Goal: Task Accomplishment & Management: Manage account settings

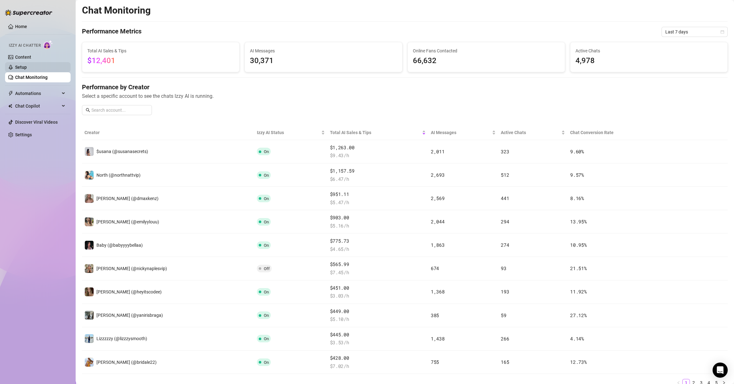
click at [27, 67] on link "Setup" at bounding box center [21, 67] width 12 height 5
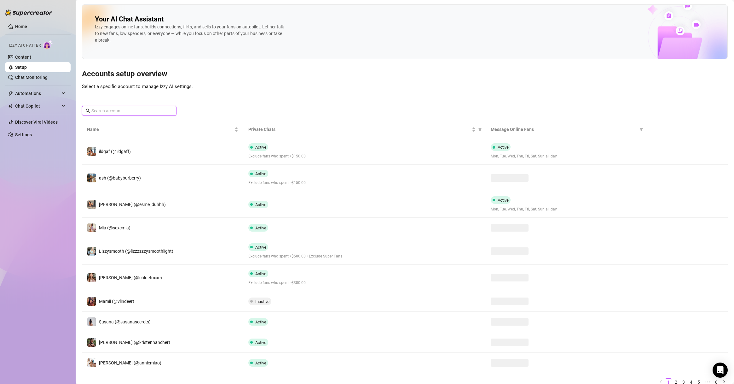
click at [127, 112] on input "text" at bounding box center [129, 110] width 76 height 7
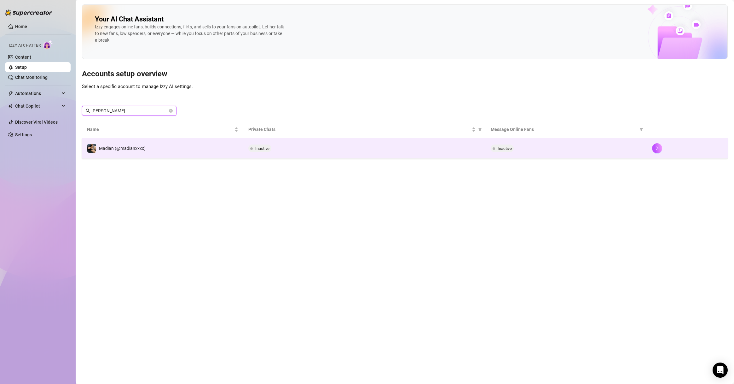
type input "[PERSON_NAME]"
click at [160, 146] on td "Madian (@madianxxxx)" at bounding box center [162, 148] width 161 height 20
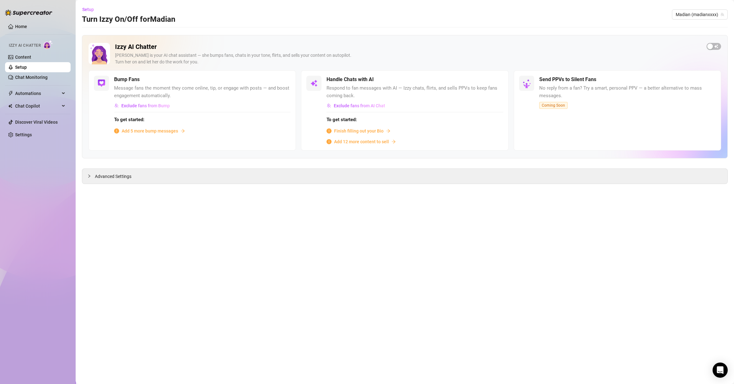
click at [366, 141] on span "Add 12 more content to sell" at bounding box center [361, 141] width 55 height 7
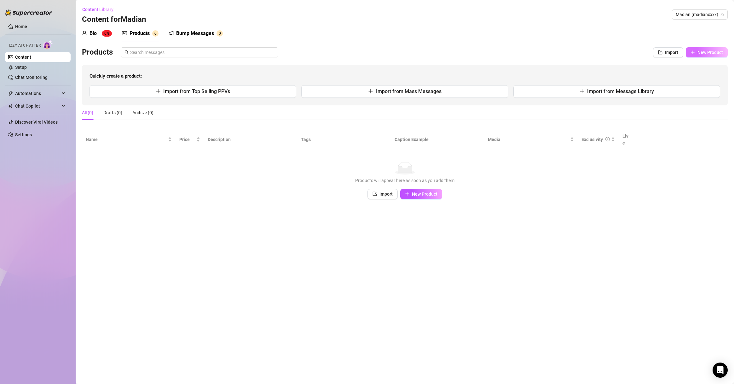
click at [542, 53] on span "New Product" at bounding box center [711, 52] width 26 height 5
type textarea "Type your message here..."
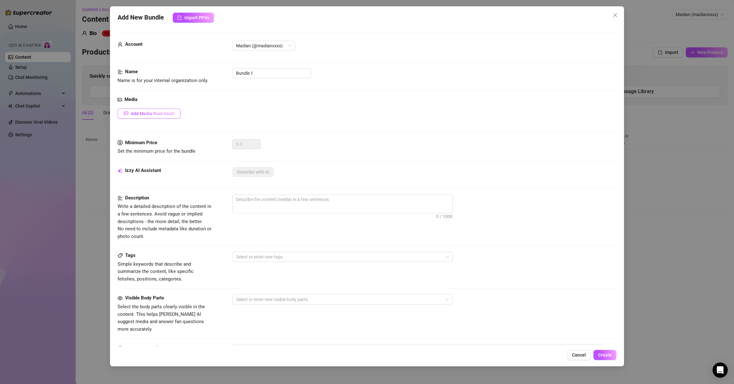
click at [149, 112] on span "Add Media from Vault" at bounding box center [153, 113] width 44 height 5
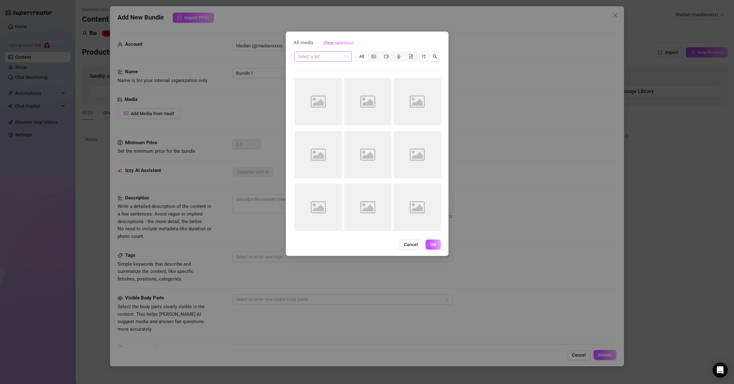
click at [343, 58] on span at bounding box center [323, 56] width 50 height 9
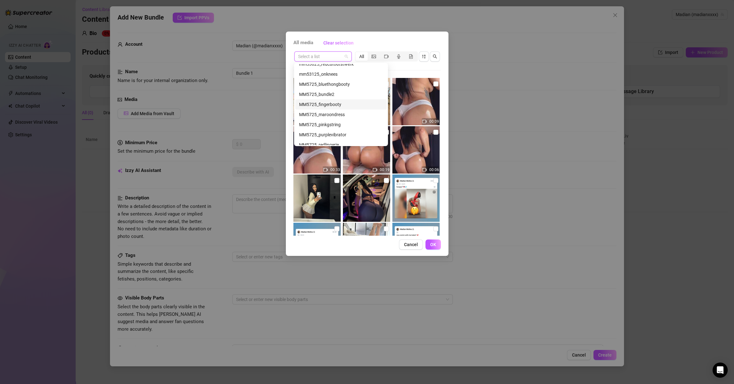
scroll to position [1402, 0]
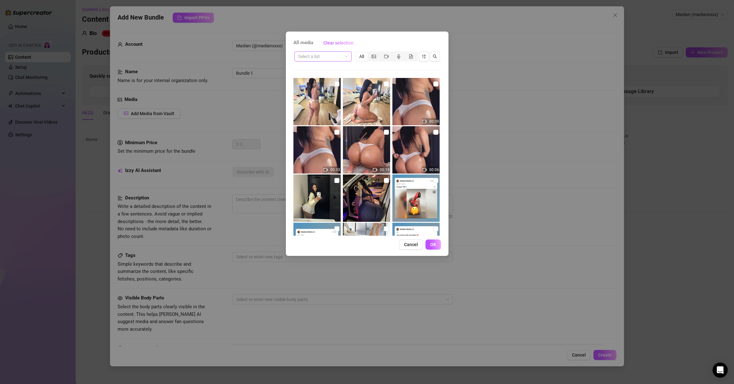
click at [336, 56] on input "search" at bounding box center [320, 56] width 44 height 9
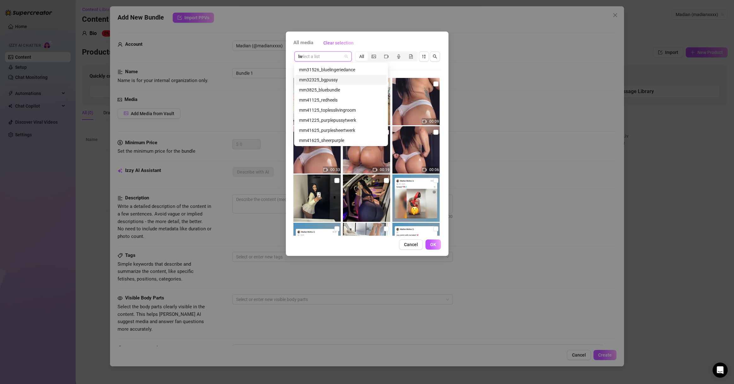
scroll to position [70, 0]
type input "lwp"
click at [330, 67] on div "LWP7123 PARK NO PANTIES" at bounding box center [328, 69] width 58 height 7
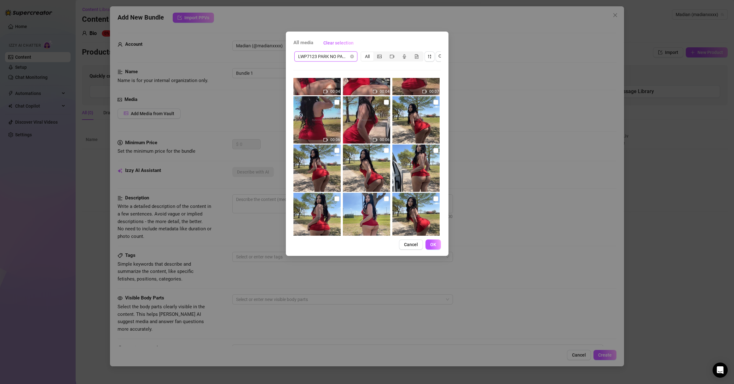
scroll to position [45, 0]
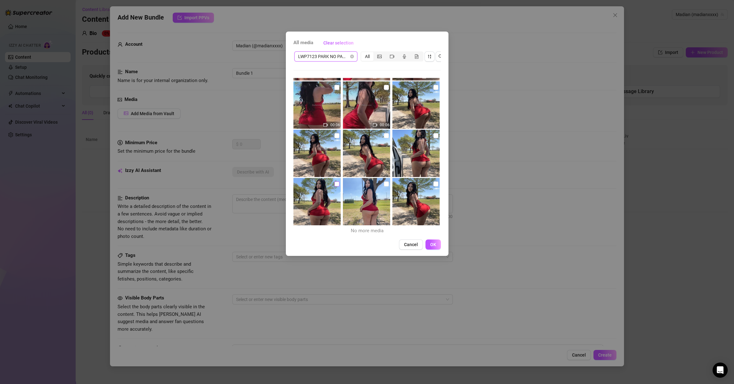
click at [335, 181] on input "checkbox" at bounding box center [337, 183] width 5 height 5
checkbox input "true"
click at [384, 185] on input "checkbox" at bounding box center [386, 183] width 5 height 5
checkbox input "true"
click at [434, 185] on input "checkbox" at bounding box center [436, 183] width 5 height 5
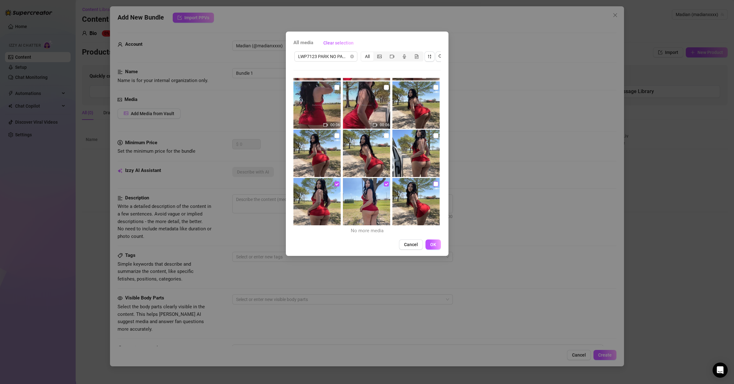
checkbox input "true"
click at [380, 181] on img at bounding box center [366, 201] width 47 height 47
click at [381, 183] on img at bounding box center [366, 201] width 47 height 47
click at [384, 182] on input "checkbox" at bounding box center [386, 183] width 5 height 5
checkbox input "false"
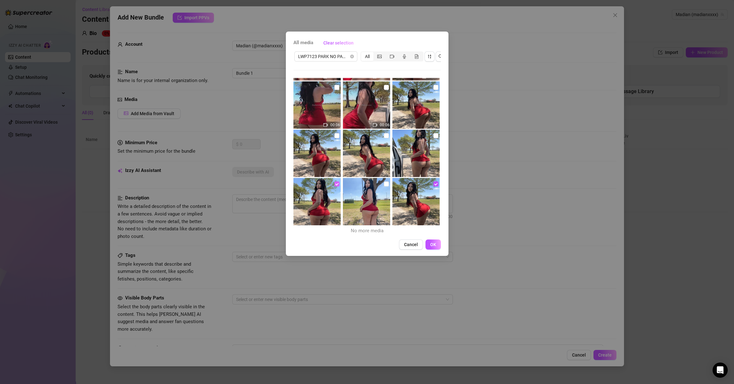
click at [336, 184] on input "checkbox" at bounding box center [337, 183] width 5 height 5
checkbox input "false"
click at [384, 183] on input "checkbox" at bounding box center [386, 183] width 5 height 5
checkbox input "true"
click at [335, 183] on input "checkbox" at bounding box center [337, 183] width 5 height 5
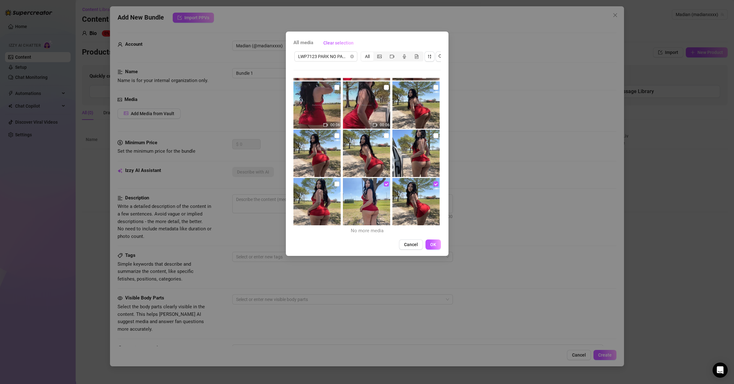
checkbox input "true"
click at [428, 137] on img at bounding box center [416, 153] width 47 height 47
click at [434, 135] on input "checkbox" at bounding box center [436, 135] width 5 height 5
checkbox input "true"
click at [384, 136] on input "checkbox" at bounding box center [386, 135] width 5 height 5
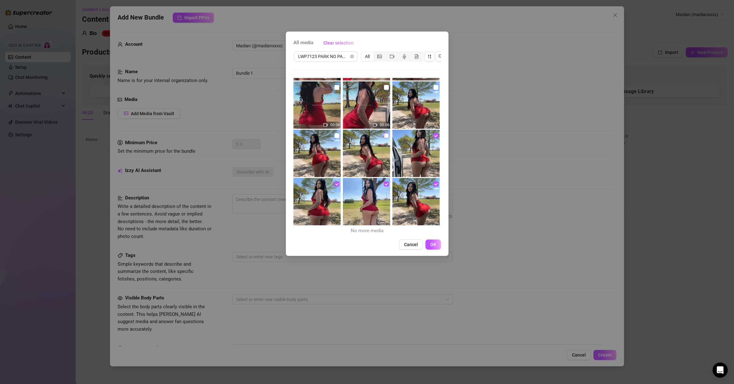
checkbox input "true"
click at [335, 135] on input "checkbox" at bounding box center [337, 135] width 5 height 5
checkbox input "true"
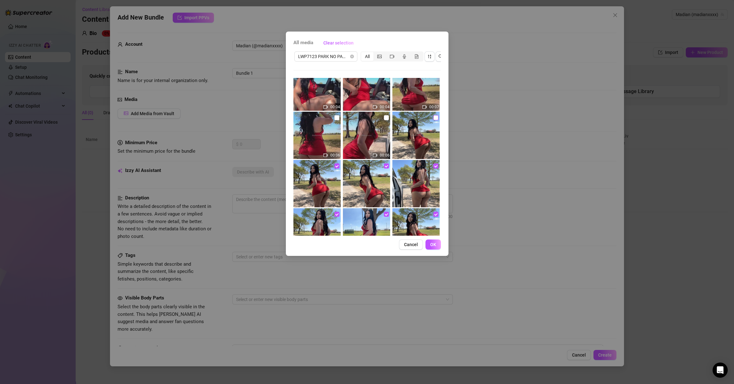
click at [434, 118] on input "checkbox" at bounding box center [436, 117] width 5 height 5
checkbox input "true"
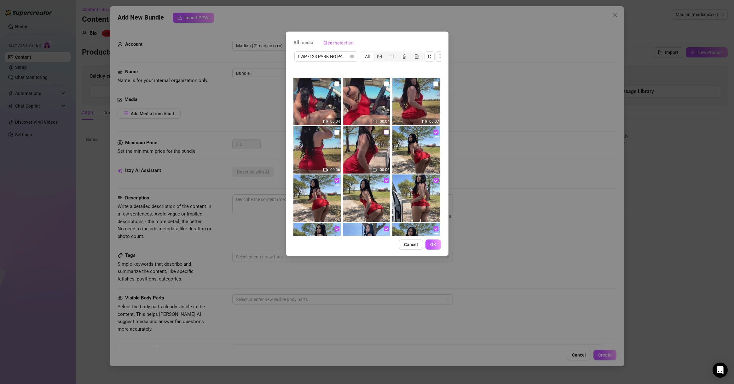
click at [385, 132] on input "checkbox" at bounding box center [386, 132] width 5 height 5
checkbox input "true"
click at [335, 131] on input "checkbox" at bounding box center [337, 132] width 5 height 5
checkbox input "true"
drag, startPoint x: 430, startPoint y: 83, endPoint x: 420, endPoint y: 85, distance: 10.0
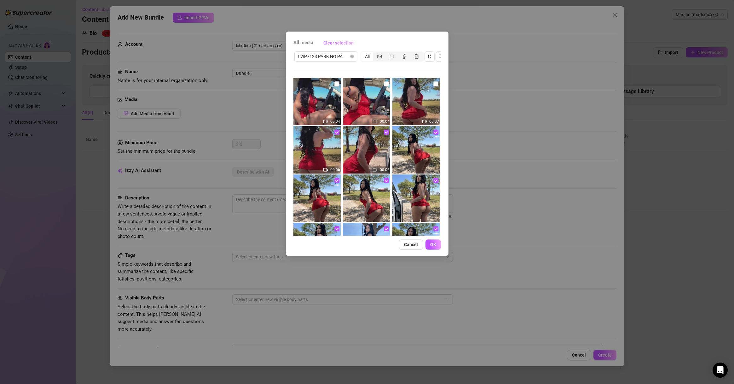
click at [434, 83] on input "checkbox" at bounding box center [436, 83] width 5 height 5
checkbox input "true"
drag, startPoint x: 383, startPoint y: 83, endPoint x: 368, endPoint y: 85, distance: 15.3
click at [384, 83] on input "checkbox" at bounding box center [386, 83] width 5 height 5
checkbox input "true"
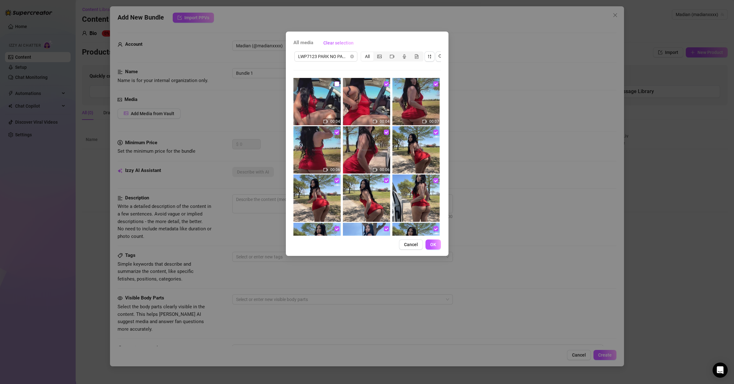
click at [336, 81] on input "checkbox" at bounding box center [337, 83] width 5 height 5
checkbox input "true"
click at [432, 247] on span "OK" at bounding box center [433, 244] width 6 height 5
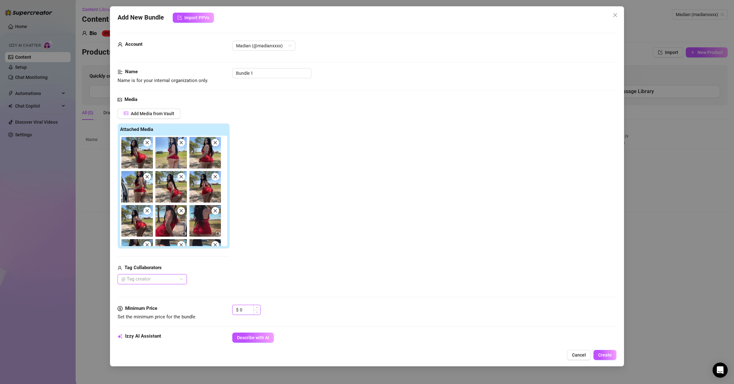
click at [252, 276] on input "0" at bounding box center [250, 309] width 20 height 9
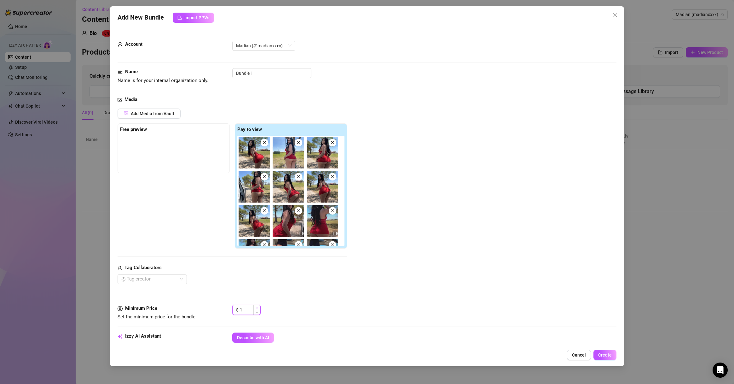
click at [256, 276] on span "Increase Value" at bounding box center [257, 308] width 7 height 6
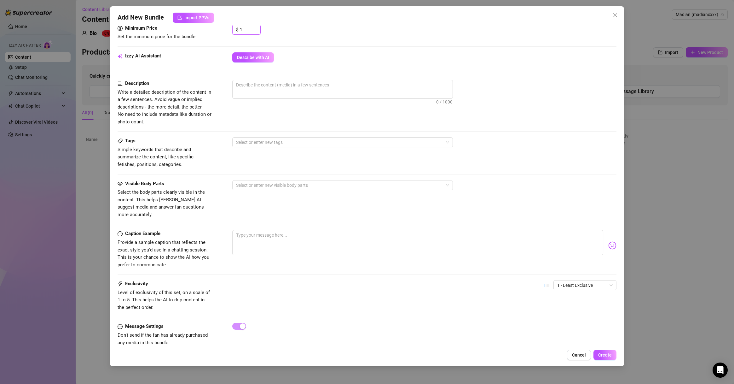
scroll to position [284, 0]
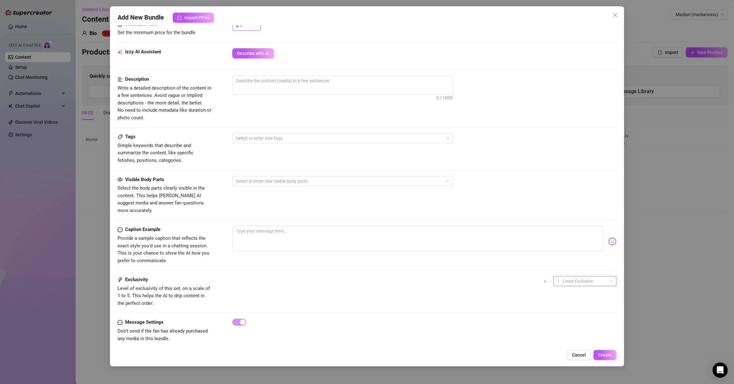
click at [542, 276] on span "1 - Least Exclusive" at bounding box center [586, 280] width 56 height 9
click at [542, 276] on div "4" at bounding box center [577, 316] width 53 height 7
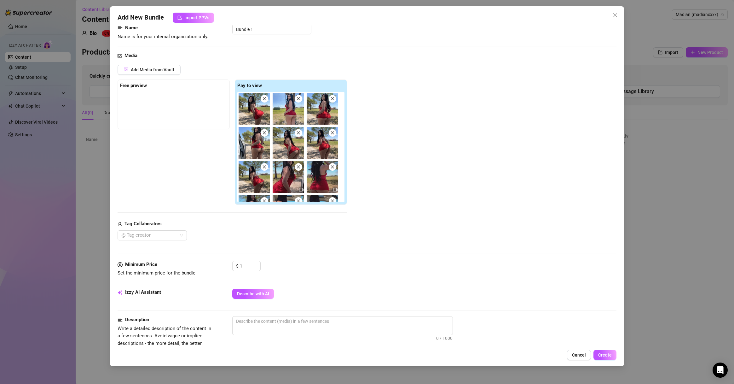
scroll to position [42, 0]
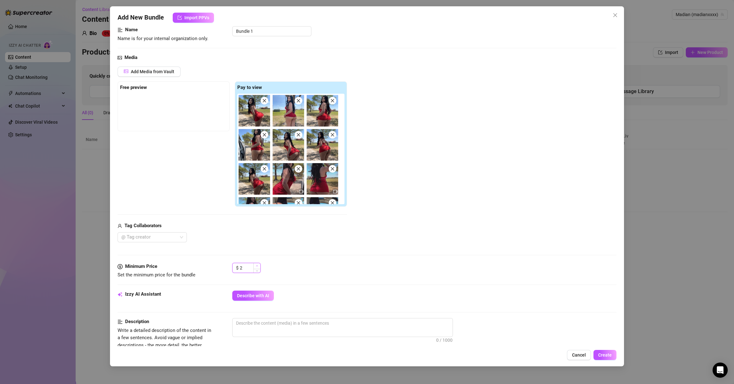
click at [258, 265] on icon "up" at bounding box center [257, 266] width 2 height 2
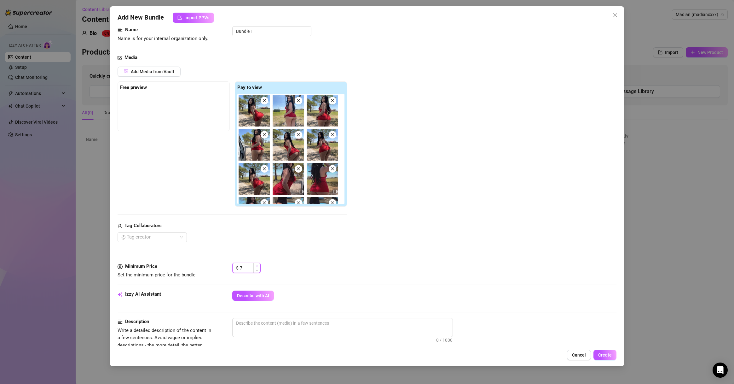
click at [258, 265] on icon "up" at bounding box center [257, 266] width 2 height 2
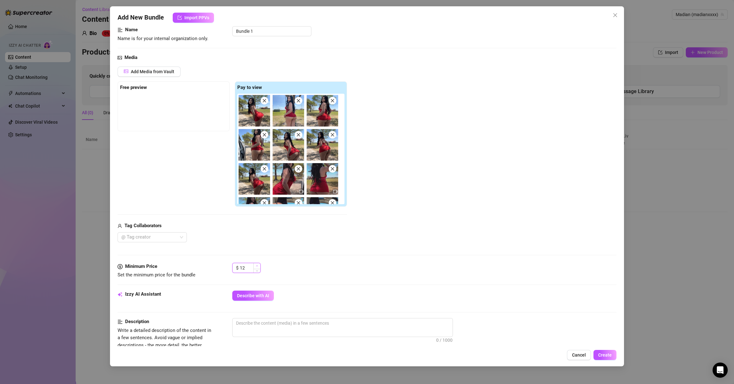
click at [258, 265] on icon "up" at bounding box center [257, 266] width 2 height 2
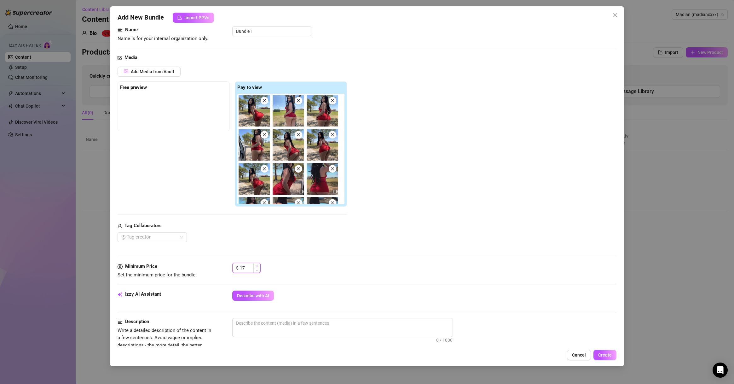
click at [258, 265] on icon "up" at bounding box center [257, 266] width 2 height 2
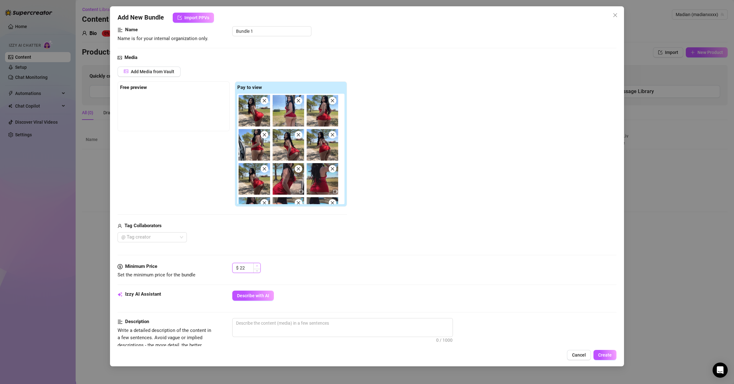
click at [258, 265] on icon "up" at bounding box center [257, 266] width 2 height 2
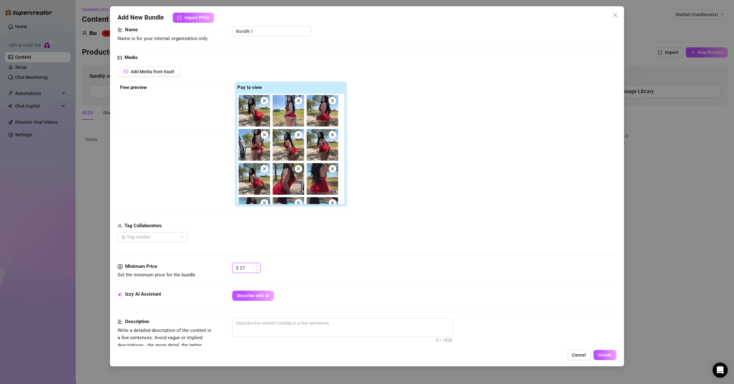
click at [258, 265] on icon "up" at bounding box center [257, 266] width 2 height 2
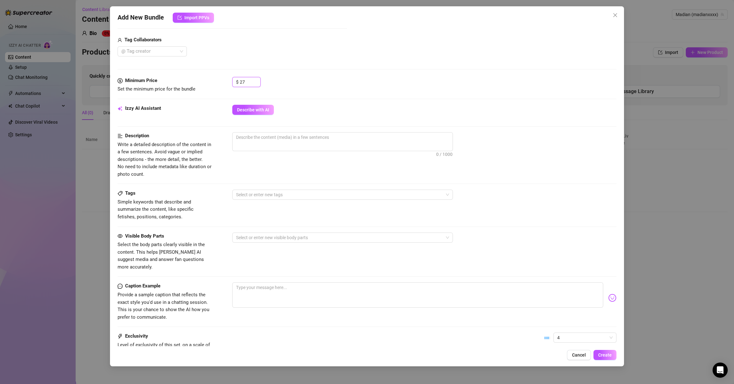
scroll to position [254, 0]
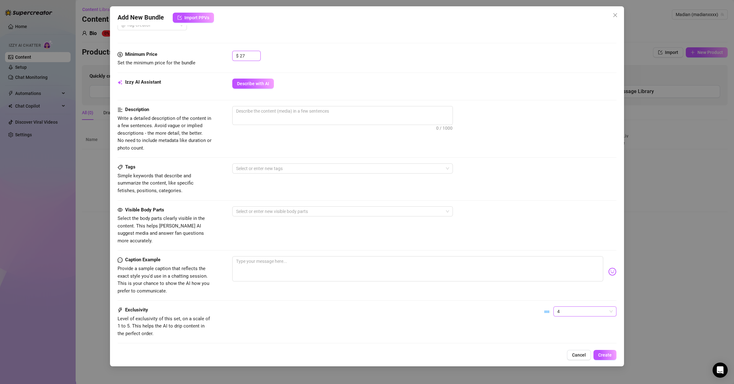
click at [542, 276] on span "4" at bounding box center [586, 311] width 56 height 9
click at [542, 276] on div "3" at bounding box center [577, 336] width 53 height 7
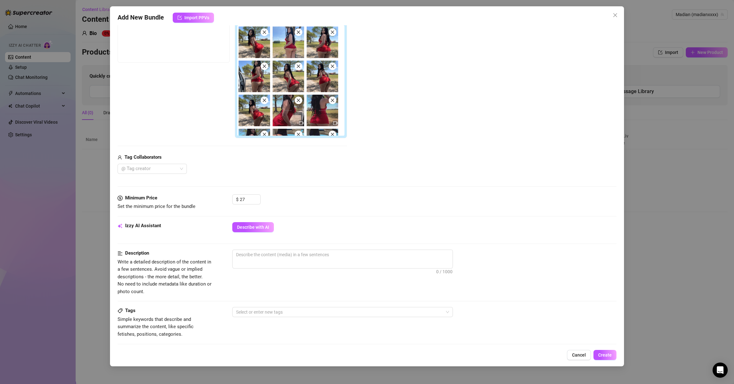
scroll to position [72, 0]
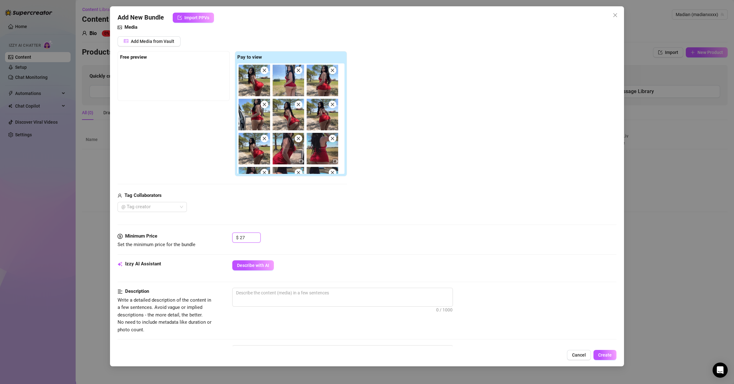
drag, startPoint x: 250, startPoint y: 239, endPoint x: 224, endPoint y: 238, distance: 26.8
click at [224, 238] on div "Minimum Price Set the minimum price for the bundle $ 27" at bounding box center [367, 240] width 499 height 16
click at [243, 237] on input "26" at bounding box center [250, 237] width 20 height 9
click at [256, 235] on icon "up" at bounding box center [257, 235] width 2 height 2
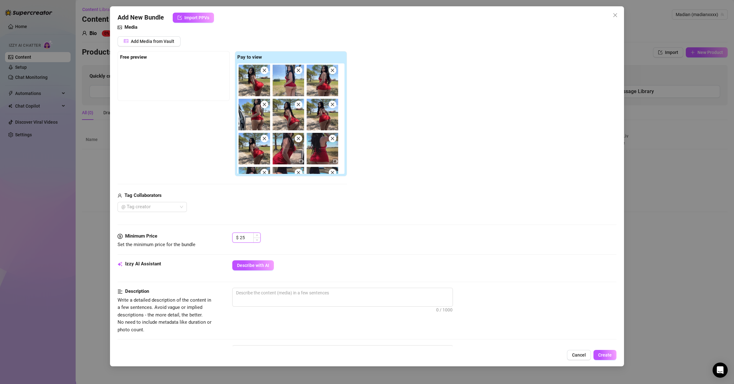
click at [258, 239] on span "Decrease Value" at bounding box center [257, 239] width 7 height 5
type input "24"
click at [258, 239] on span "Decrease Value" at bounding box center [257, 239] width 7 height 5
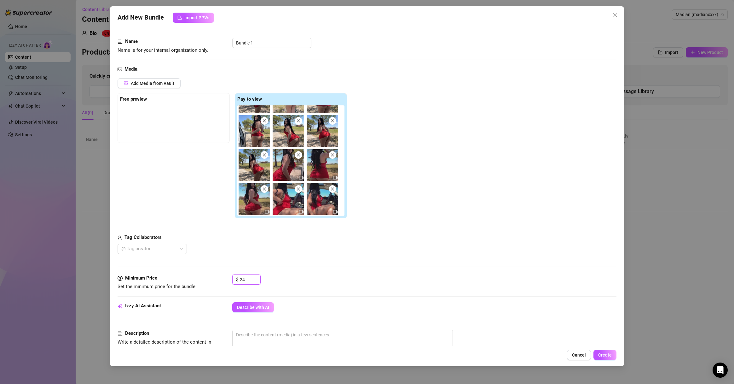
scroll to position [0, 0]
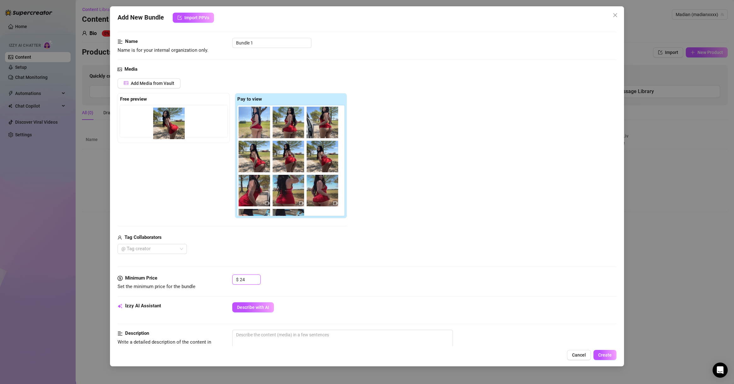
drag, startPoint x: 256, startPoint y: 132, endPoint x: 162, endPoint y: 133, distance: 94.6
click at [162, 133] on div "Free preview Pay to view" at bounding box center [233, 156] width 230 height 126
drag, startPoint x: 253, startPoint y: 127, endPoint x: 158, endPoint y: 131, distance: 95.0
click at [158, 131] on div "Free preview Pay to view" at bounding box center [233, 156] width 230 height 126
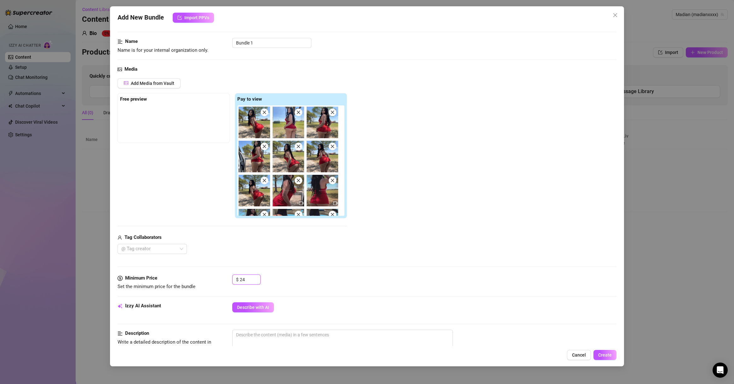
drag, startPoint x: 250, startPoint y: 126, endPoint x: 137, endPoint y: 121, distance: 112.7
click at [137, 121] on div "Free preview Pay to view" at bounding box center [233, 156] width 230 height 126
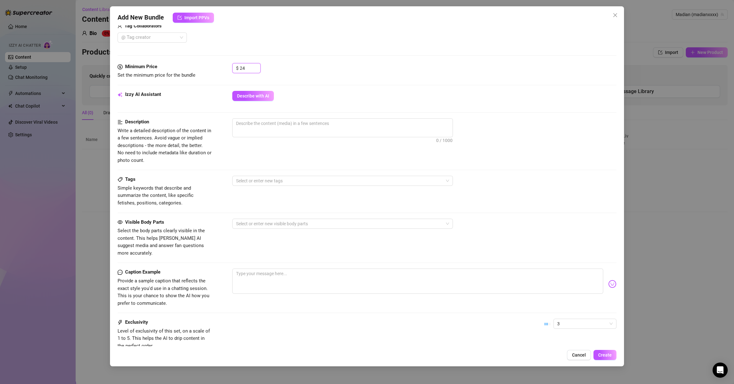
scroll to position [242, 0]
click at [248, 100] on div "Izzy AI Assistant Describe with AI" at bounding box center [367, 98] width 499 height 16
click at [255, 94] on span "Describe with AI" at bounding box center [253, 95] width 32 height 5
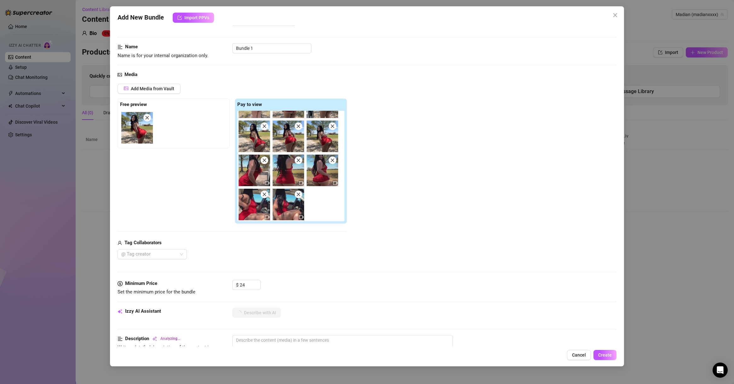
scroll to position [0, 0]
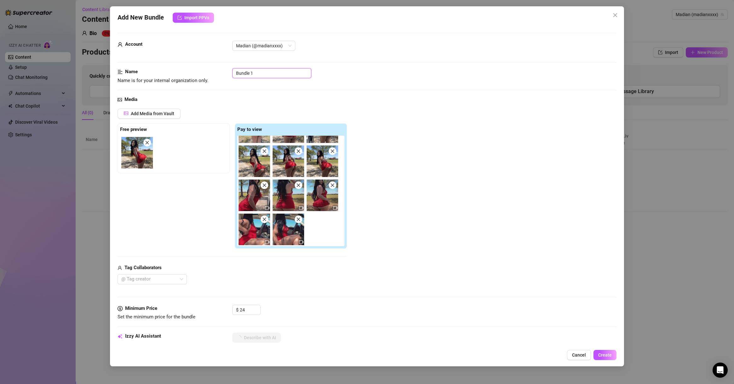
click at [260, 77] on input "Bundle 1" at bounding box center [271, 73] width 79 height 10
type textarea "Wearing"
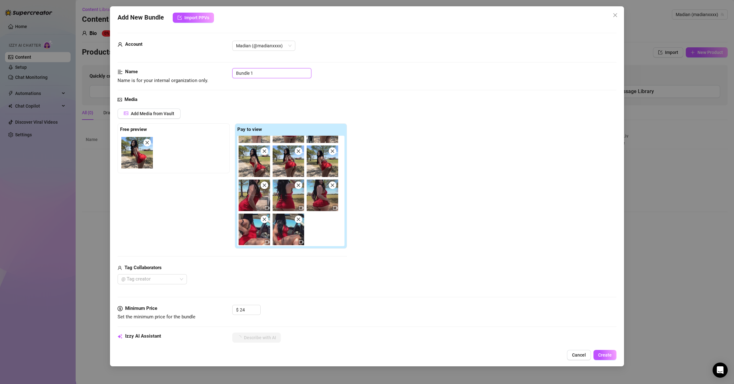
type textarea "Wearing"
type textarea "Wearing a"
type textarea "Wearing a tight,"
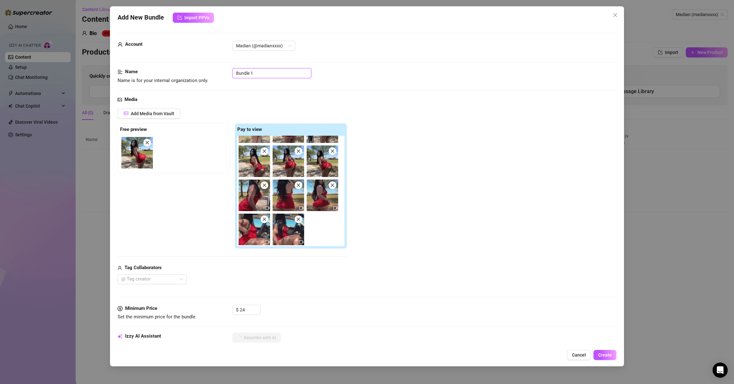
type textarea "Wearing a tight, short"
type textarea "Wearing a tight, short red"
type textarea "Wearing a tight, short red dress"
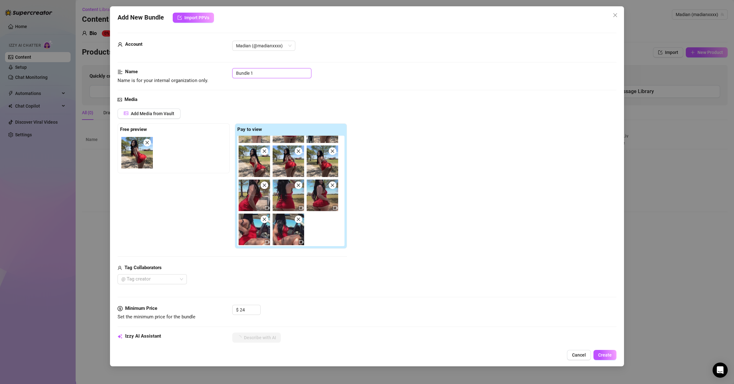
type textarea "Wearing a tight, short red dress"
type textarea "Wearing a tight, short red dress outdoors,"
type textarea "Wearing a tight, short red dress outdoors, the"
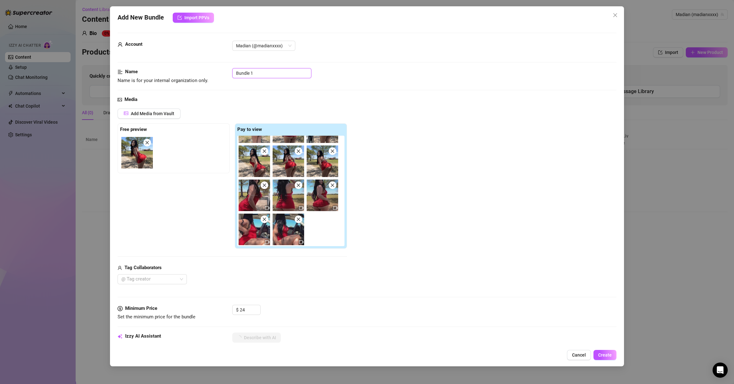
type input "l"
type textarea "Wearing a tight, short red dress outdoors, the model"
type textarea "Wearing a tight, short red dress outdoors, the model teases"
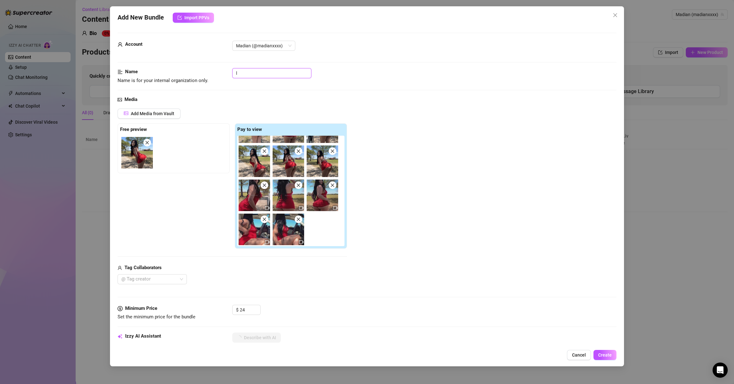
type textarea "Wearing a tight, short red dress outdoors, the model teases by"
type input "lW"
type textarea "Wearing a tight, short red dress outdoors, the model teases by lifting"
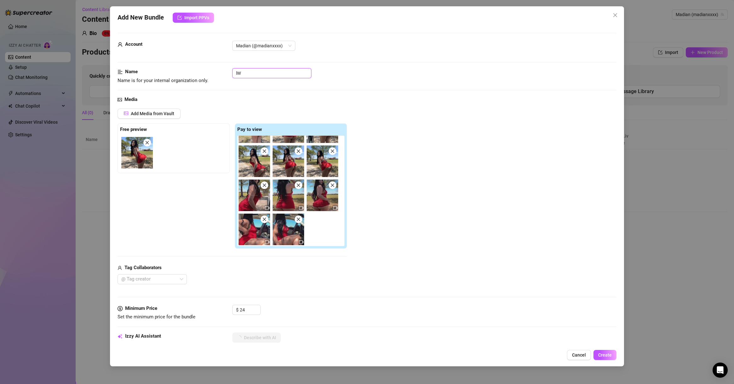
type textarea "Wearing a tight, short red dress outdoors, the model teases by lifting the"
type textarea "Wearing a tight, short red dress outdoors, the model teases by lifting the hem"
type input "l"
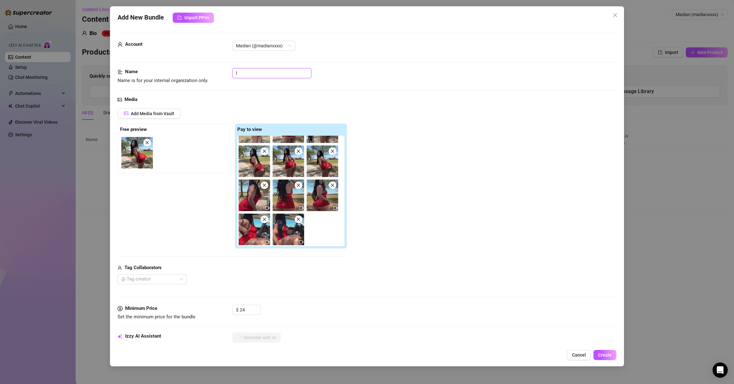
type textarea "Wearing a tight, short red dress outdoors, the model teases by lifting the hem …"
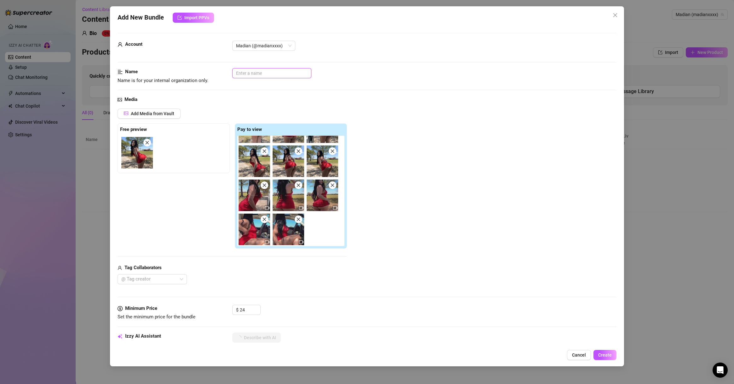
type textarea "Wearing a tight, short red dress outdoors, the model teases by lifting the hem …"
type input "L"
type textarea "Wearing a tight, short red dress outdoors, the model teases by lifting the hem …"
type input "LW"
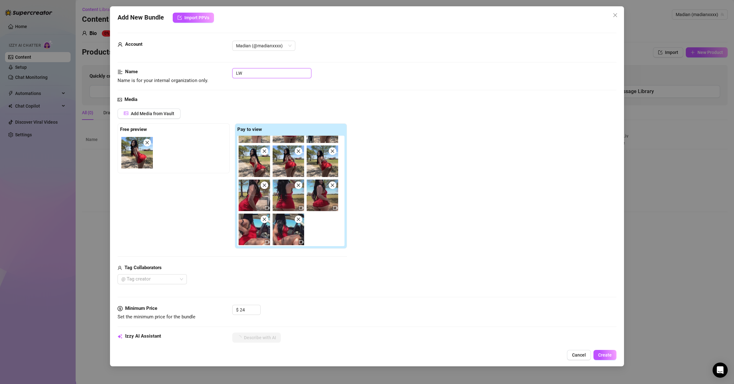
type textarea "Wearing a tight, short red dress outdoors, the model teases by lifting the hem …"
type input "LWP"
type textarea "Wearing a tight, short red dress outdoors, the model teases by lifting the hem …"
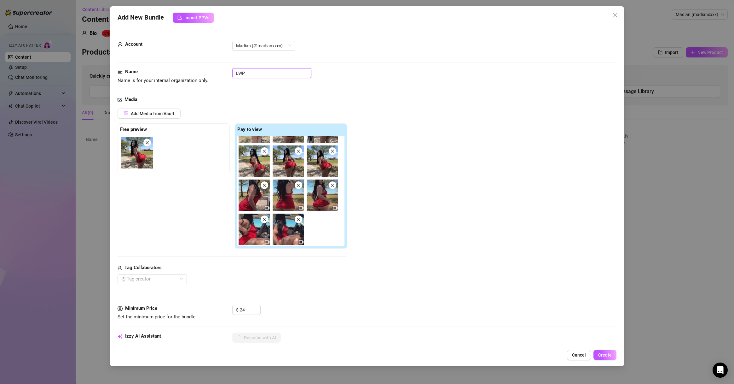
type textarea "Wearing a tight, short red dress outdoors, the model teases by lifting the hem …"
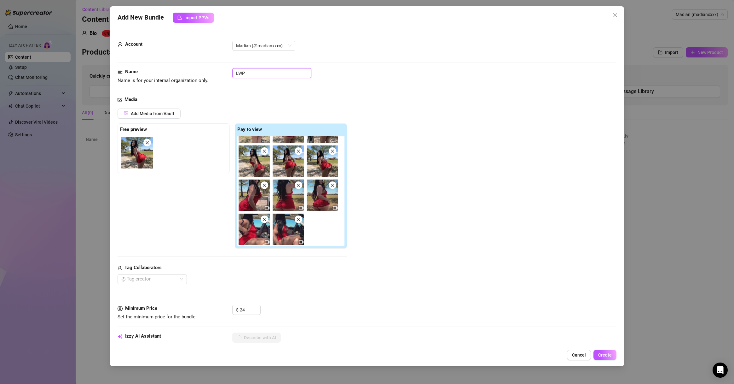
type textarea "Wearing a tight, short red dress outdoors, the model teases by lifting the hem …"
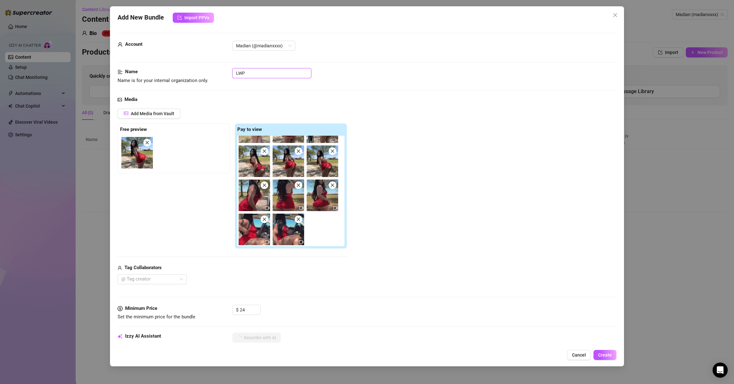
type textarea "Wearing a tight, short red dress outdoors, the model teases by lifting the hem …"
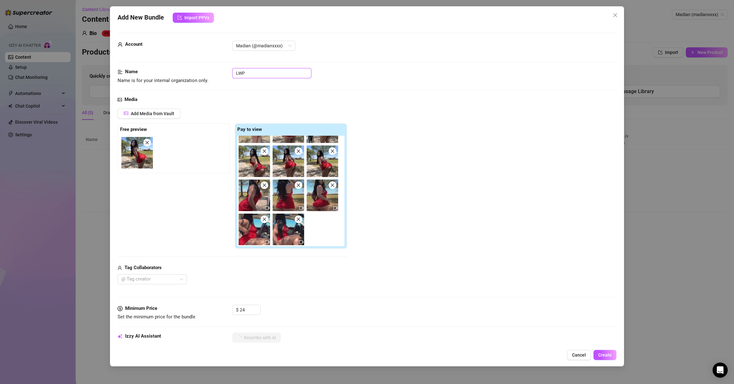
type textarea "Wearing a tight, short red dress outdoors, the model teases by lifting the hem …"
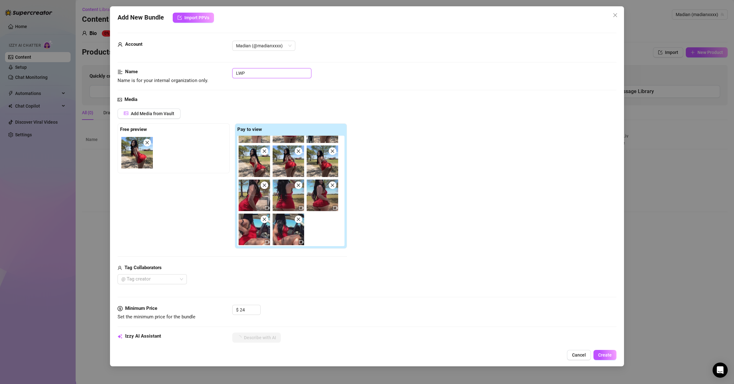
type textarea "Wearing a tight, short red dress outdoors, the model teases by lifting the hem …"
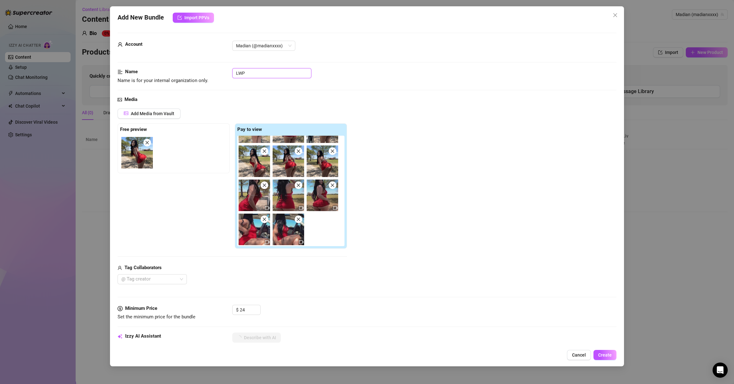
type textarea "Wearing a tight, short red dress outdoors, the model teases by lifting the hem …"
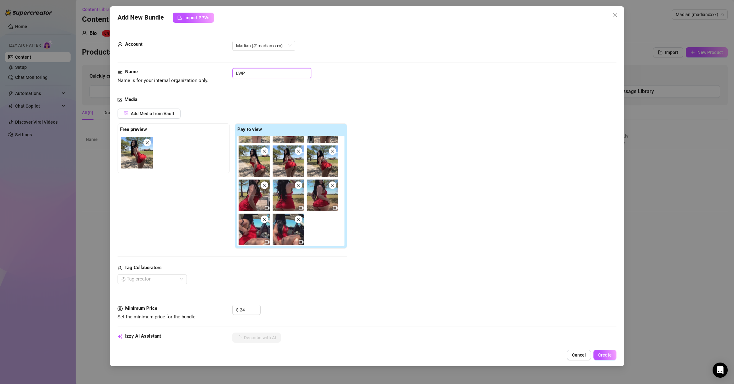
type input "LWP7"
type textarea "Wearing a tight, short red dress outdoors, the model teases by lifting the hem …"
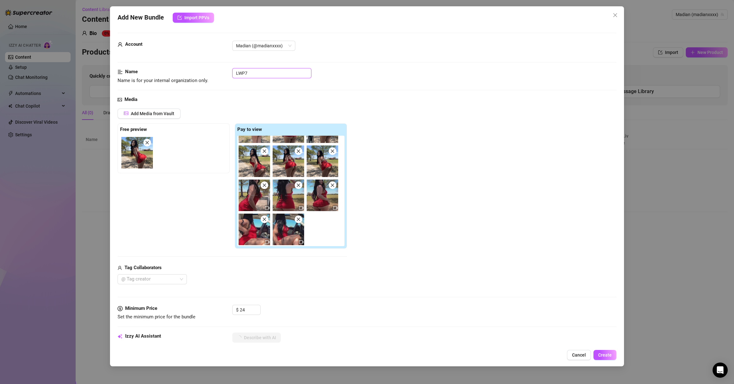
type textarea "Wearing a tight, short red dress outdoors, the model teases by lifting the hem …"
type input "LWP71"
type textarea "Wearing a tight, short red dress outdoors, the model teases by lifting the hem …"
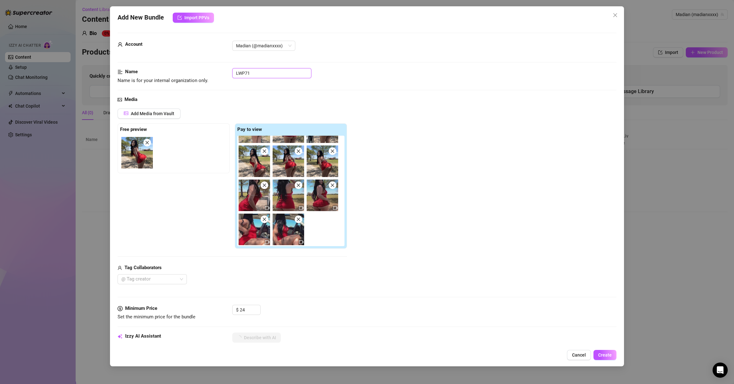
type textarea "Wearing a tight, short red dress outdoors, the model teases by lifting the hem …"
type input "LWP712"
type textarea "Wearing a tight, short red dress outdoors, the model teases by lifting the hem …"
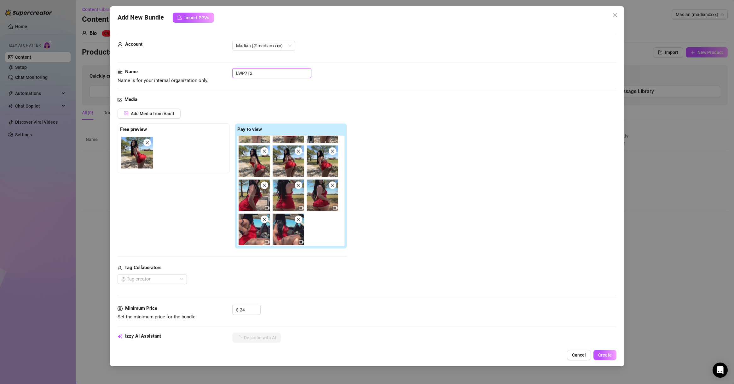
type textarea "Wearing a tight, short red dress outdoors, the model teases by lifting the hem …"
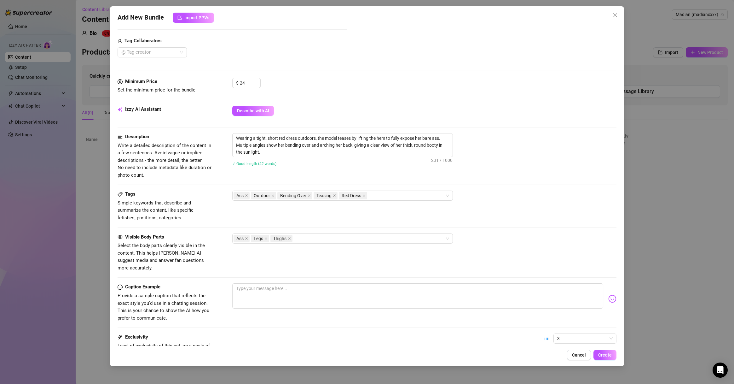
scroll to position [284, 0]
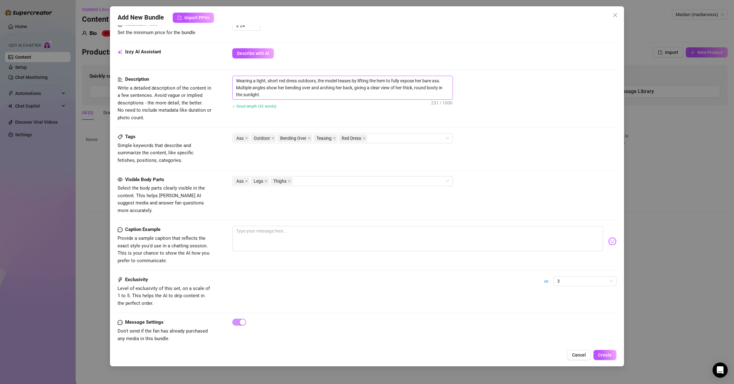
type input "LWP7123 PARK NO PANTIES"
drag, startPoint x: 337, startPoint y: 81, endPoint x: 318, endPoint y: 80, distance: 18.6
click at [318, 80] on textarea "Wearing a tight, short red dress outdoors, the model teases by lifting the hem …" at bounding box center [343, 87] width 220 height 23
type textarea "Wearing a tight, short red dress outdoors, l teases by lifting the hem to fully…"
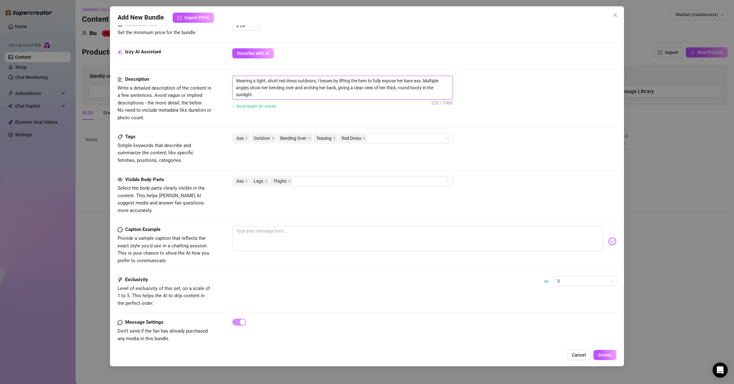
type textarea "Wearing a tight, short red dress outdoors, teases by lifting the hem to fully e…"
type textarea "Wearing a tight, short red dress outdoors, m teases by lifting the hem to fully…"
type textarea "Wearing a tight, short red dress outdoors, ma teases by lifting the hem to full…"
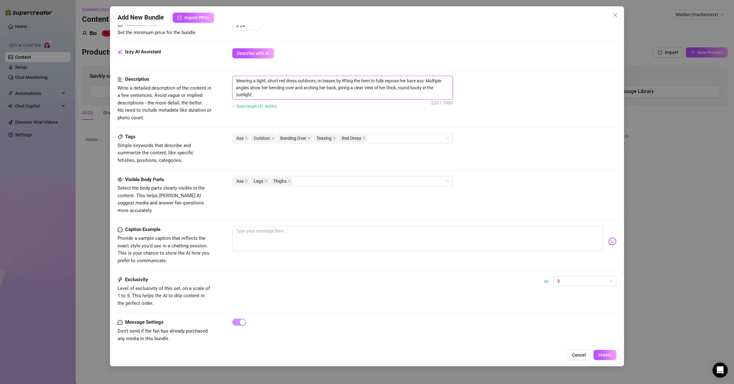
type textarea "Wearing a tight, short red dress outdoors, ma teases by lifting the hem to full…"
type textarea "Wearing a tight, short red dress outdoors, mad teases by lifting the hem to ful…"
type textarea "Wearing a tight, short red dress outdoors, madi teases by lifting the hem to fu…"
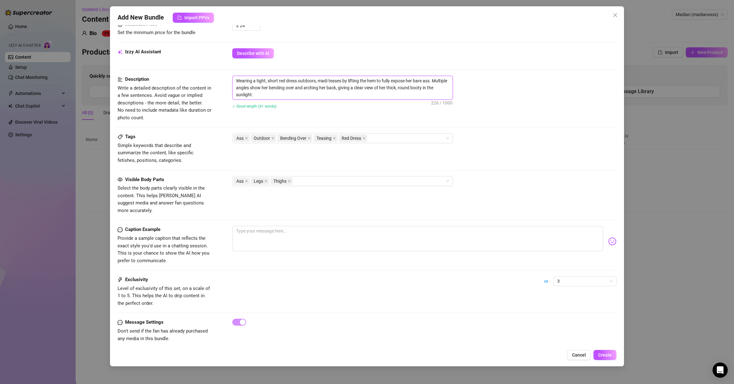
type textarea "Wearing a tight, short red dress outdoors, [PERSON_NAME] teases by lifting the …"
type textarea "Wearing a tight, short red dress outdoors, madian teases by lifting the hem to …"
drag, startPoint x: 323, startPoint y: 79, endPoint x: 332, endPoint y: 78, distance: 9.0
click at [323, 79] on textarea "Wearing a tight, short red dress outdoors, madian teases by lifting the hem to …" at bounding box center [343, 87] width 220 height 23
type textarea "Wearing a tight, short red dress outdoors, adian teases by lifting the hem to f…"
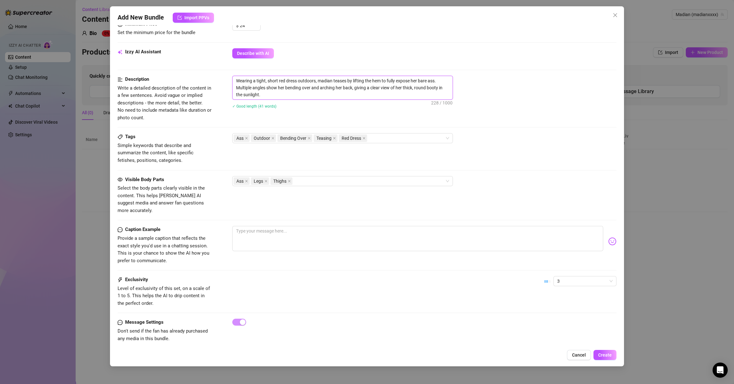
type textarea "Wearing a tight, short red dress outdoors, adian teases by lifting the hem to f…"
type textarea "Wearing a tight, short red dress outdoors, Madian teases by lifting the hem to …"
click at [292, 95] on textarea "Wearing a tight, short red dress outdoors, Madian teases by lifting the hem to …" at bounding box center [343, 87] width 220 height 23
click at [330, 179] on div "Ass Legs Thighs" at bounding box center [340, 181] width 212 height 9
type textarea "Wearing a tight, short red dress outdoors, Madian teases by lifting the hem to …"
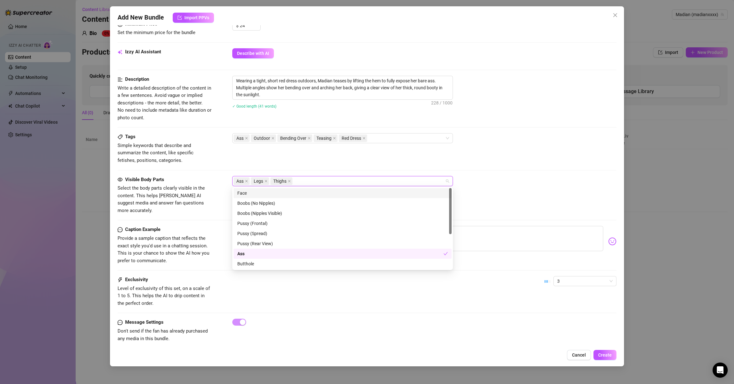
click at [345, 163] on div "Tags Simple keywords that describe and summarize the content, like specific fet…" at bounding box center [367, 148] width 499 height 31
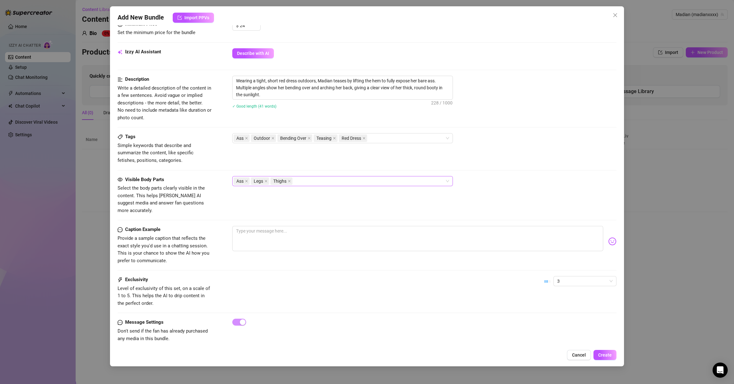
click at [330, 177] on div "Ass Legs Thighs" at bounding box center [340, 181] width 212 height 9
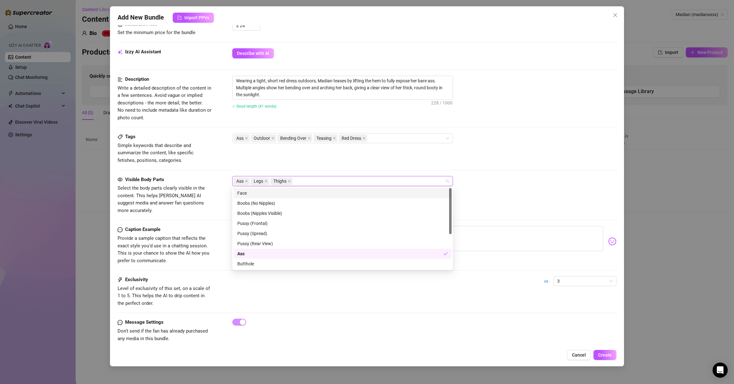
click at [335, 165] on div "Tags Simple keywords that describe and summarize the content, like specific fet…" at bounding box center [367, 154] width 499 height 43
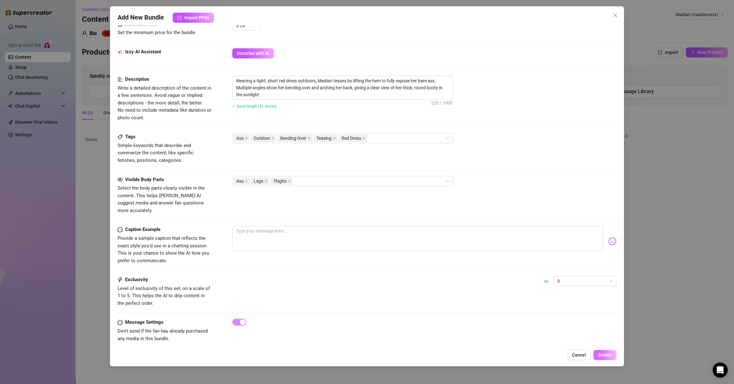
click at [542, 276] on button "Create" at bounding box center [605, 355] width 23 height 10
click at [306, 76] on textarea "Wearing a tight, short red dress outdoors, Madian teases by lifting the hem to …" at bounding box center [343, 87] width 220 height 23
type textarea "Wearing a tight, short red dress , [PERSON_NAME] teases by lifting the hem to f…"
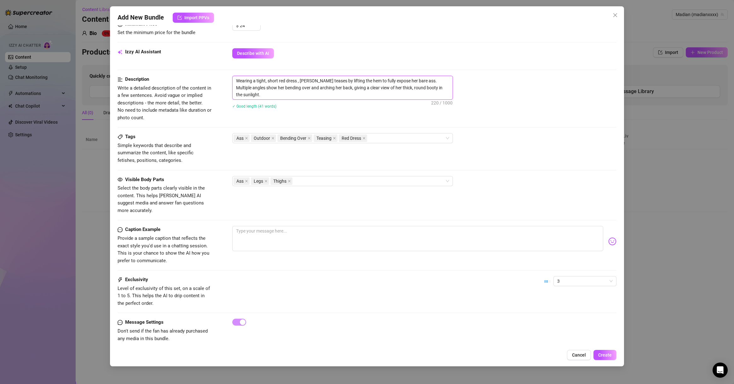
type textarea "Wearing a tight, short red dress, [PERSON_NAME] teases by lifting the hem to fu…"
click at [542, 276] on button "Create" at bounding box center [605, 355] width 23 height 10
click at [260, 89] on textarea "Wearing a tight, short red dress, [PERSON_NAME] teases by lifting the hem to fu…" at bounding box center [343, 87] width 220 height 23
click at [272, 138] on icon "close" at bounding box center [273, 138] width 3 height 3
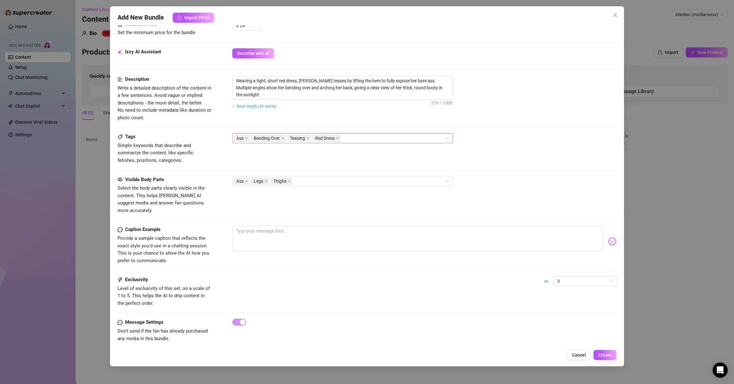
drag, startPoint x: 603, startPoint y: 354, endPoint x: 555, endPoint y: 313, distance: 63.2
click at [542, 276] on span "Create" at bounding box center [606, 354] width 14 height 5
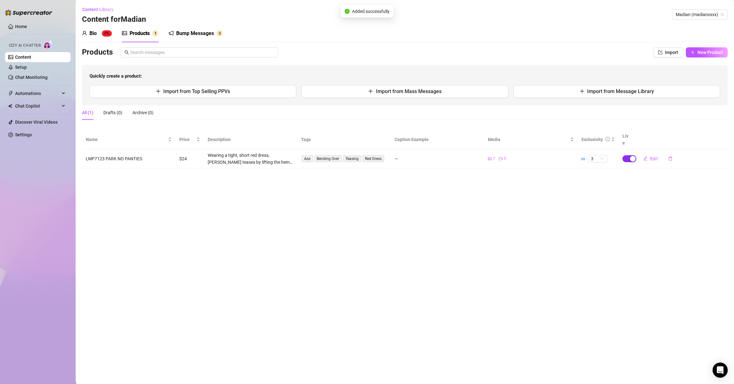
click at [542, 156] on div "button" at bounding box center [633, 159] width 6 height 6
click at [542, 175] on main "Content Library Content for [PERSON_NAME] (madianxxxx) Bio 0% Products 1 Bump M…" at bounding box center [405, 192] width 659 height 384
click at [542, 56] on button "New Product" at bounding box center [707, 52] width 42 height 10
type textarea "Type your message here..."
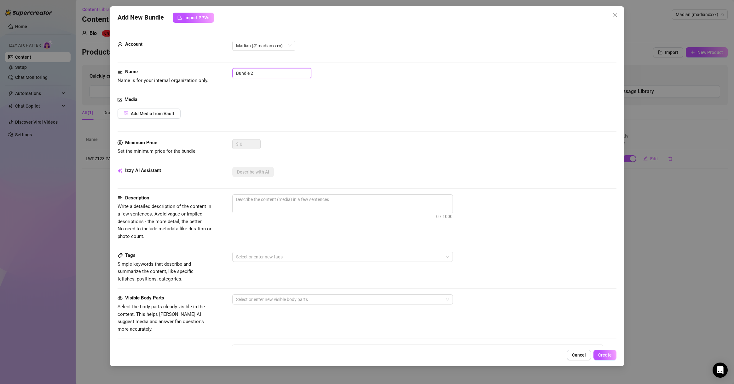
click at [259, 72] on input "Bundle 2" at bounding box center [271, 73] width 79 height 10
type input "l"
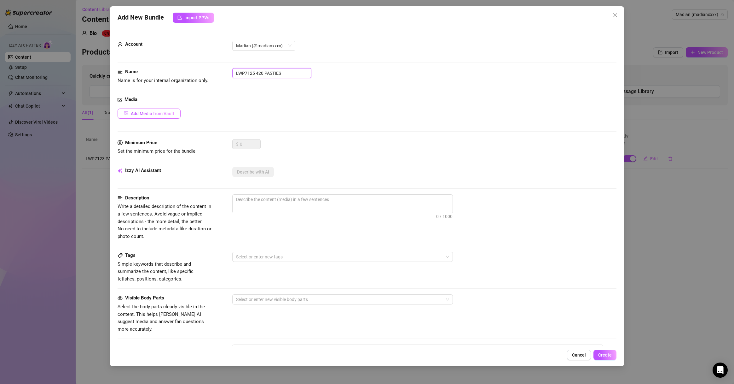
type input "LWP7125 420 PASTIES"
click at [153, 109] on button "Add Media from Vault" at bounding box center [149, 113] width 63 height 10
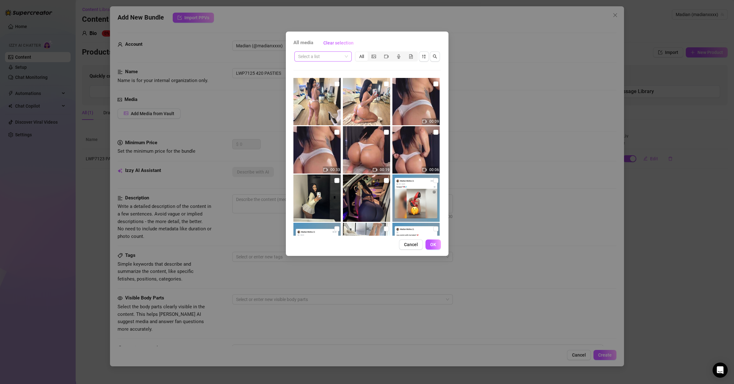
click at [335, 57] on input "search" at bounding box center [320, 56] width 44 height 9
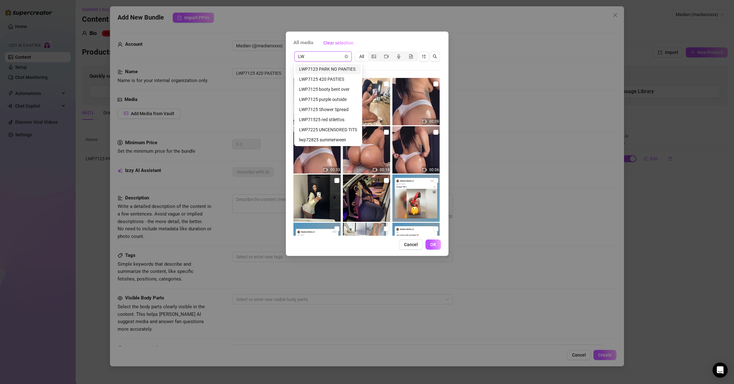
type input "LWP"
click at [328, 79] on div "LWP7125 420 PASTIES" at bounding box center [328, 79] width 58 height 7
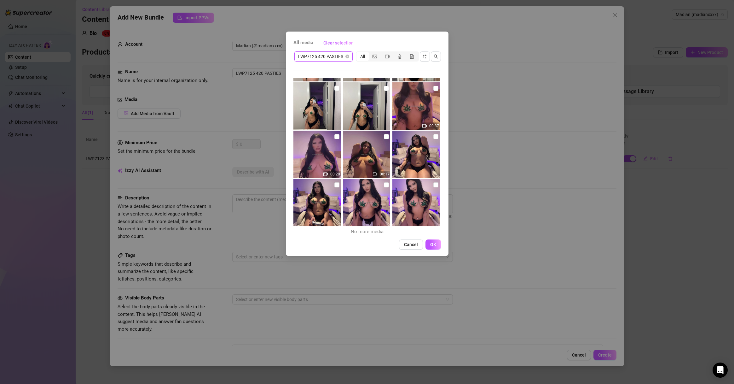
scroll to position [93, 0]
click at [434, 184] on input "checkbox" at bounding box center [436, 184] width 5 height 5
checkbox input "true"
click at [384, 183] on input "checkbox" at bounding box center [386, 184] width 5 height 5
checkbox input "true"
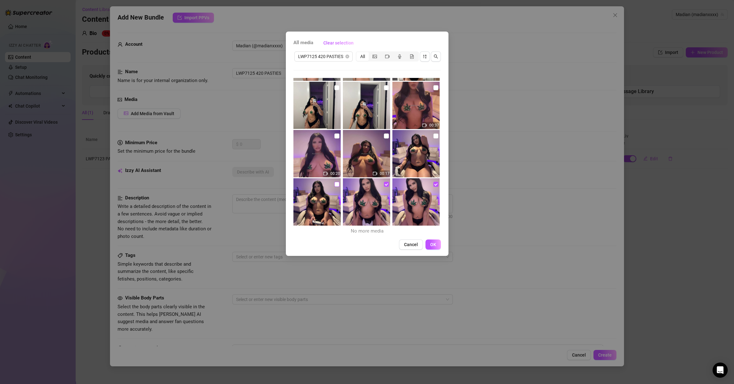
click at [335, 184] on input "checkbox" at bounding box center [337, 184] width 5 height 5
checkbox input "true"
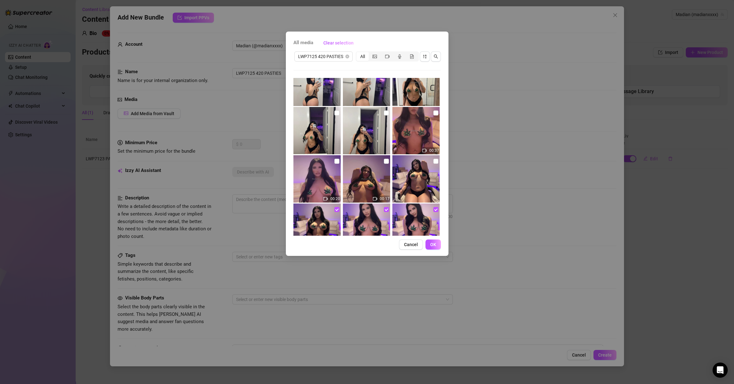
scroll to position [32, 0]
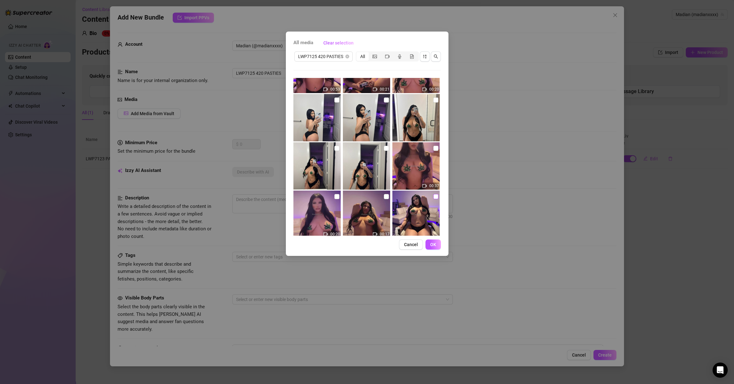
click at [434, 198] on input "checkbox" at bounding box center [436, 196] width 5 height 5
checkbox input "true"
drag, startPoint x: 383, startPoint y: 195, endPoint x: 374, endPoint y: 197, distance: 8.7
click at [384, 195] on input "checkbox" at bounding box center [386, 196] width 5 height 5
checkbox input "true"
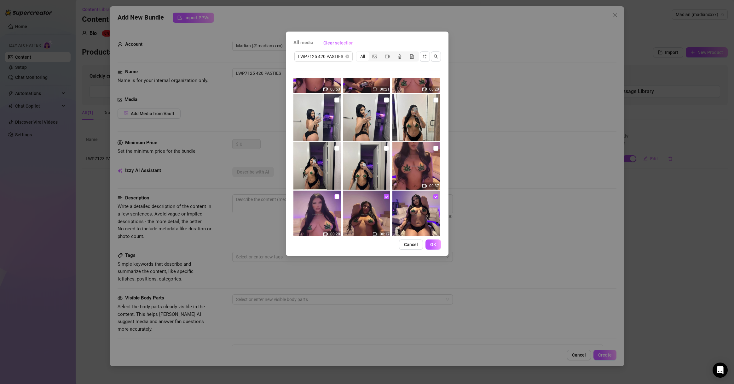
click at [337, 195] on input "checkbox" at bounding box center [337, 196] width 5 height 5
checkbox input "true"
click at [434, 149] on input "checkbox" at bounding box center [436, 148] width 5 height 5
checkbox input "true"
click at [388, 149] on img at bounding box center [366, 165] width 47 height 47
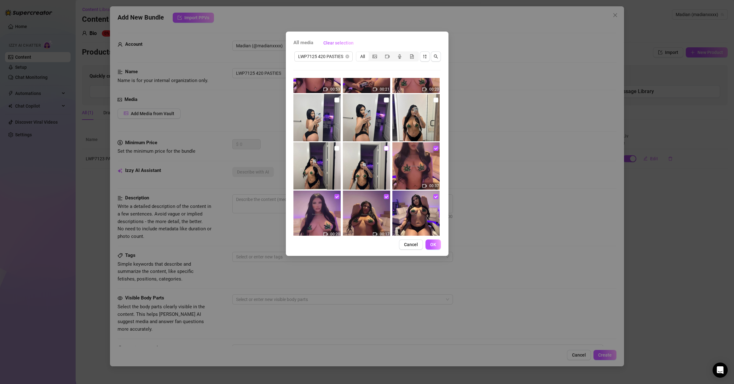
click at [384, 149] on input "checkbox" at bounding box center [386, 148] width 5 height 5
checkbox input "true"
click at [336, 148] on input "checkbox" at bounding box center [337, 148] width 5 height 5
checkbox input "true"
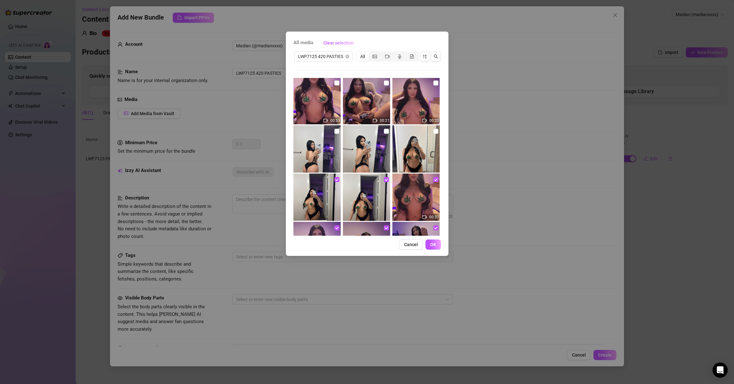
scroll to position [0, 0]
click at [434, 132] on input "checkbox" at bounding box center [436, 132] width 5 height 5
checkbox input "true"
click at [384, 134] on input "checkbox" at bounding box center [386, 132] width 5 height 5
checkbox input "true"
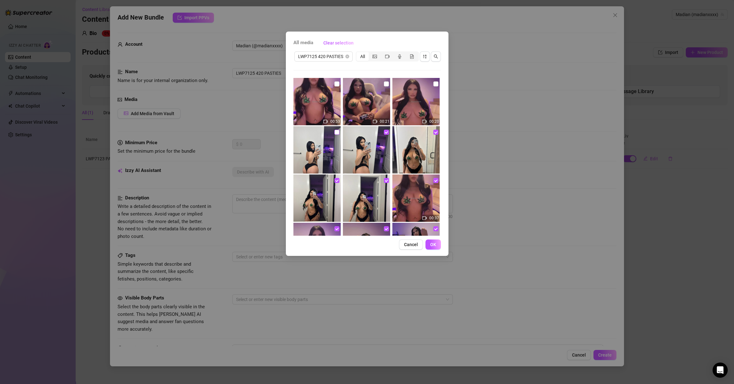
click at [336, 131] on input "checkbox" at bounding box center [337, 132] width 5 height 5
checkbox input "true"
click at [434, 82] on input "checkbox" at bounding box center [436, 83] width 5 height 5
checkbox input "true"
click at [384, 84] on input "checkbox" at bounding box center [386, 83] width 5 height 5
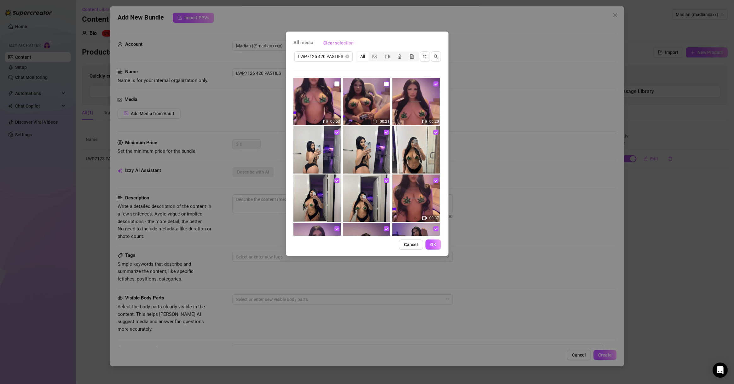
checkbox input "true"
click at [337, 83] on input "checkbox" at bounding box center [337, 83] width 5 height 5
checkbox input "true"
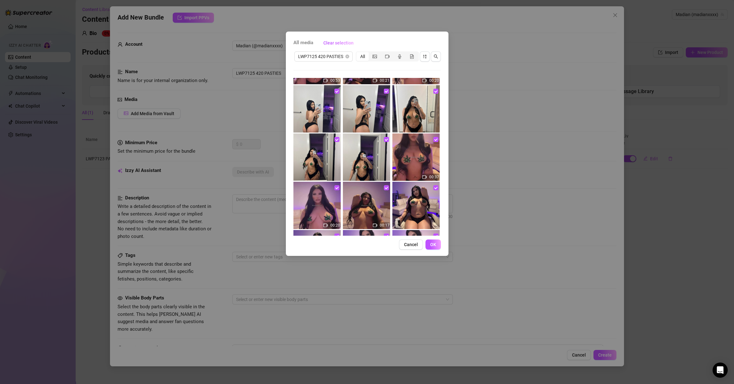
scroll to position [93, 0]
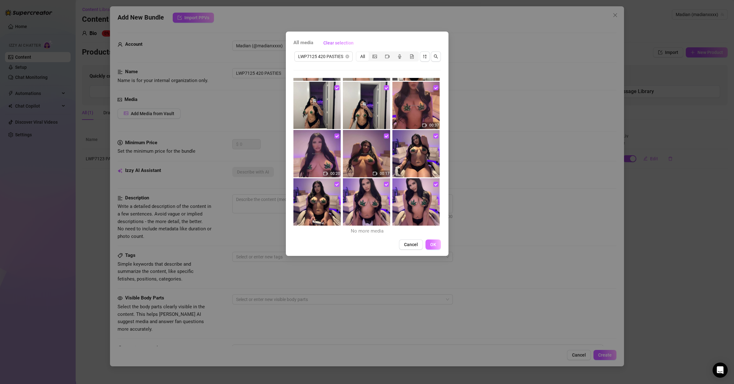
click at [432, 243] on span "OK" at bounding box center [433, 244] width 6 height 5
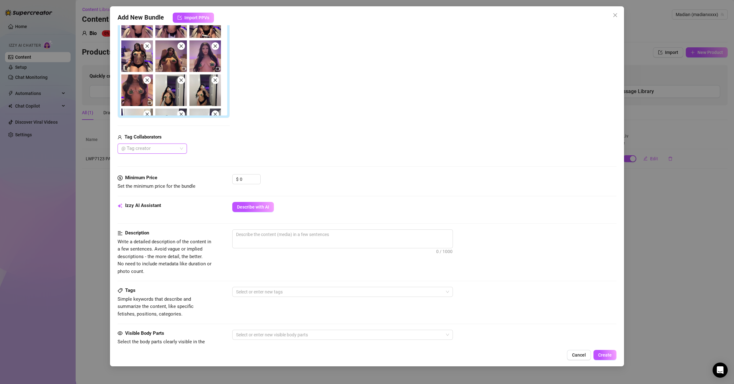
scroll to position [61, 0]
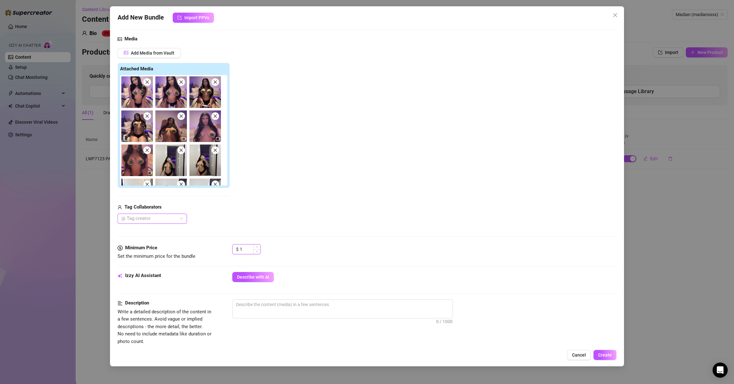
click at [256, 245] on span "Increase Value" at bounding box center [257, 246] width 7 height 5
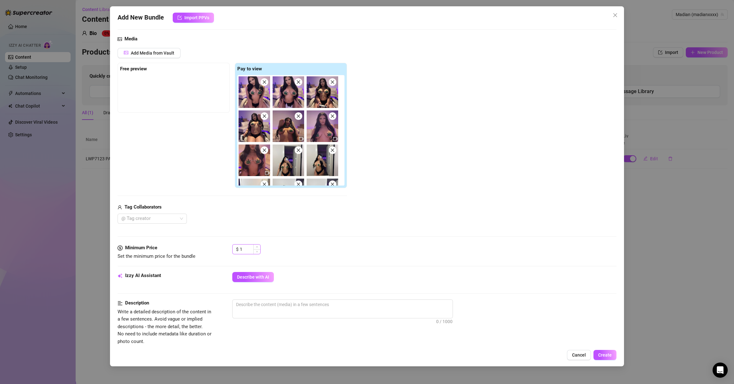
click at [260, 244] on div "1" at bounding box center [250, 248] width 20 height 9
click at [260, 248] on span "Increase Value" at bounding box center [257, 247] width 7 height 6
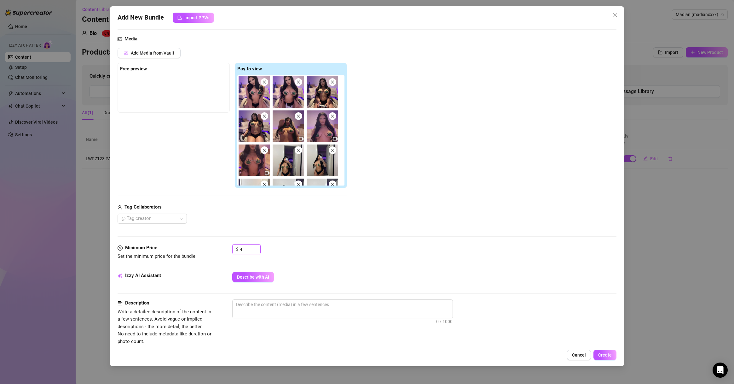
drag, startPoint x: 249, startPoint y: 249, endPoint x: 226, endPoint y: 246, distance: 23.5
click at [228, 249] on div "Minimum Price Set the minimum price for the bundle $ 4" at bounding box center [367, 252] width 499 height 16
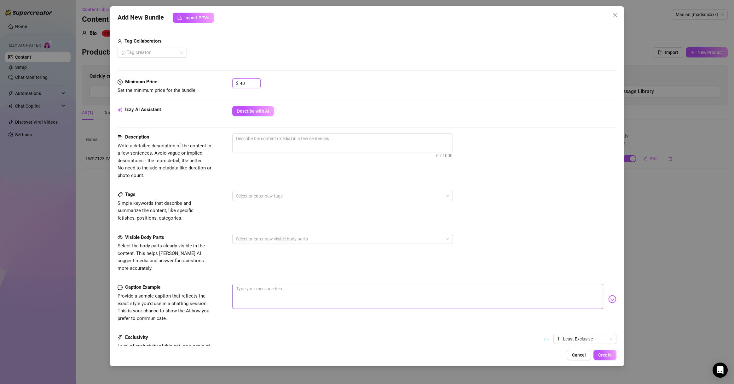
scroll to position [284, 0]
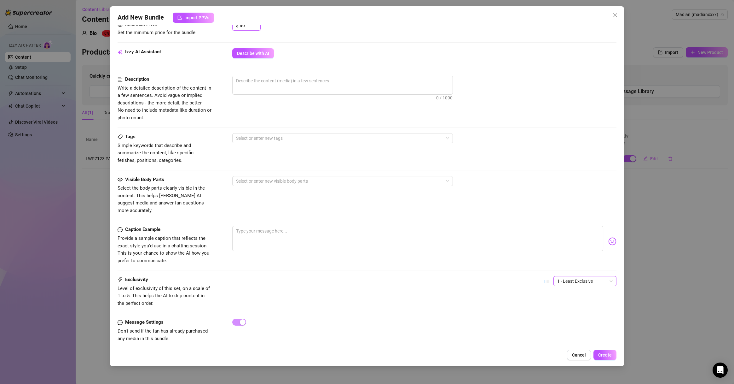
click at [542, 276] on span "1 - Least Exclusive" at bounding box center [586, 280] width 56 height 9
click at [542, 276] on div "4" at bounding box center [577, 316] width 61 height 10
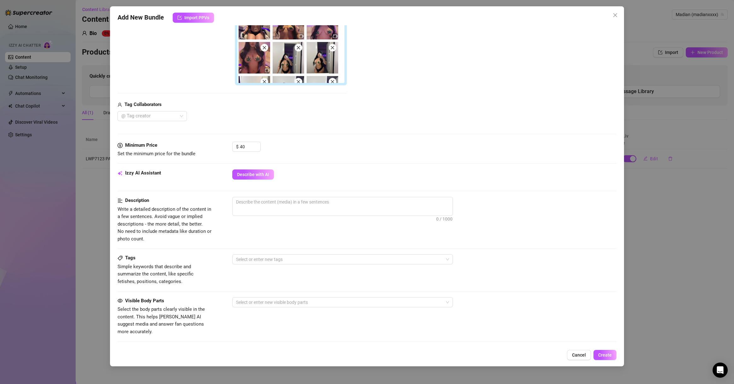
scroll to position [102, 0]
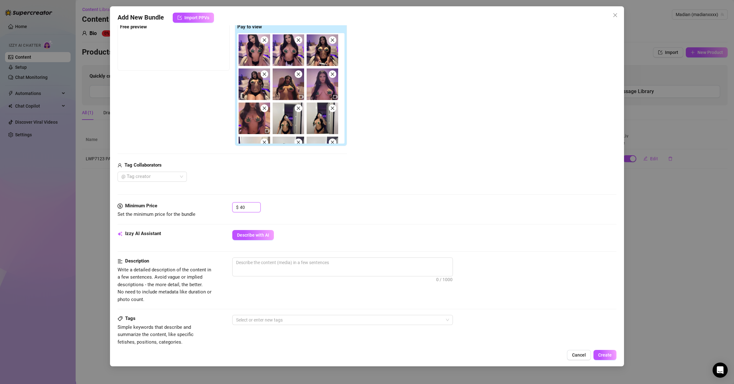
drag, startPoint x: 245, startPoint y: 208, endPoint x: 208, endPoint y: 211, distance: 37.6
click at [208, 211] on div "Minimum Price Set the minimum price for the bundle $ 40" at bounding box center [367, 210] width 499 height 16
type input "32"
click at [355, 204] on div "$ 32" at bounding box center [424, 210] width 384 height 16
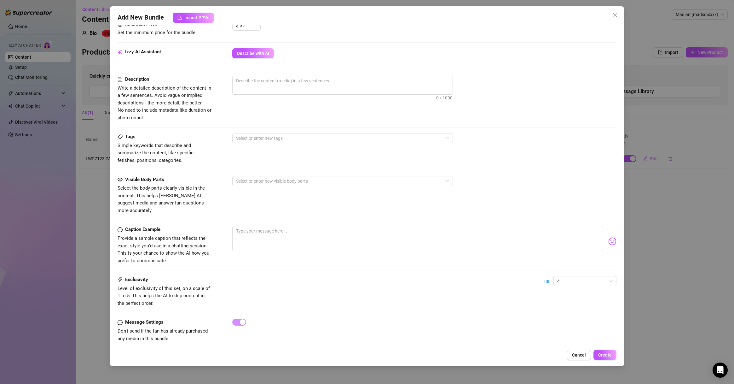
scroll to position [163, 0]
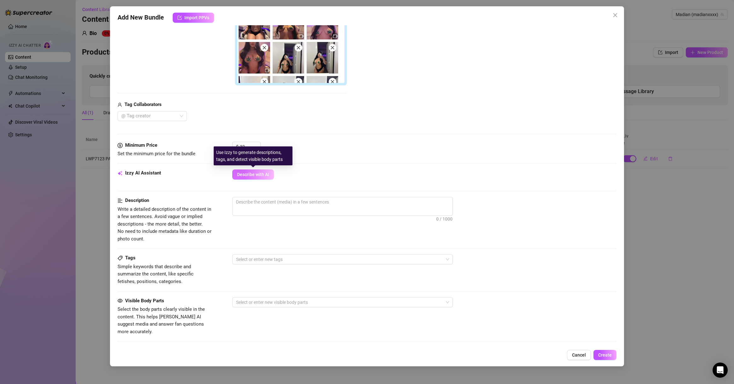
click at [248, 173] on span "Describe with AI" at bounding box center [253, 174] width 32 height 5
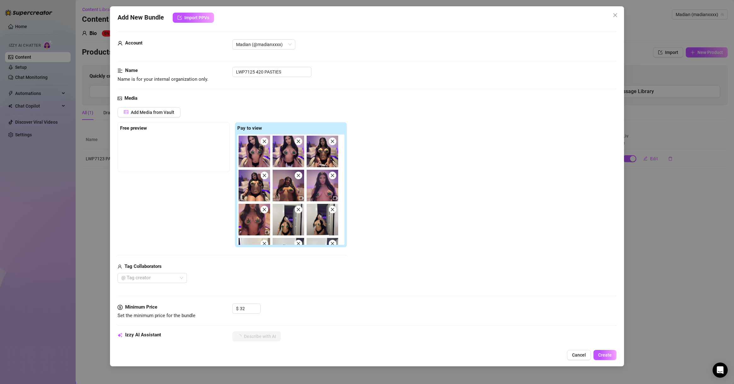
scroll to position [0, 0]
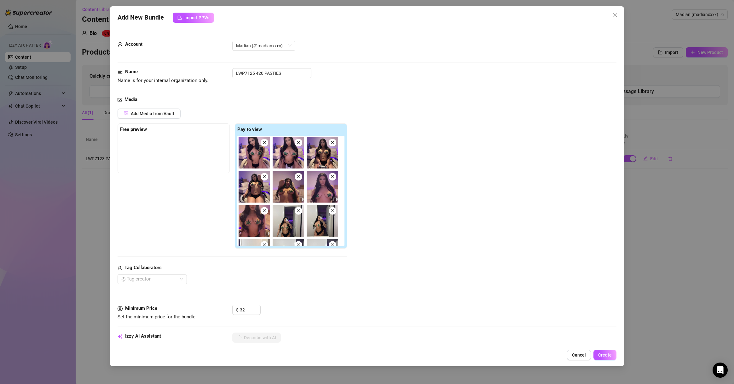
type textarea "Madian"
type textarea "Madian shows"
type textarea "[PERSON_NAME] shows off"
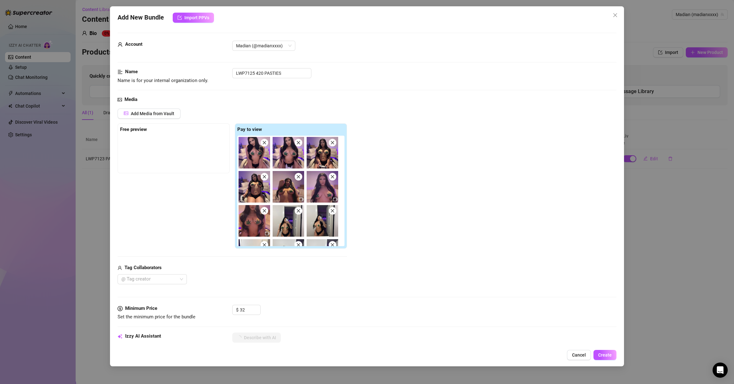
type textarea "[PERSON_NAME] shows off"
type textarea "[PERSON_NAME] shows off her"
type textarea "[PERSON_NAME] shows off her thick"
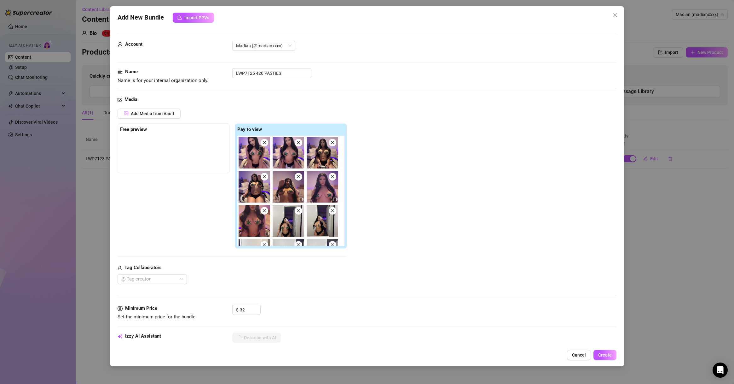
type textarea "[PERSON_NAME] shows off her thick curves"
type textarea "[PERSON_NAME] shows off her thick curves in"
type textarea "[PERSON_NAME] shows off her thick curves in black"
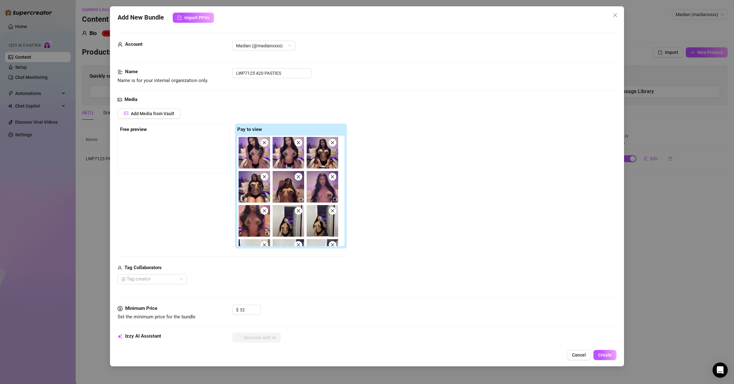
type textarea "[PERSON_NAME] shows off her thick curves in black"
type textarea "[PERSON_NAME] shows off her thick curves in black panties"
type textarea "[PERSON_NAME] shows off her thick curves in black panties and"
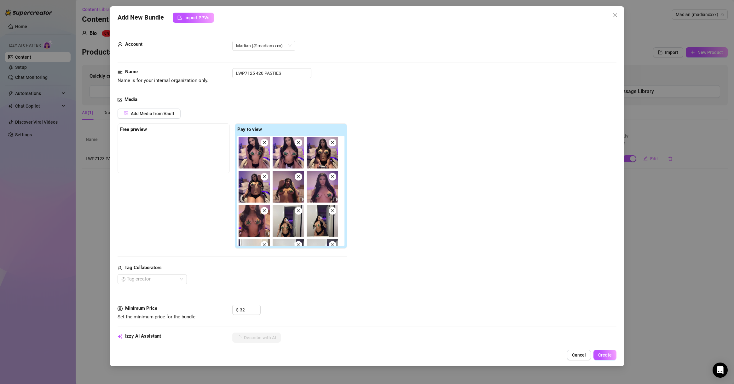
type textarea "[PERSON_NAME] shows off her thick curves in black panties and weed"
type textarea "[PERSON_NAME] shows off her thick curves in black panties and weed leaf"
type textarea "[PERSON_NAME] shows off her thick curves in black panties and weed leaf nipple"
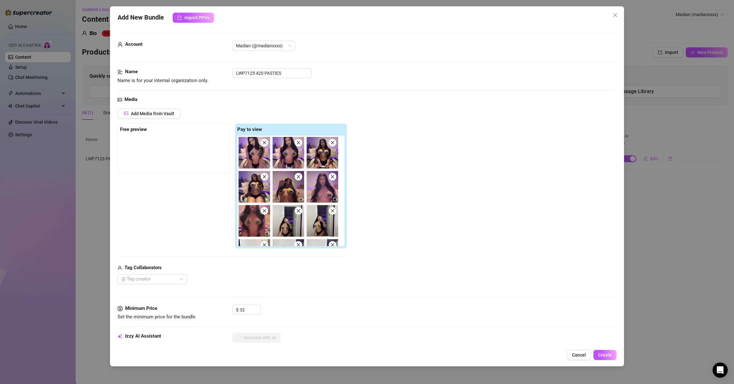
type textarea "[PERSON_NAME] shows off her thick curves in black panties and weed leaf nipple"
type textarea "[PERSON_NAME] shows off her thick curves in black panties and weed leaf nipple …"
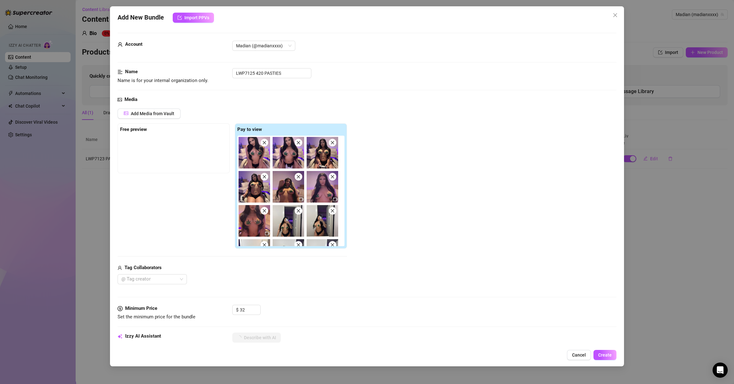
type textarea "[PERSON_NAME] shows off her thick curves in black panties and weed leaf nipple …"
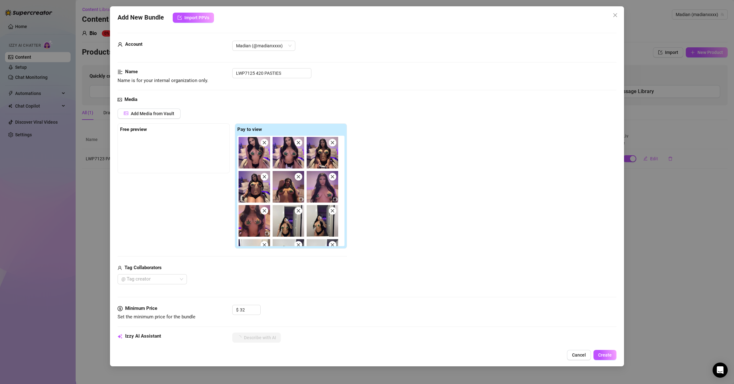
type textarea "[PERSON_NAME] shows off her thick curves in black panties and weed leaf nipple …"
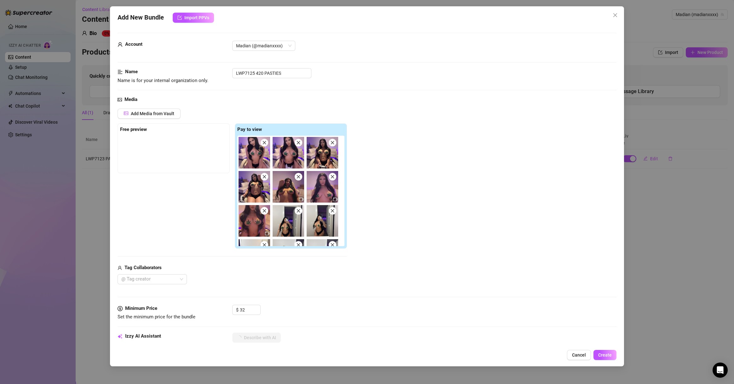
type textarea "[PERSON_NAME] shows off her thick curves in black panties and weed leaf nipple …"
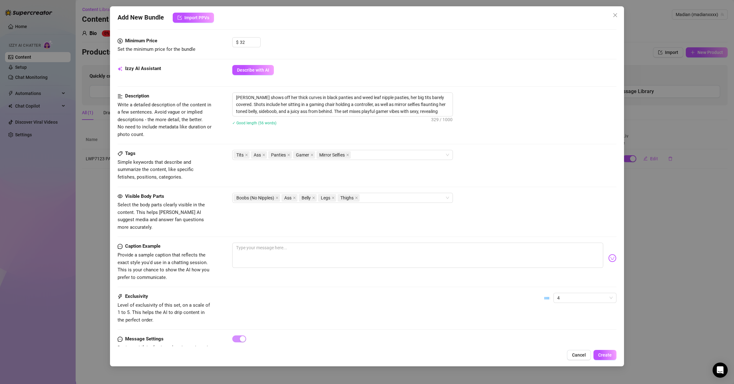
scroll to position [284, 0]
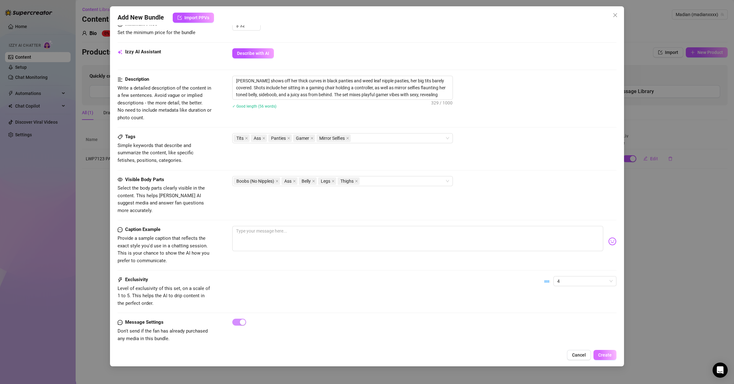
click at [542, 276] on div "Add New Bundle Import PPVs Account Madian (@madianxxxx) Name Name is for your i…" at bounding box center [367, 186] width 514 height 360
click at [542, 276] on span "Create" at bounding box center [606, 354] width 14 height 5
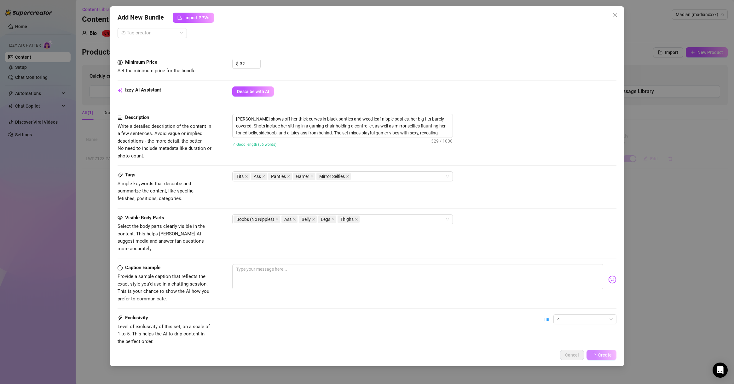
scroll to position [0, 0]
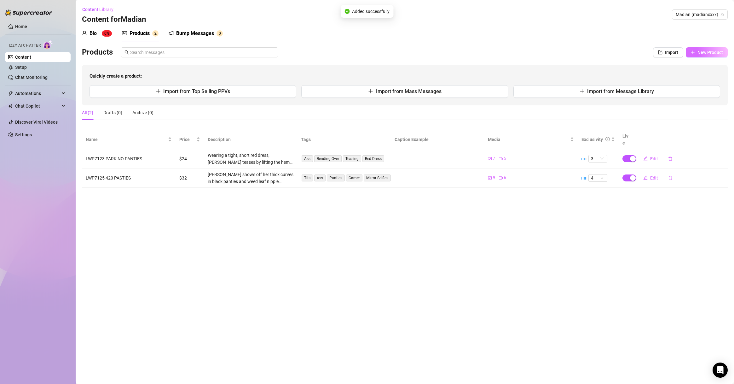
click at [542, 48] on button "New Product" at bounding box center [707, 52] width 42 height 10
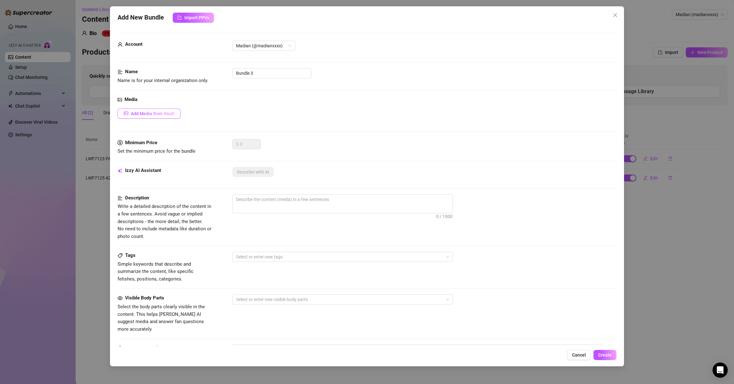
click at [145, 111] on span "Add Media from Vault" at bounding box center [153, 113] width 44 height 5
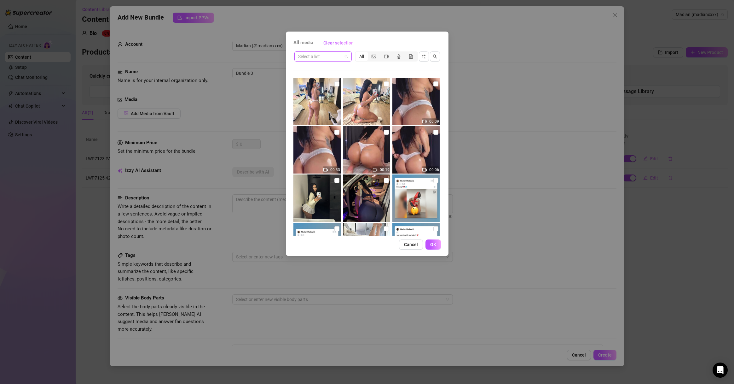
click at [343, 55] on span at bounding box center [323, 56] width 50 height 9
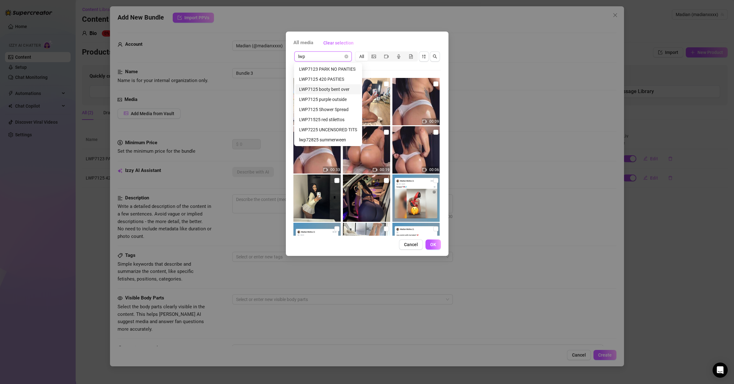
click at [349, 91] on div "LWP7125 booty bent over" at bounding box center [328, 89] width 58 height 7
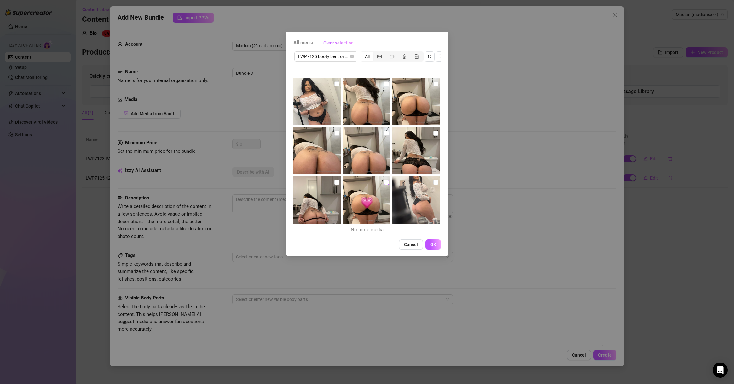
click at [384, 180] on input "checkbox" at bounding box center [386, 182] width 5 height 5
click at [434, 183] on input "checkbox" at bounding box center [436, 182] width 5 height 5
click at [339, 184] on img at bounding box center [317, 199] width 47 height 47
click at [336, 183] on input "checkbox" at bounding box center [337, 182] width 5 height 5
click at [434, 133] on input "checkbox" at bounding box center [436, 133] width 5 height 5
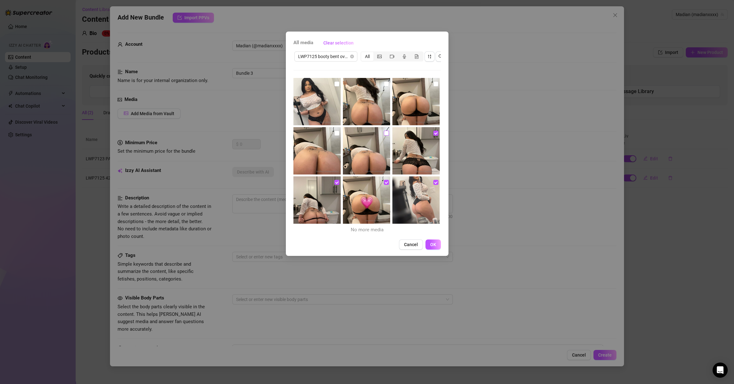
click at [384, 133] on input "checkbox" at bounding box center [386, 133] width 5 height 5
click at [338, 132] on img at bounding box center [317, 150] width 47 height 47
click at [434, 85] on input "checkbox" at bounding box center [436, 83] width 5 height 5
click at [384, 83] on input "checkbox" at bounding box center [386, 83] width 5 height 5
click at [337, 84] on input "checkbox" at bounding box center [337, 83] width 5 height 5
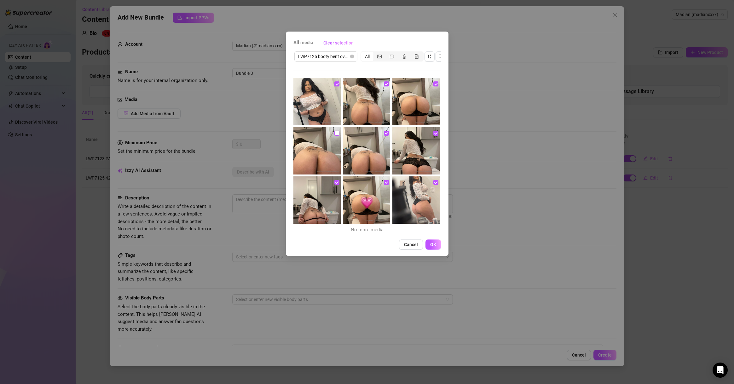
click at [335, 131] on input "checkbox" at bounding box center [337, 133] width 5 height 5
click at [435, 247] on span "OK" at bounding box center [433, 244] width 6 height 5
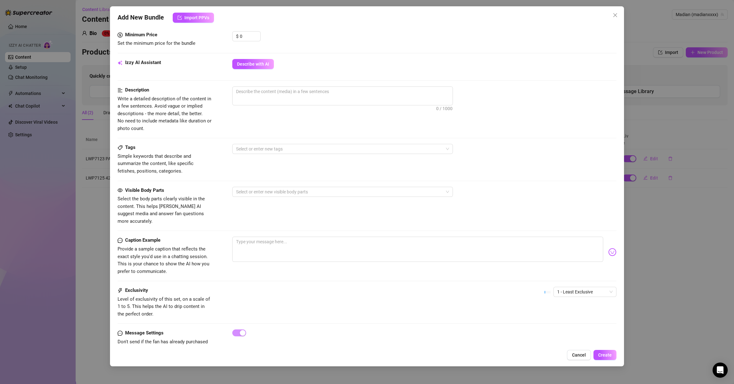
scroll to position [276, 0]
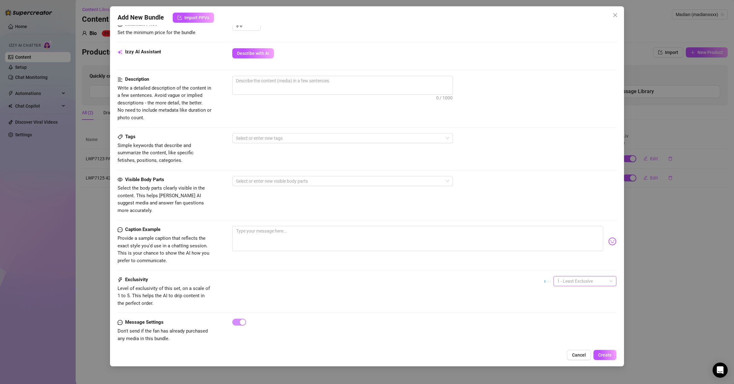
click at [542, 276] on span "1 - Least Exclusive" at bounding box center [586, 280] width 56 height 9
click at [542, 276] on div "2" at bounding box center [577, 296] width 61 height 10
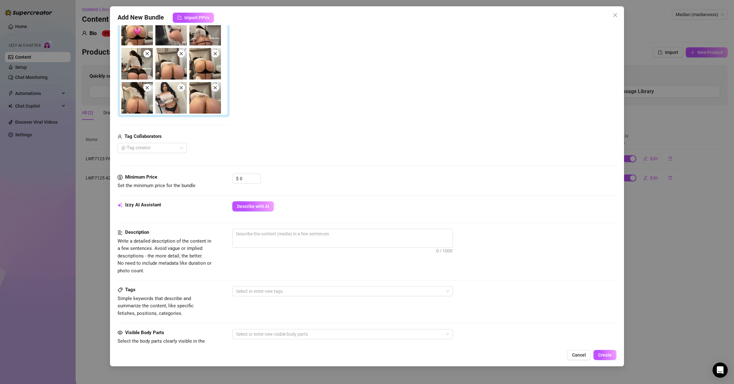
scroll to position [94, 0]
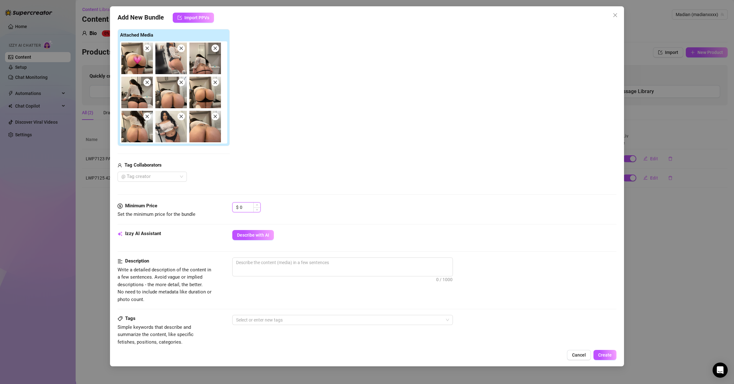
click at [254, 205] on div "0" at bounding box center [250, 206] width 20 height 9
drag, startPoint x: 246, startPoint y: 211, endPoint x: 216, endPoint y: 207, distance: 30.5
click at [217, 211] on div "Minimum Price Set the minimum price for the bundle $ 0" at bounding box center [367, 210] width 499 height 16
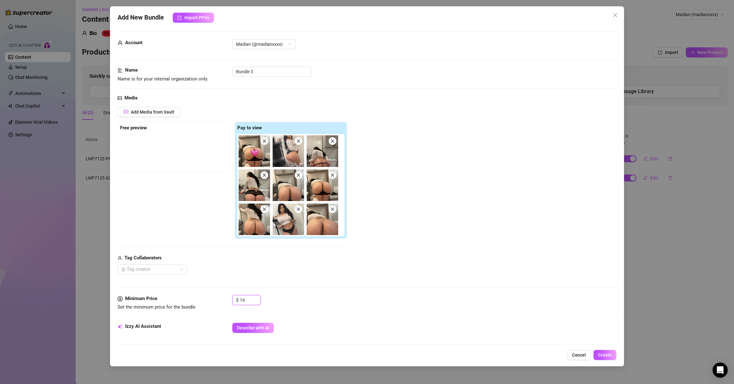
scroll to position [0, 0]
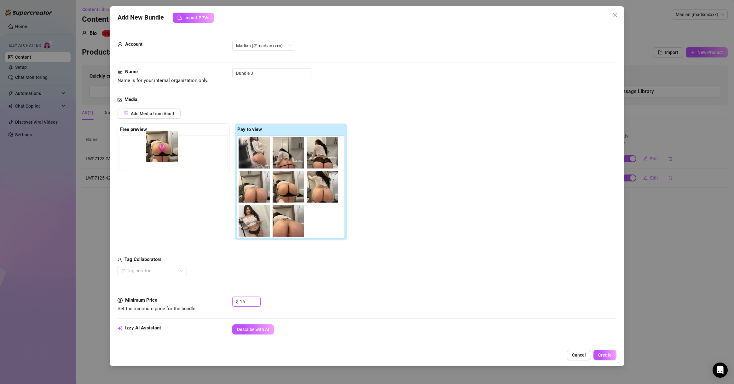
drag, startPoint x: 263, startPoint y: 154, endPoint x: 161, endPoint y: 149, distance: 102.3
click at [161, 149] on div "Free preview Pay to view" at bounding box center [233, 181] width 230 height 117
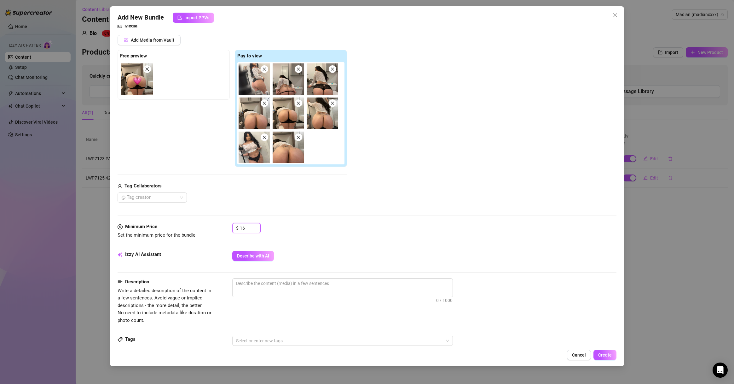
scroll to position [30, 0]
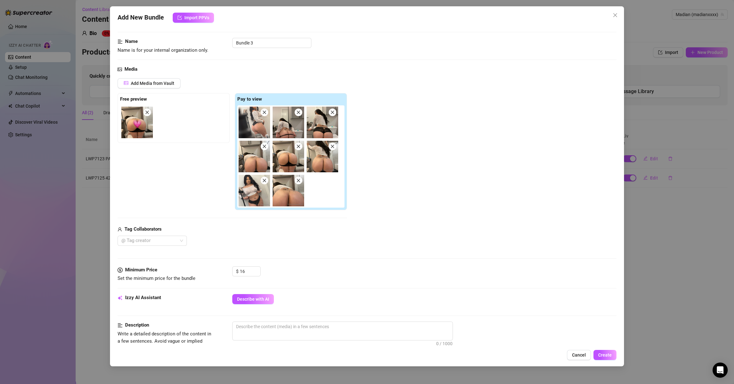
click at [269, 49] on div "Name Name is for your internal organization only. Bundle 3" at bounding box center [367, 46] width 499 height 16
click at [269, 44] on input "Bundle 3" at bounding box center [271, 43] width 79 height 10
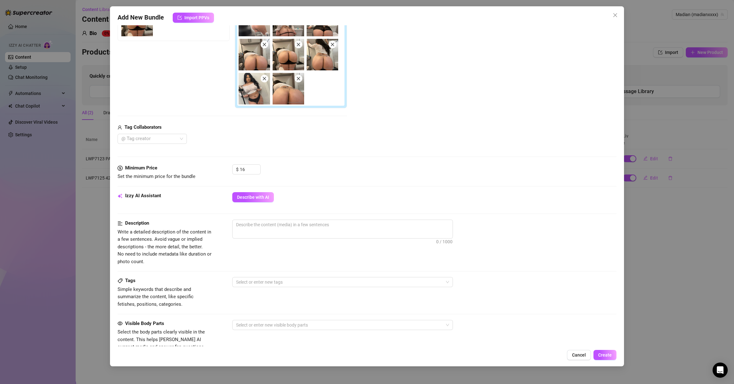
scroll to position [151, 0]
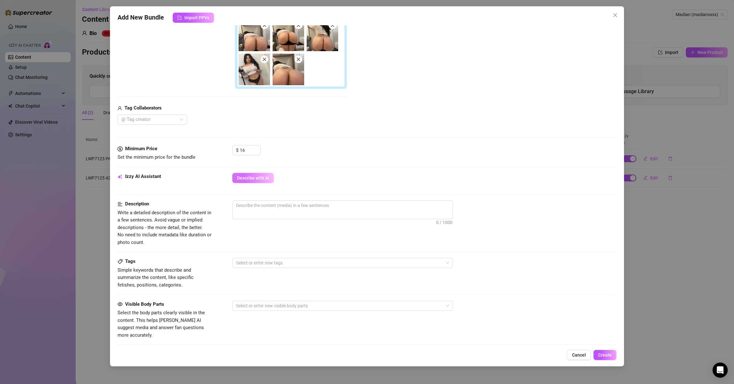
click at [254, 177] on span "Describe with AI" at bounding box center [253, 177] width 32 height 5
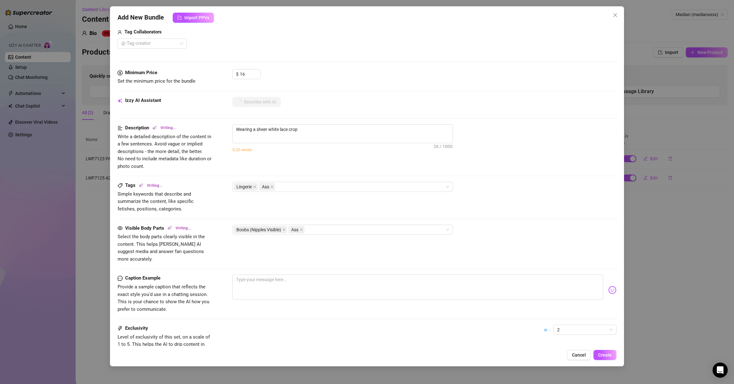
scroll to position [215, 0]
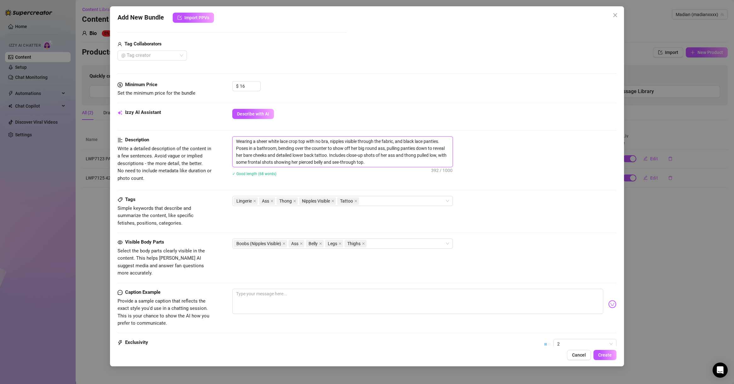
click at [345, 143] on textarea "Wearing a sheer white lace crop top with no bra, nipples visible through the fa…" at bounding box center [343, 152] width 220 height 30
click at [252, 149] on textarea "Wearing a sheer white lace crop top with no bra, nipples barely visible through…" at bounding box center [343, 152] width 220 height 30
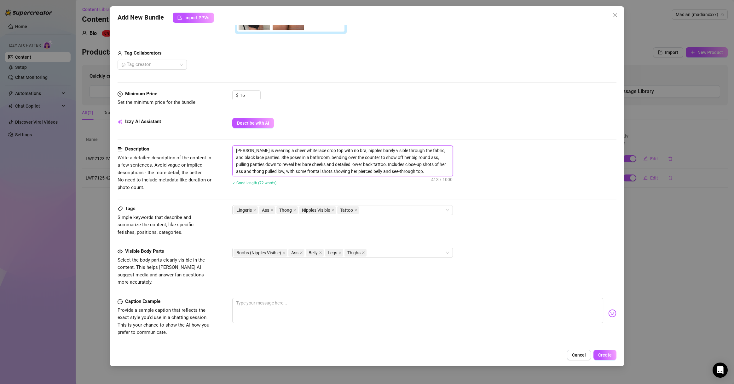
scroll to position [248, 0]
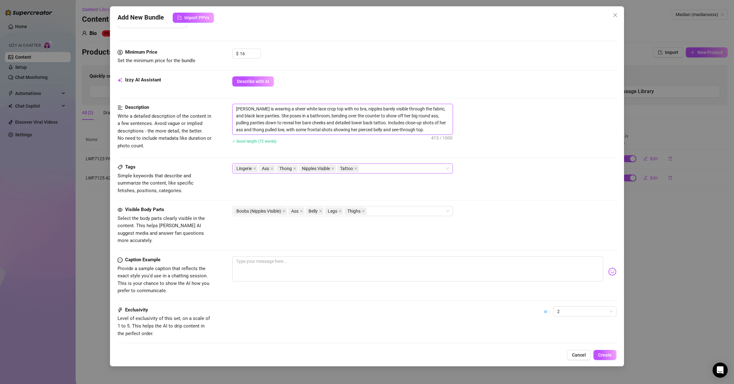
click at [380, 168] on div "Lingerie Ass Thong Nipples Visible Tattoo" at bounding box center [340, 168] width 212 height 9
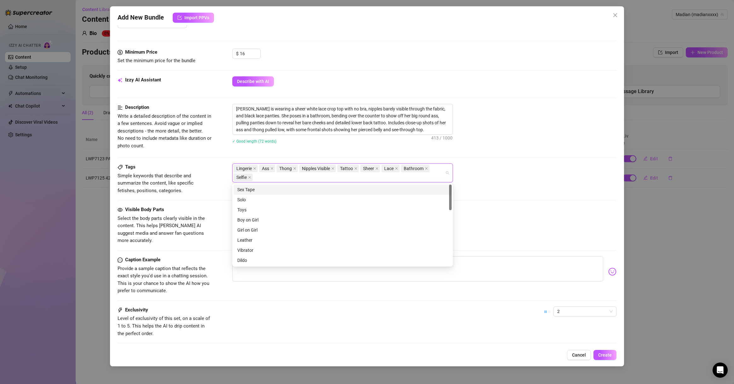
click at [499, 172] on div "Lingerie Ass Thong Nipples Visible Tattoo Sheer Lace Bathroom Selfie" at bounding box center [424, 172] width 384 height 19
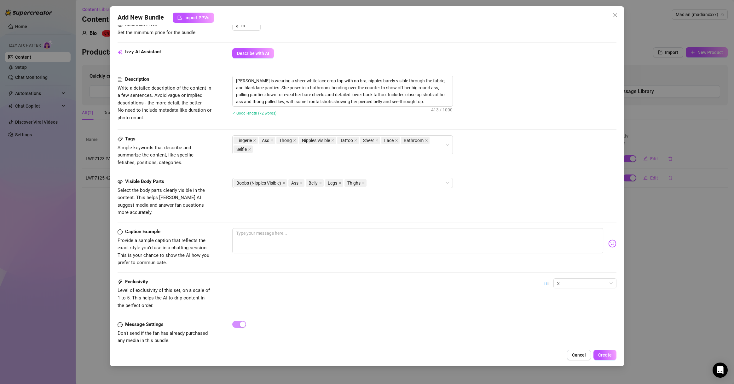
scroll to position [278, 0]
click at [542, 276] on div "Add New Bundle Import PPVs Account Madian (@madianxxxx) Name Name is for your i…" at bounding box center [367, 186] width 514 height 360
click at [542, 276] on button "Create" at bounding box center [605, 355] width 23 height 10
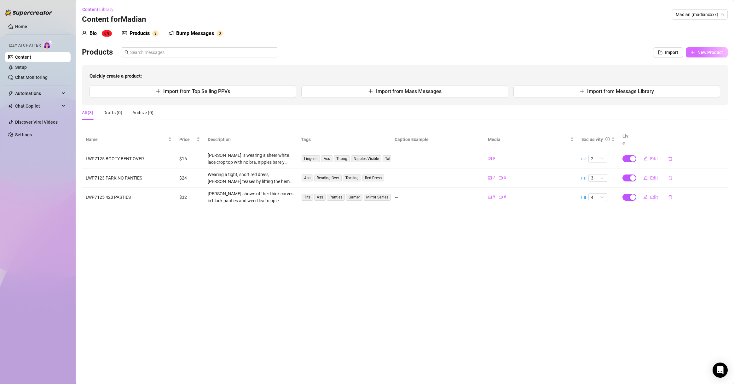
click at [542, 48] on button "New Product" at bounding box center [707, 52] width 42 height 10
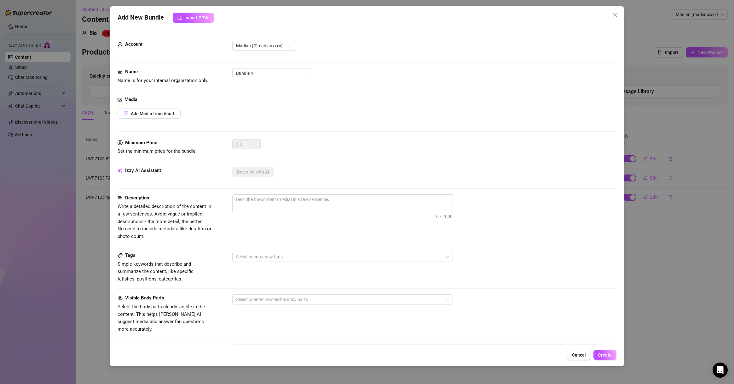
click at [265, 66] on div "Account Madian (@madianxxxx)" at bounding box center [367, 54] width 499 height 27
click at [268, 72] on input "Bundle 4" at bounding box center [271, 73] width 79 height 10
click at [254, 111] on div "Add Media from Vault" at bounding box center [367, 113] width 499 height 10
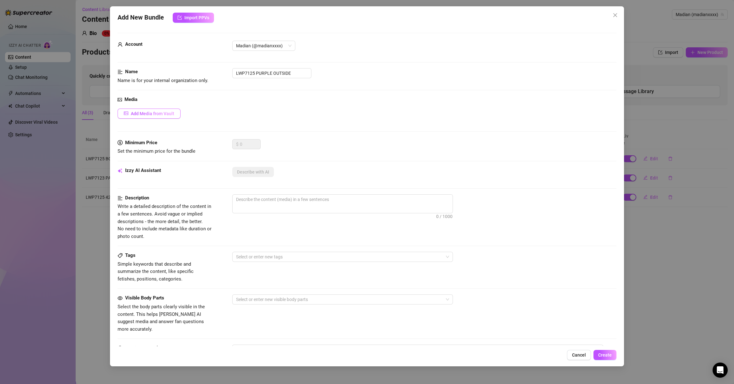
click at [145, 112] on span "Add Media from Vault" at bounding box center [153, 113] width 44 height 5
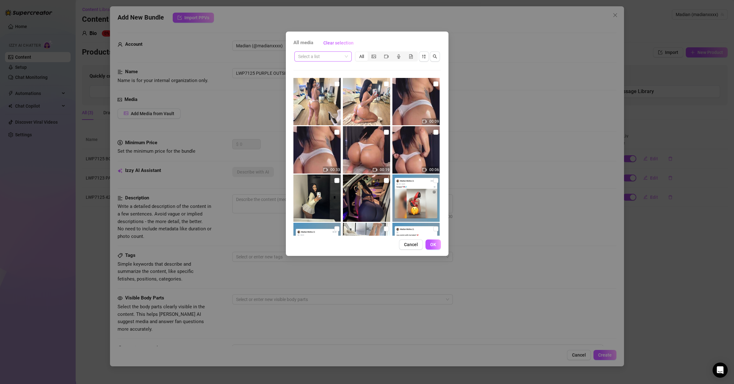
click at [331, 59] on input "search" at bounding box center [320, 56] width 44 height 9
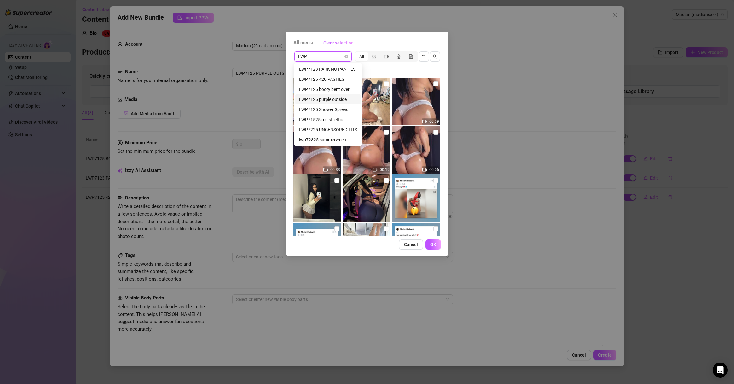
click at [343, 96] on div "LWP7125 purple outside" at bounding box center [328, 99] width 58 height 7
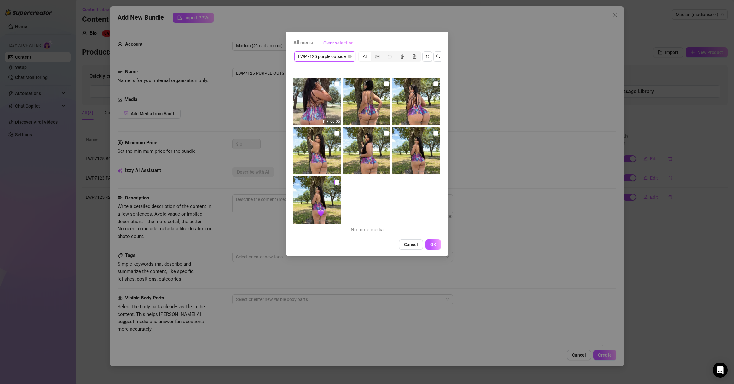
click at [335, 182] on input "checkbox" at bounding box center [337, 182] width 5 height 5
click at [434, 135] on input "checkbox" at bounding box center [436, 133] width 5 height 5
click at [384, 133] on input "checkbox" at bounding box center [386, 133] width 5 height 5
click at [336, 136] on label at bounding box center [337, 133] width 5 height 7
click at [336, 136] on input "checkbox" at bounding box center [337, 133] width 5 height 5
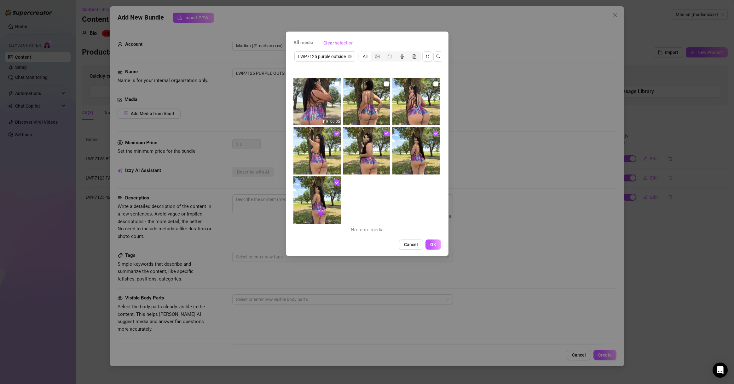
click at [429, 83] on img at bounding box center [416, 101] width 47 height 47
click at [434, 85] on input "checkbox" at bounding box center [436, 83] width 5 height 5
click at [384, 82] on input "checkbox" at bounding box center [386, 83] width 5 height 5
click at [336, 84] on input "checkbox" at bounding box center [337, 83] width 5 height 5
click at [439, 249] on button "OK" at bounding box center [433, 244] width 15 height 10
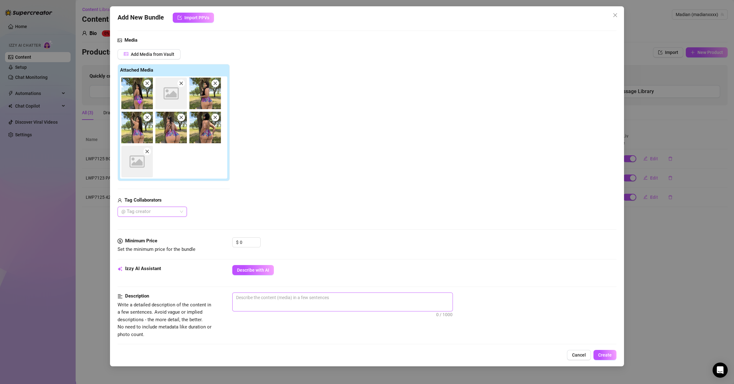
scroll to position [91, 0]
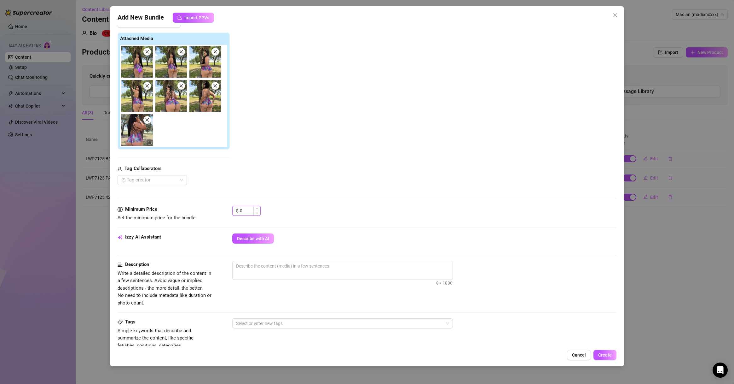
click at [247, 211] on input "0" at bounding box center [250, 210] width 20 height 9
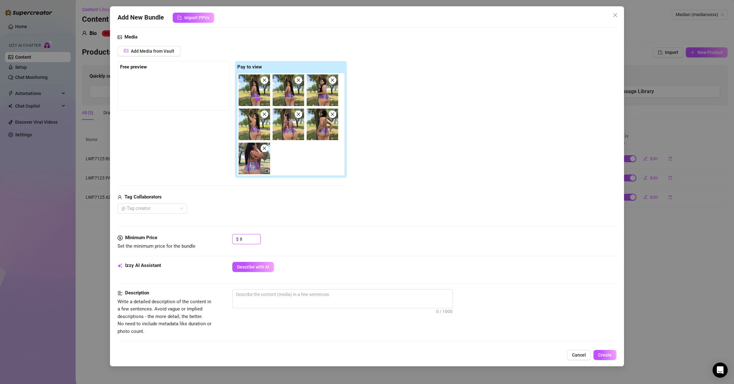
scroll to position [61, 0]
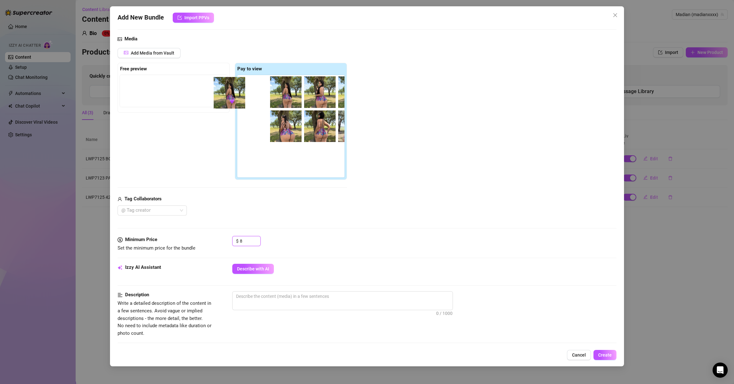
drag, startPoint x: 268, startPoint y: 101, endPoint x: 170, endPoint y: 99, distance: 97.8
click at [170, 99] on div "Free preview Pay to view" at bounding box center [233, 121] width 230 height 117
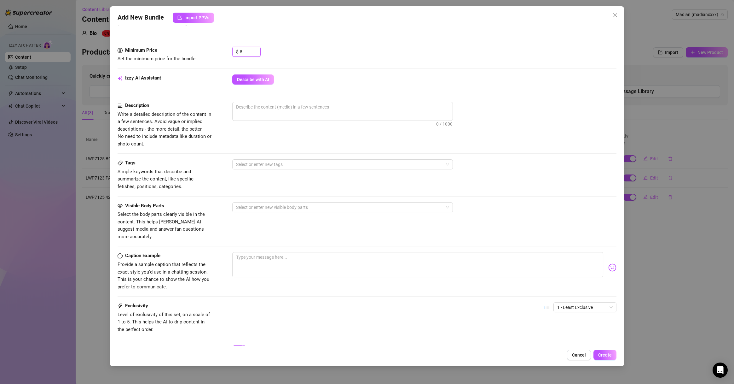
scroll to position [242, 0]
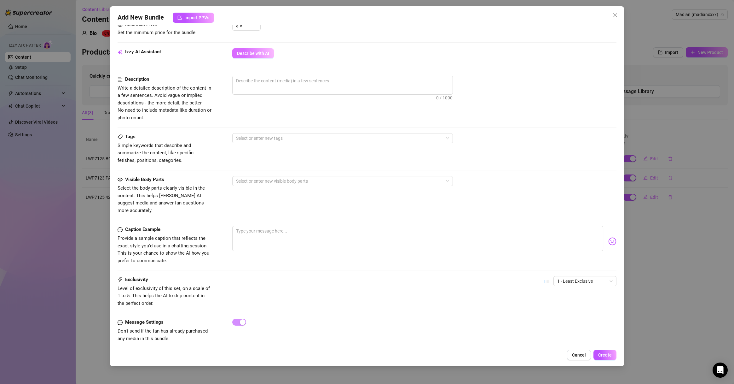
click at [258, 51] on span "Describe with AI" at bounding box center [253, 53] width 32 height 5
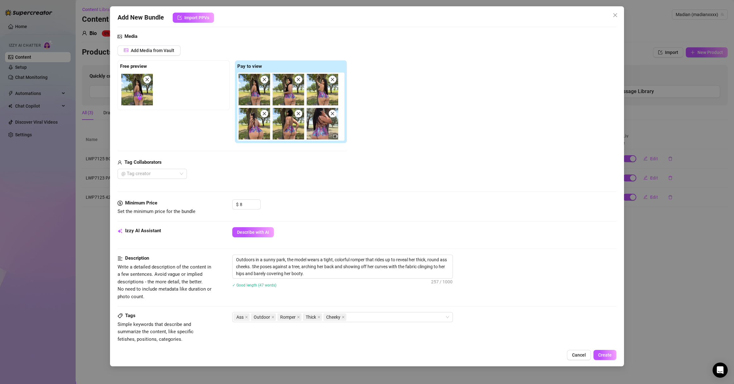
scroll to position [60, 0]
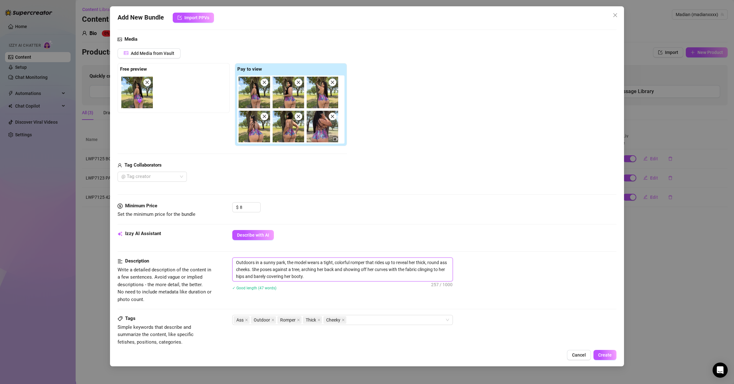
drag, startPoint x: 307, startPoint y: 263, endPoint x: 229, endPoint y: 260, distance: 77.9
click at [229, 260] on div "Description Write a detailed description of the content in a few sentences. Avo…" at bounding box center [367, 280] width 499 height 46
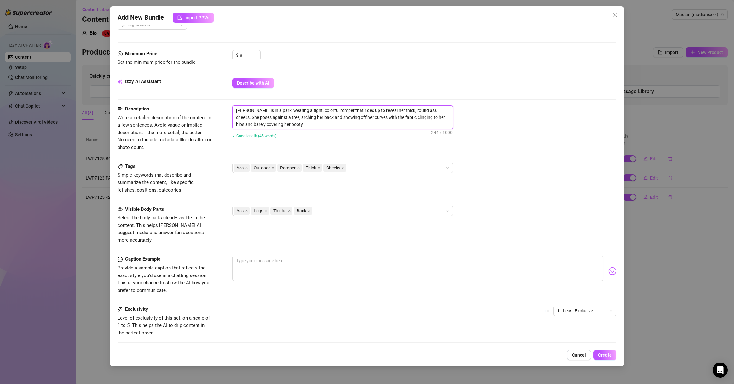
scroll to position [242, 0]
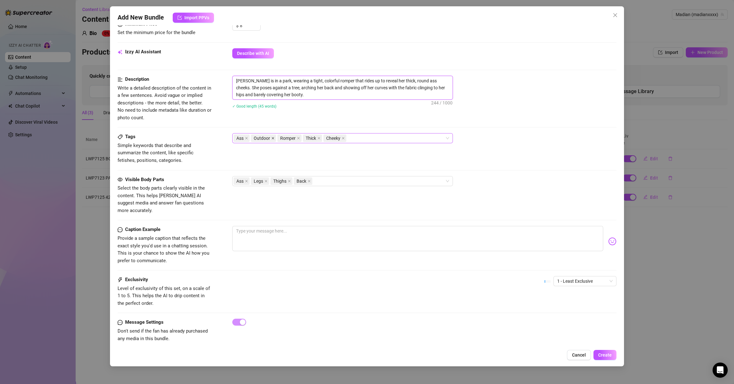
click at [272, 137] on icon "close" at bounding box center [273, 138] width 3 height 3
click at [341, 137] on div "Ass Romper Thick Cheeky" at bounding box center [340, 138] width 212 height 9
click at [366, 124] on div "Description Write a detailed description of the content in a few sentences. Avo…" at bounding box center [367, 104] width 499 height 57
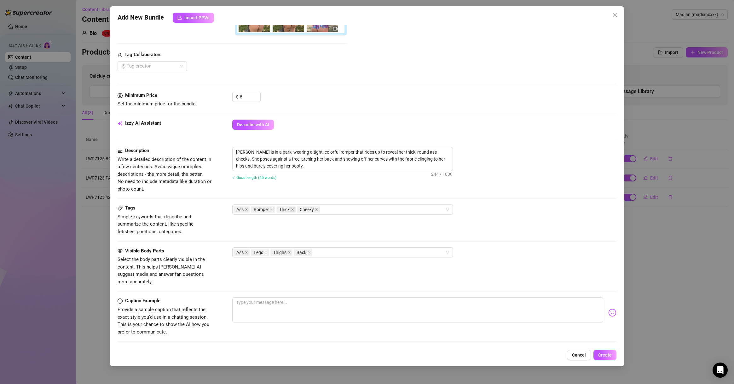
scroll to position [212, 0]
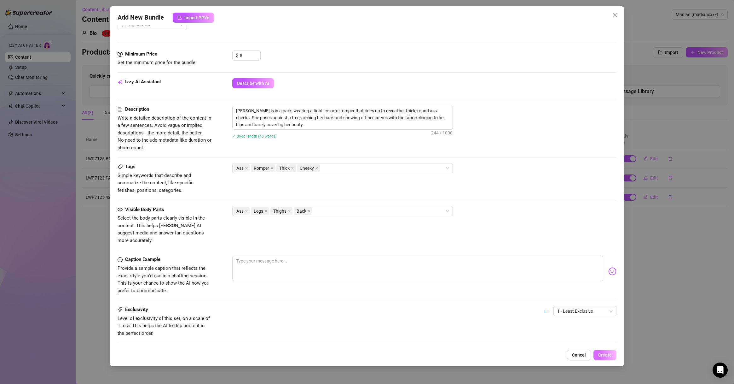
click at [542, 276] on button "Create" at bounding box center [605, 355] width 23 height 10
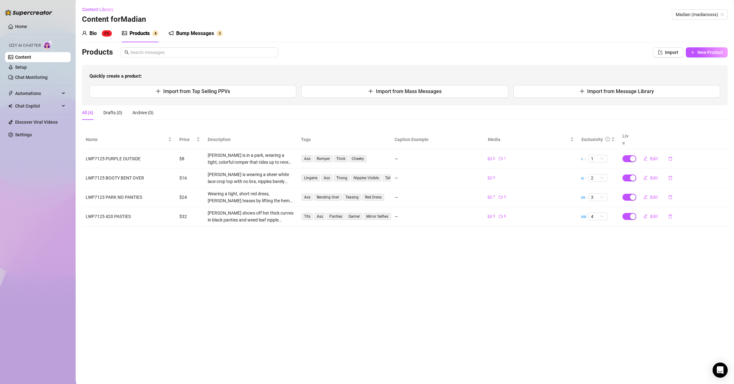
click at [226, 276] on main "Content Library Content for [PERSON_NAME] (madianxxxx) Bio 0% Products 4 Bump M…" at bounding box center [405, 192] width 659 height 384
click at [542, 50] on span "New Product" at bounding box center [711, 52] width 26 height 5
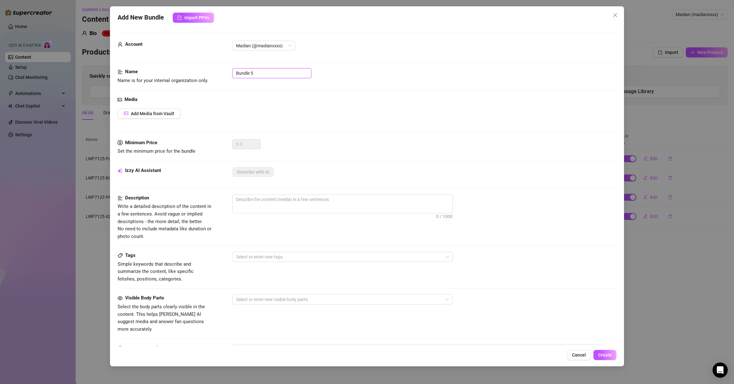
click at [243, 75] on input "Bundle 5" at bounding box center [271, 73] width 79 height 10
click at [259, 71] on input "Bundle 5" at bounding box center [271, 73] width 79 height 10
click at [260, 71] on input "Bundle 5" at bounding box center [271, 73] width 79 height 10
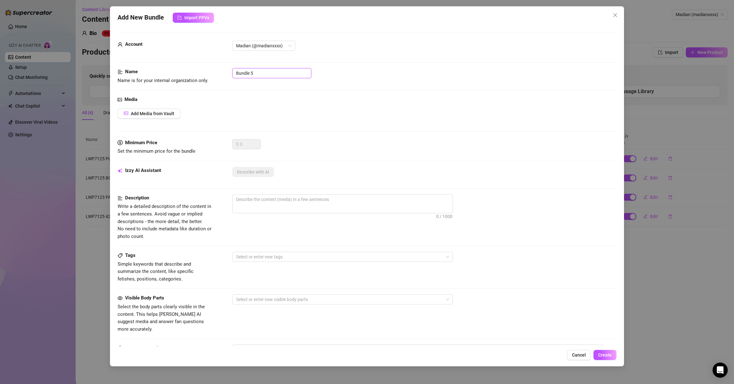
click at [260, 71] on input "Bundle 5" at bounding box center [271, 73] width 79 height 10
click at [165, 116] on span "Add Media from Vault" at bounding box center [153, 113] width 44 height 5
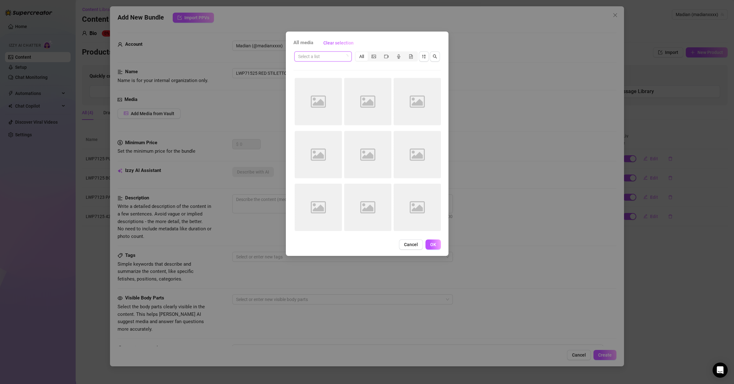
click at [332, 56] on input "search" at bounding box center [320, 56] width 44 height 9
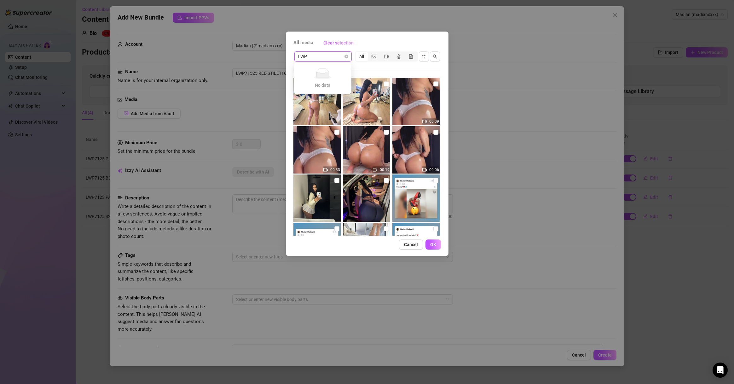
click at [319, 54] on input "LWP" at bounding box center [320, 56] width 44 height 9
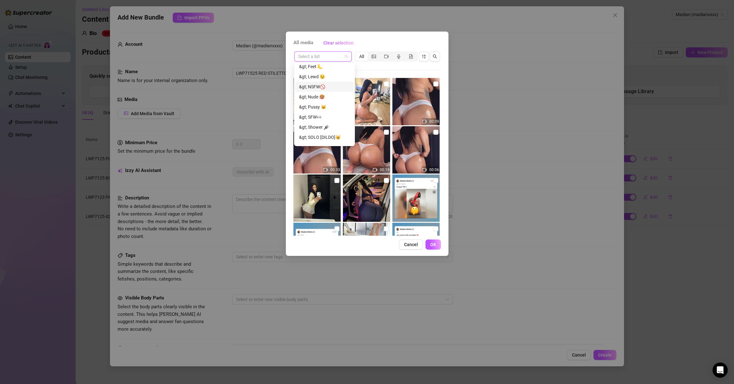
scroll to position [111, 0]
click at [328, 52] on input "search" at bounding box center [320, 56] width 44 height 9
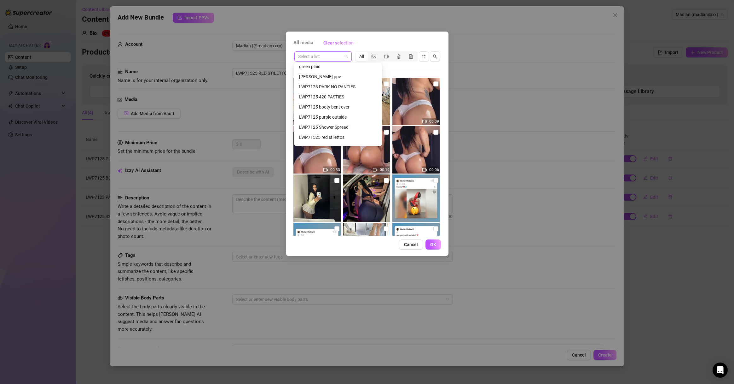
scroll to position [292, 0]
click at [322, 53] on input "search" at bounding box center [320, 56] width 44 height 9
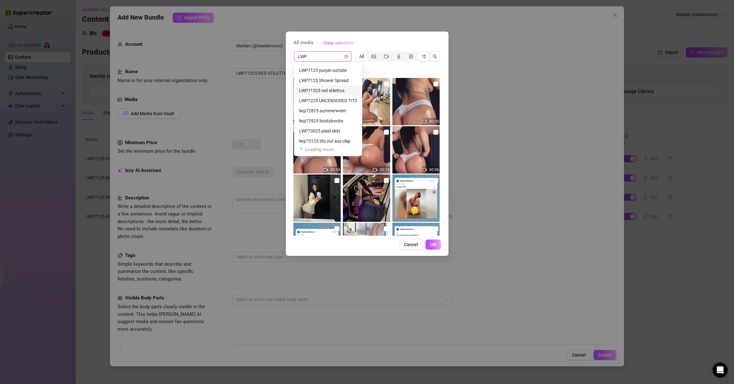
scroll to position [0, 0]
click at [336, 117] on div "LWP71525 red stilettos" at bounding box center [328, 119] width 58 height 7
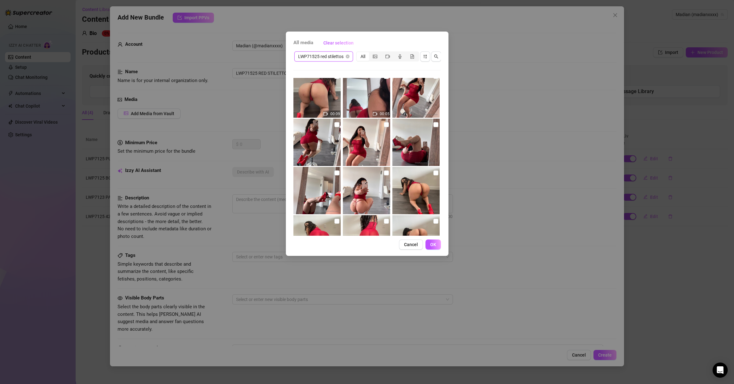
scroll to position [93, 0]
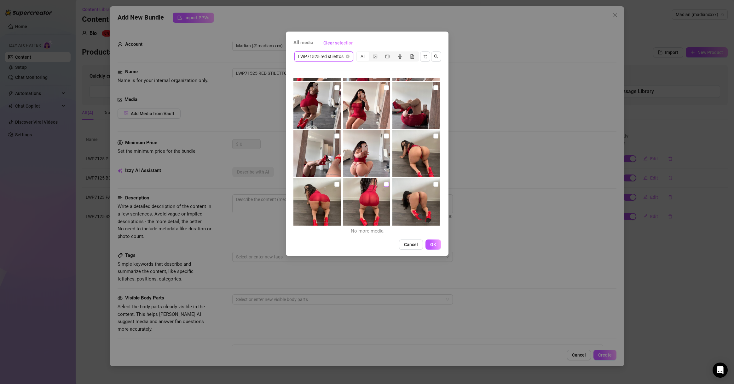
click at [384, 183] on input "checkbox" at bounding box center [386, 184] width 5 height 5
click at [434, 185] on input "checkbox" at bounding box center [436, 184] width 5 height 5
click at [336, 184] on input "checkbox" at bounding box center [337, 184] width 5 height 5
drag, startPoint x: 432, startPoint y: 136, endPoint x: 421, endPoint y: 136, distance: 10.4
click at [434, 136] on input "checkbox" at bounding box center [436, 135] width 5 height 5
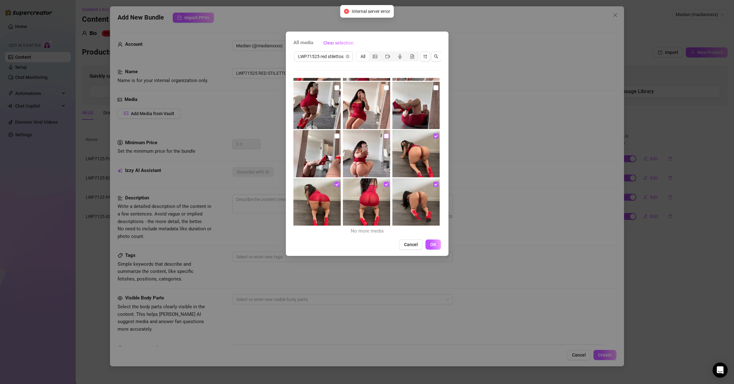
click at [385, 137] on input "checkbox" at bounding box center [386, 135] width 5 height 5
click at [337, 136] on input "checkbox" at bounding box center [337, 135] width 5 height 5
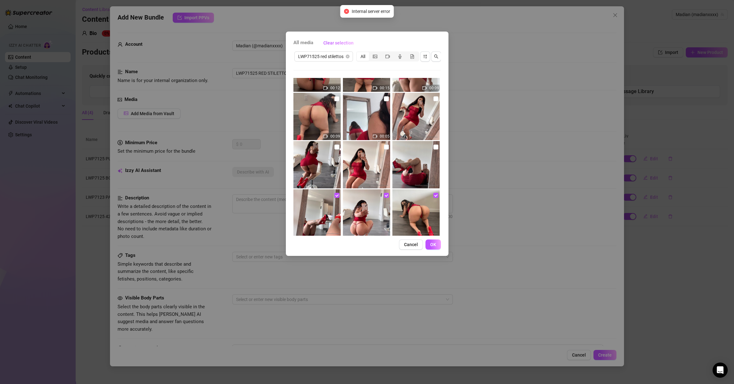
scroll to position [32, 0]
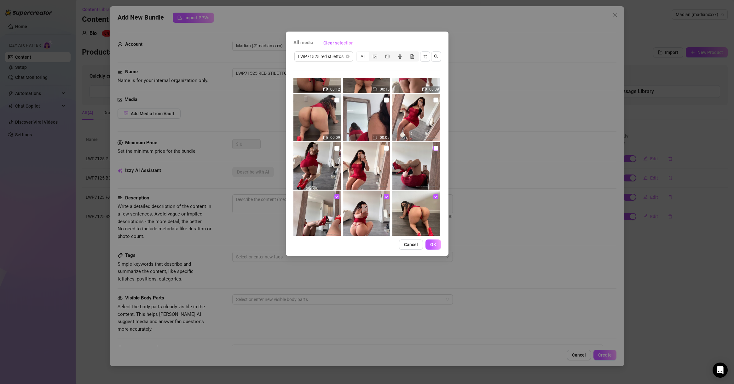
click at [434, 148] on input "checkbox" at bounding box center [436, 148] width 5 height 5
click at [384, 146] on input "checkbox" at bounding box center [386, 148] width 5 height 5
click at [335, 149] on input "checkbox" at bounding box center [337, 148] width 5 height 5
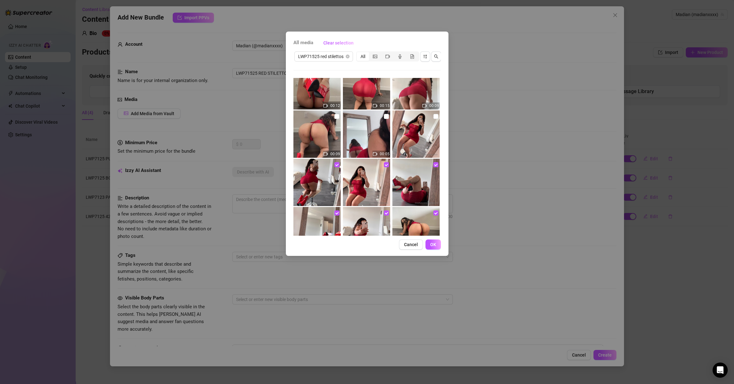
scroll to position [0, 0]
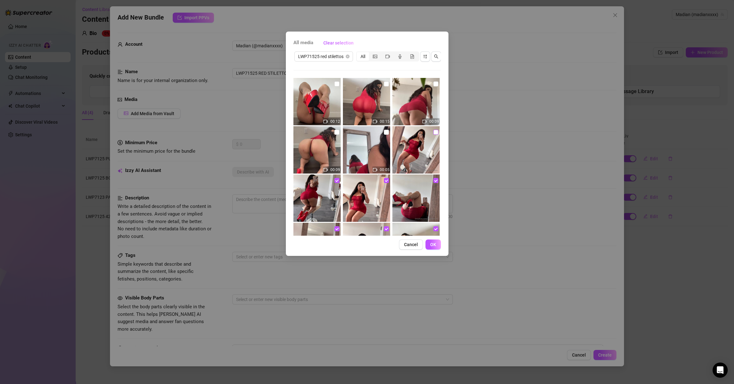
click at [434, 132] on input "checkbox" at bounding box center [436, 132] width 5 height 5
click at [385, 131] on input "checkbox" at bounding box center [386, 132] width 5 height 5
click at [336, 133] on input "checkbox" at bounding box center [337, 132] width 5 height 5
click at [434, 84] on input "checkbox" at bounding box center [436, 83] width 5 height 5
click at [385, 84] on input "checkbox" at bounding box center [386, 83] width 5 height 5
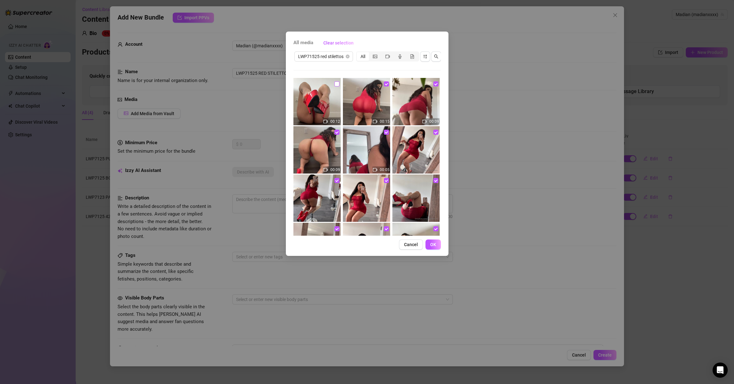
click at [336, 83] on input "checkbox" at bounding box center [337, 83] width 5 height 5
click at [435, 247] on span "OK" at bounding box center [433, 244] width 6 height 5
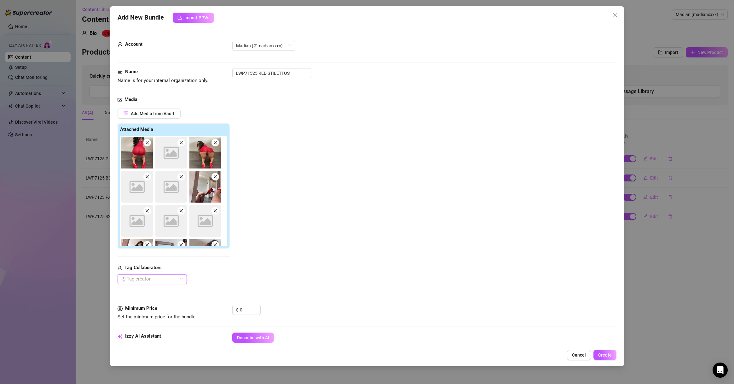
scroll to position [60, 0]
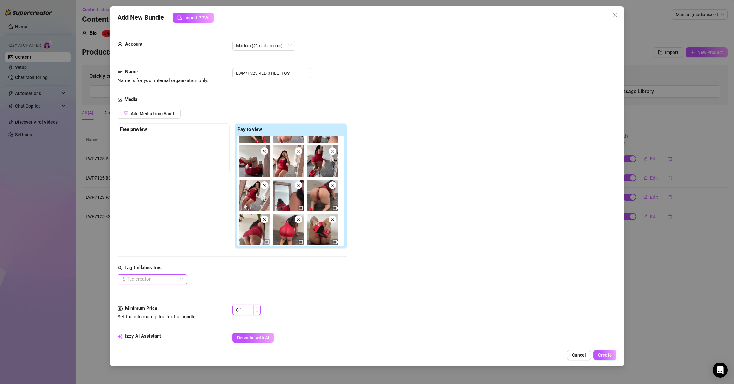
click at [257, 276] on span "Increase Value" at bounding box center [257, 307] width 7 height 5
click at [256, 276] on span "Increase Value" at bounding box center [257, 308] width 7 height 6
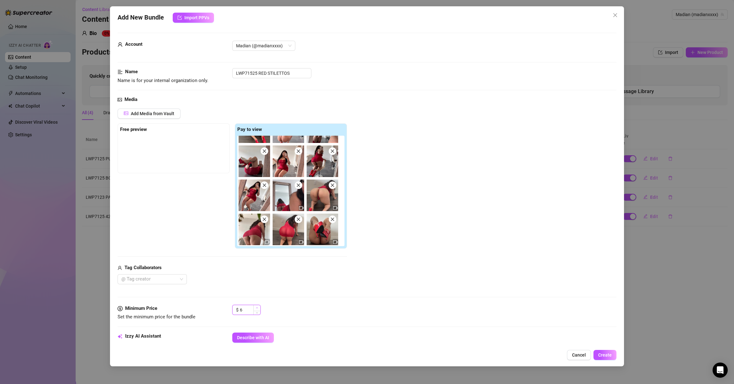
click at [256, 276] on span "Increase Value" at bounding box center [257, 308] width 7 height 6
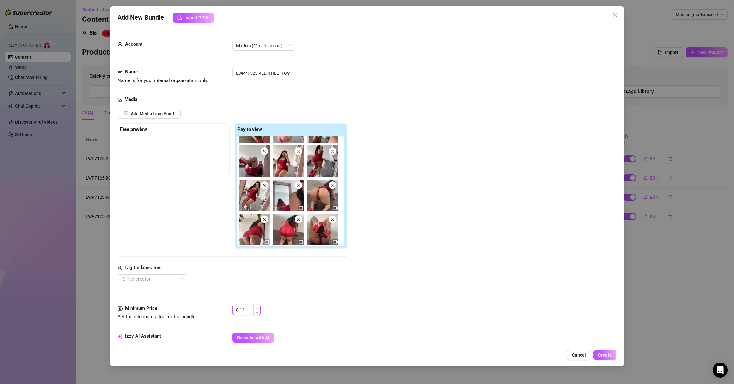
click at [256, 276] on span "Increase Value" at bounding box center [257, 308] width 7 height 6
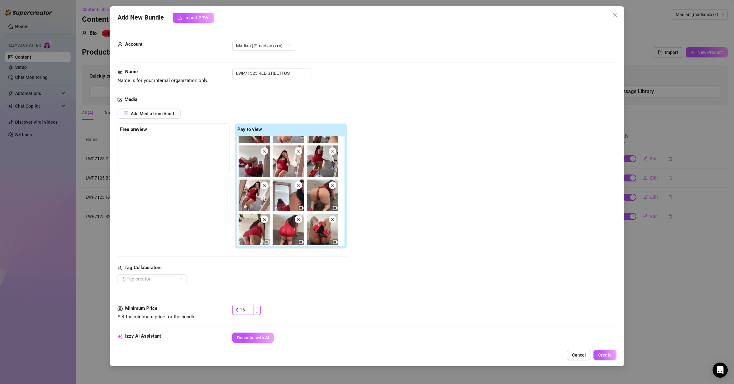
click at [256, 276] on span "Increase Value" at bounding box center [257, 308] width 7 height 6
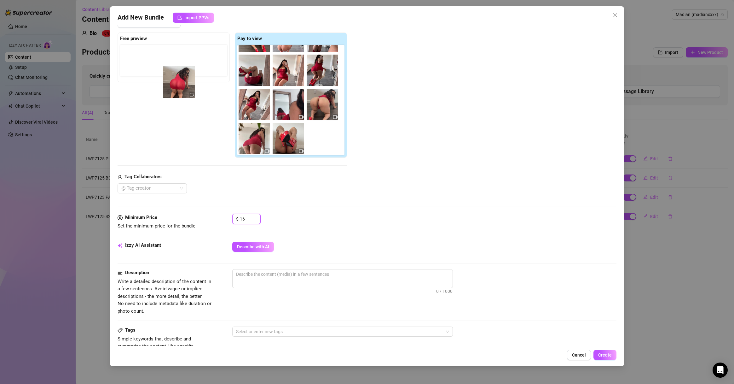
drag, startPoint x: 289, startPoint y: 139, endPoint x: 165, endPoint y: 74, distance: 139.9
click at [165, 74] on div "Free preview Pay to view" at bounding box center [233, 95] width 230 height 126
drag, startPoint x: 299, startPoint y: 144, endPoint x: 167, endPoint y: 69, distance: 151.6
click at [167, 69] on div "Free preview Pay to view" at bounding box center [233, 95] width 230 height 126
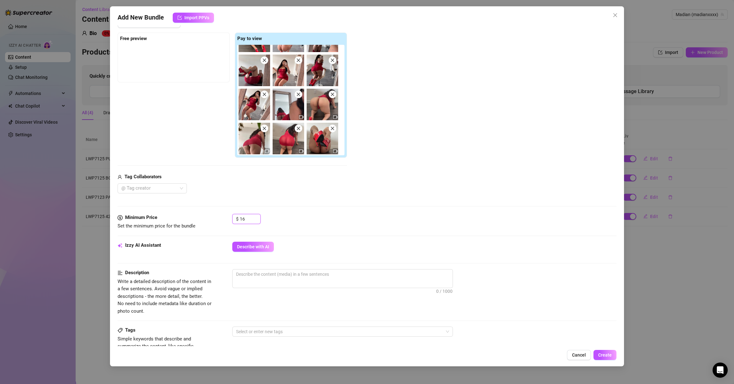
drag, startPoint x: 292, startPoint y: 142, endPoint x: 142, endPoint y: 59, distance: 172.2
click at [143, 55] on div "Free preview Pay to view" at bounding box center [233, 95] width 230 height 126
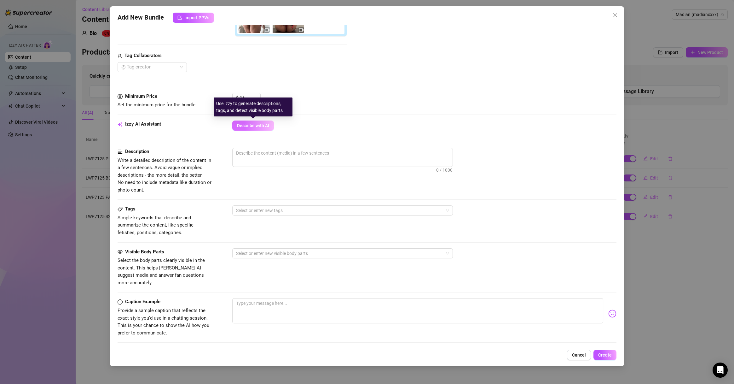
click at [258, 128] on button "Describe with AI" at bounding box center [253, 125] width 42 height 10
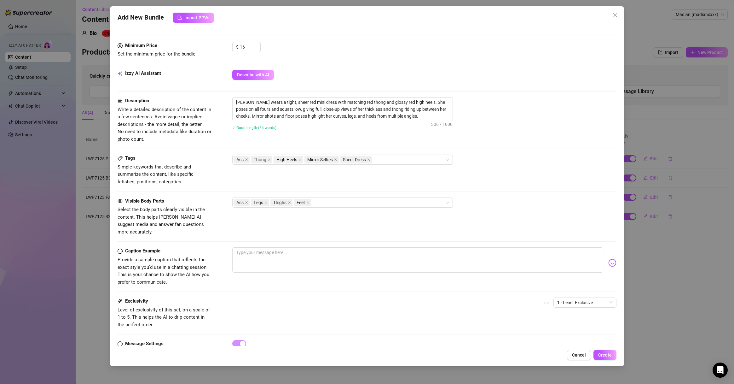
scroll to position [284, 0]
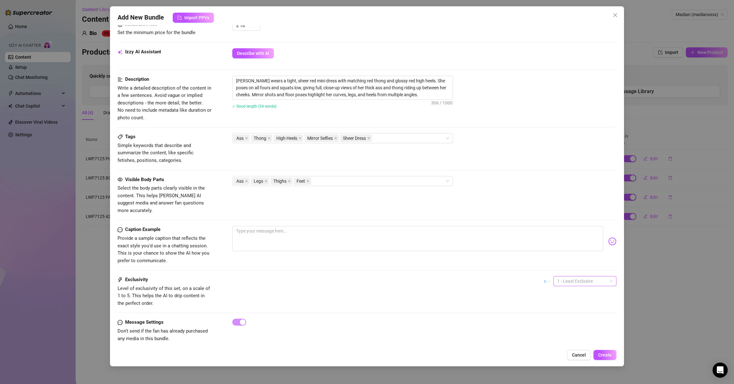
click at [542, 276] on span "1 - Least Exclusive" at bounding box center [586, 280] width 56 height 9
click at [542, 276] on div "2" at bounding box center [577, 295] width 53 height 7
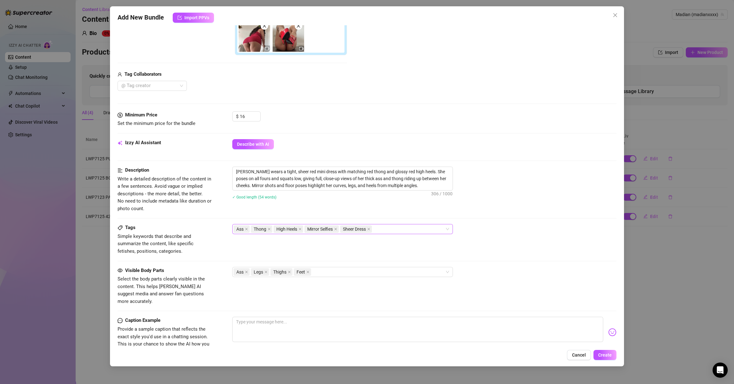
click at [377, 231] on div "Ass Thong High Heels Mirror Selfies Sheer Dress" at bounding box center [340, 229] width 212 height 9
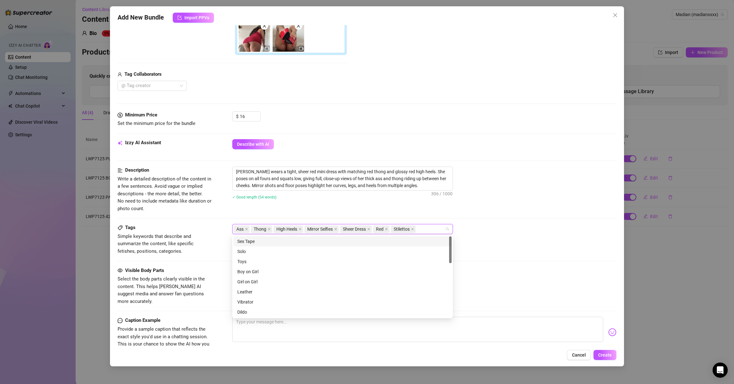
click at [371, 210] on div "Description Write a detailed description of the content in a few sentences. Avo…" at bounding box center [367, 190] width 499 height 46
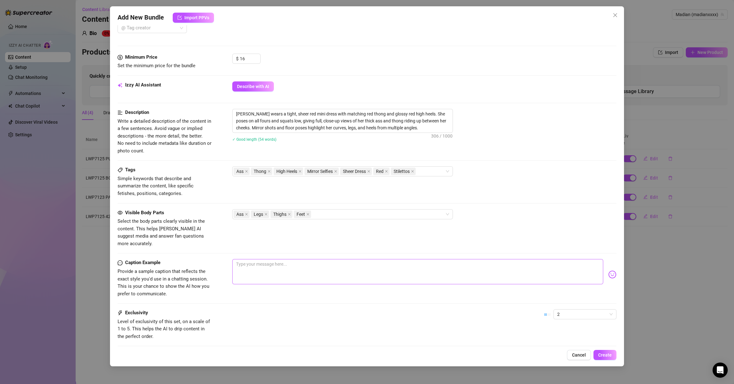
scroll to position [254, 0]
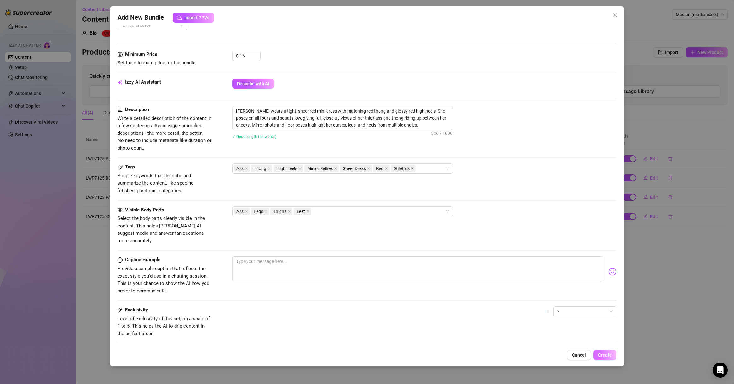
click at [542, 276] on span "Create" at bounding box center [606, 354] width 14 height 5
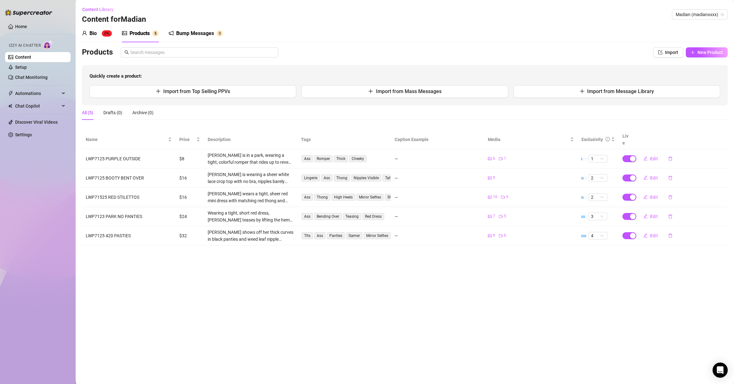
click at [227, 276] on main "Content Library Content for [PERSON_NAME] (madianxxxx) Bio 0% Products 5 Bump M…" at bounding box center [405, 192] width 659 height 384
click at [191, 141] on div "Price" at bounding box center [189, 139] width 21 height 7
click at [209, 266] on main "Content Library Content for [PERSON_NAME] (madianxxxx) Bio 0% Products 5 Bump M…" at bounding box center [405, 192] width 659 height 384
click at [273, 276] on main "Content Library Content for [PERSON_NAME] (madianxxxx) Bio 0% Products 5 Bump M…" at bounding box center [405, 192] width 659 height 384
click at [291, 276] on main "Content Library Content for [PERSON_NAME] (madianxxxx) Bio 0% Products 5 Bump M…" at bounding box center [405, 192] width 659 height 384
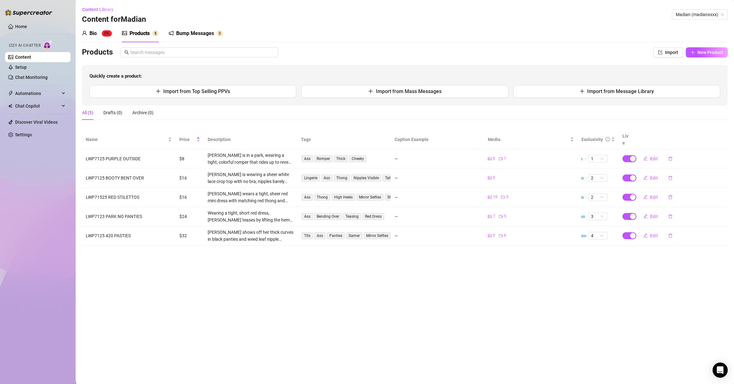
click at [542, 58] on div "Products Import New Product Quickly create a product: Import from Top Selling P…" at bounding box center [405, 76] width 646 height 58
click at [542, 51] on span "New Product" at bounding box center [711, 52] width 26 height 5
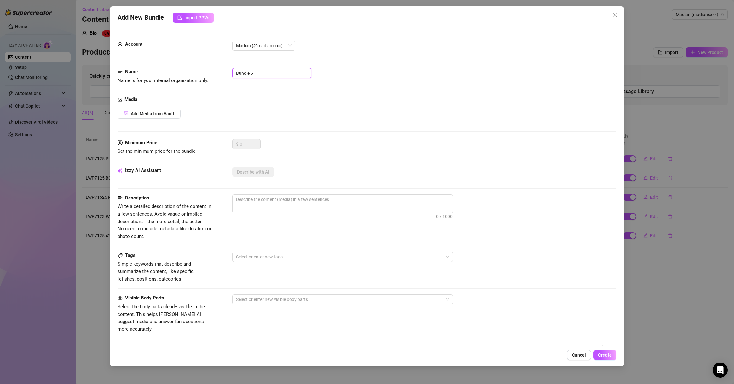
click at [264, 76] on input "Bundle 6" at bounding box center [271, 73] width 79 height 10
click at [451, 118] on div "Add Media from Vault" at bounding box center [367, 113] width 499 height 10
click at [174, 113] on button "Add Media from Vault" at bounding box center [149, 113] width 63 height 10
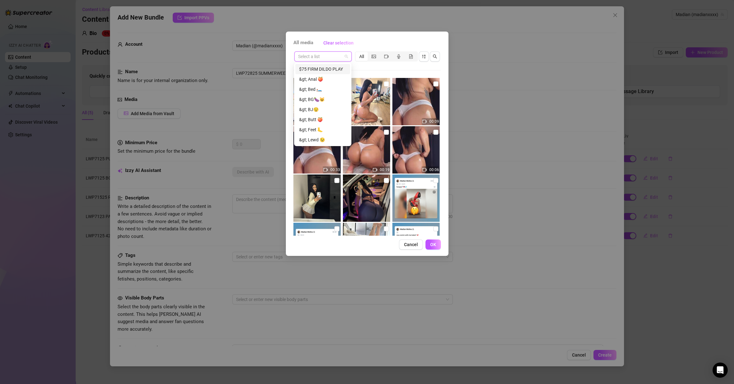
click at [338, 60] on input "search" at bounding box center [320, 56] width 44 height 9
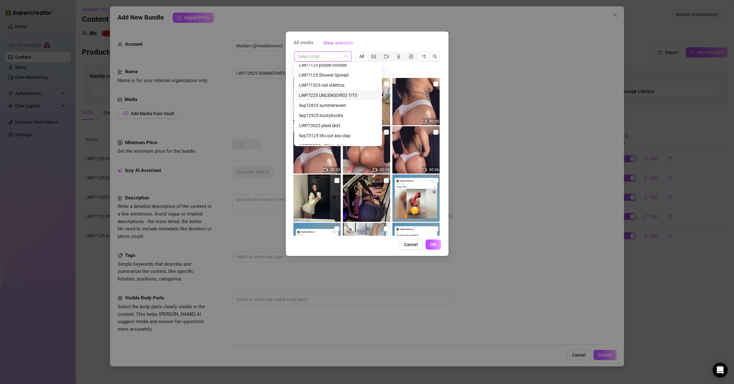
scroll to position [394, 0]
click at [351, 101] on div "lwp72825 summerween" at bounding box center [338, 99] width 78 height 7
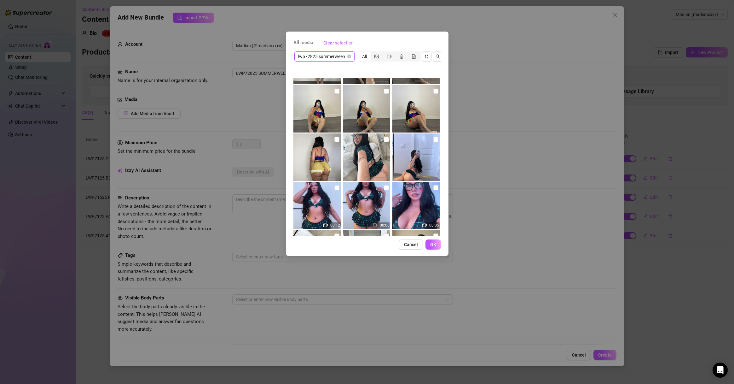
scroll to position [86, 0]
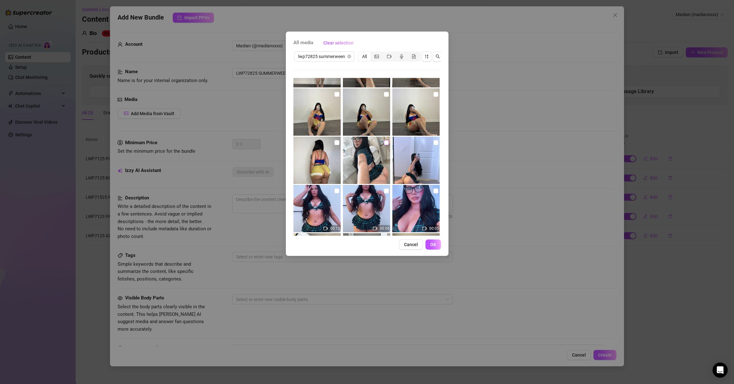
click at [384, 142] on input "checkbox" at bounding box center [386, 142] width 5 height 5
click at [434, 140] on input "checkbox" at bounding box center [436, 142] width 5 height 5
click at [336, 188] on input "checkbox" at bounding box center [337, 190] width 5 height 5
click at [381, 189] on img at bounding box center [366, 208] width 47 height 47
click at [384, 193] on input "checkbox" at bounding box center [386, 190] width 5 height 5
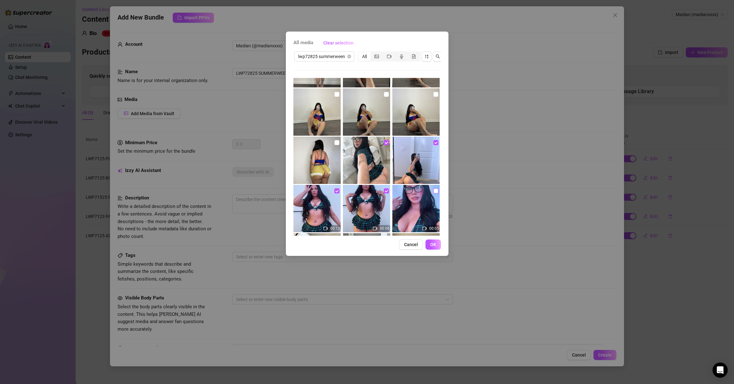
click at [434, 189] on input "checkbox" at bounding box center [436, 190] width 5 height 5
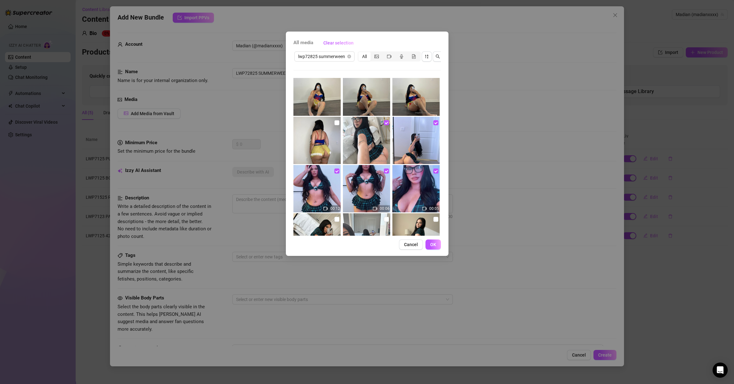
scroll to position [147, 0]
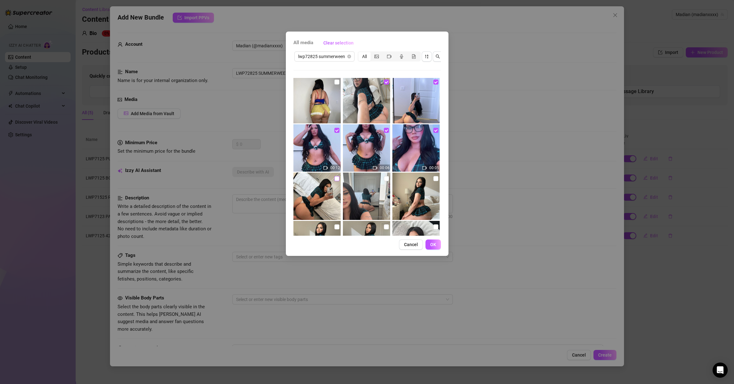
click at [336, 178] on input "checkbox" at bounding box center [337, 178] width 5 height 5
click at [384, 180] on input "checkbox" at bounding box center [386, 178] width 5 height 5
click at [434, 178] on input "checkbox" at bounding box center [436, 178] width 5 height 5
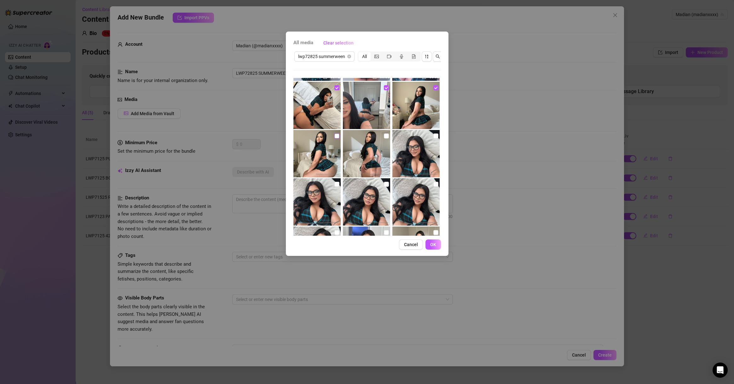
click at [335, 136] on input "checkbox" at bounding box center [337, 135] width 5 height 5
click at [385, 136] on input "checkbox" at bounding box center [386, 135] width 5 height 5
click at [434, 137] on input "checkbox" at bounding box center [436, 135] width 5 height 5
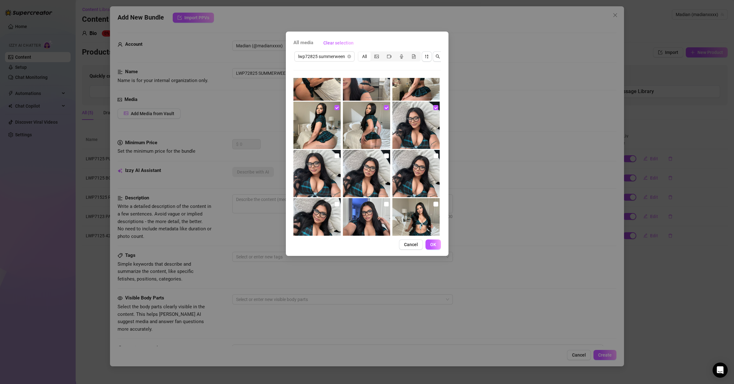
scroll to position [298, 0]
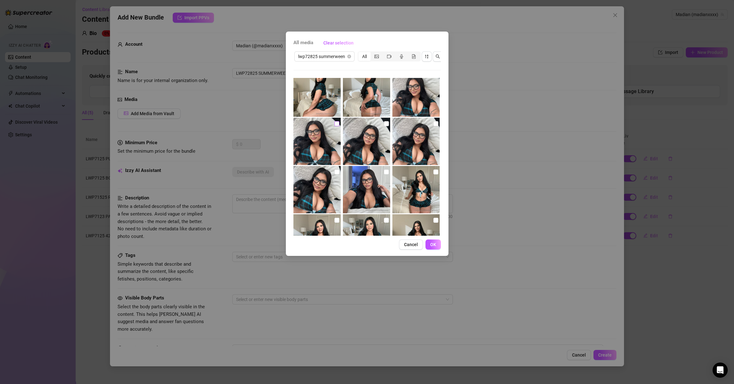
click at [336, 123] on input "checkbox" at bounding box center [337, 123] width 5 height 5
click at [385, 123] on input "checkbox" at bounding box center [386, 123] width 5 height 5
click at [434, 126] on input "checkbox" at bounding box center [436, 123] width 5 height 5
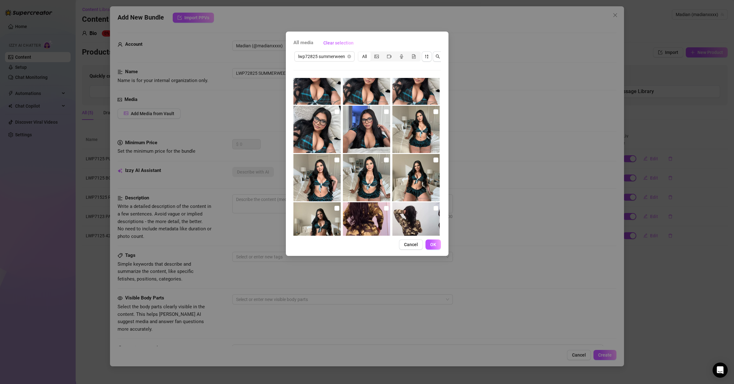
scroll to position [359, 0]
click at [338, 113] on img at bounding box center [317, 128] width 47 height 47
click at [337, 113] on input "checkbox" at bounding box center [337, 111] width 5 height 5
click at [384, 111] on input "checkbox" at bounding box center [386, 111] width 5 height 5
drag, startPoint x: 430, startPoint y: 112, endPoint x: 420, endPoint y: 120, distance: 12.6
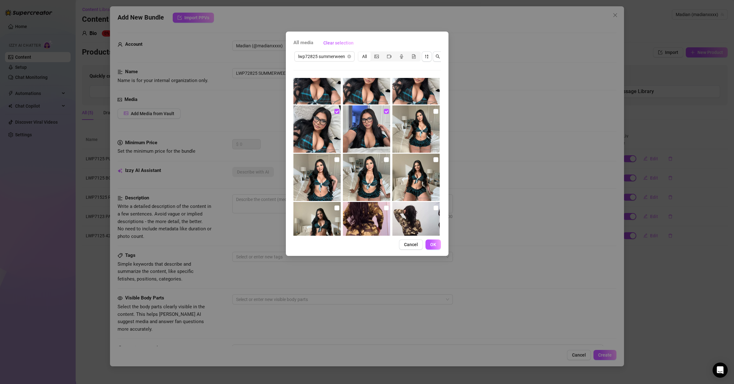
click at [434, 113] on input "checkbox" at bounding box center [436, 111] width 5 height 5
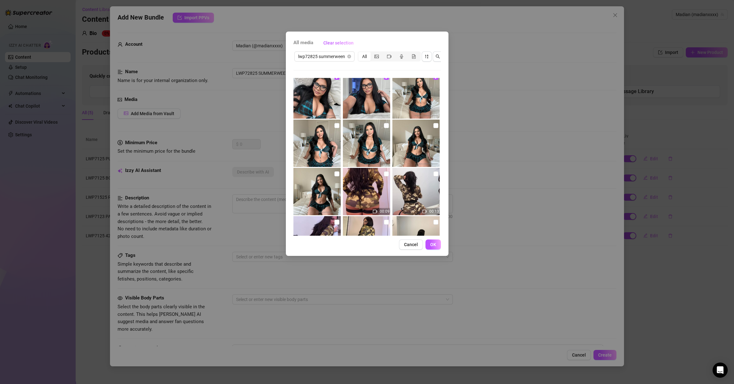
scroll to position [419, 0]
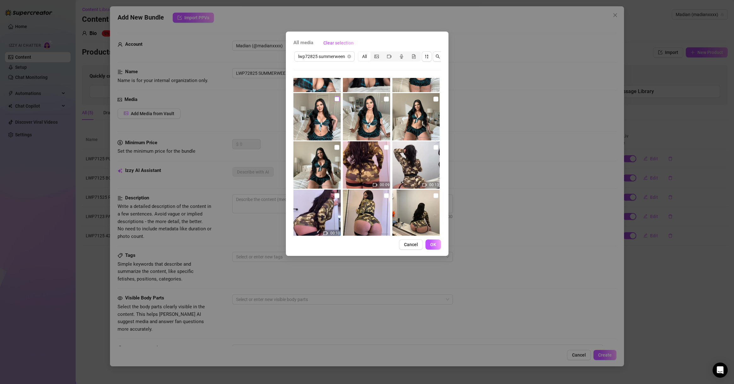
click at [336, 99] on input "checkbox" at bounding box center [337, 98] width 5 height 5
click at [384, 100] on input "checkbox" at bounding box center [386, 98] width 5 height 5
click at [434, 100] on input "checkbox" at bounding box center [436, 98] width 5 height 5
click at [329, 148] on img at bounding box center [317, 164] width 47 height 47
click at [335, 148] on input "checkbox" at bounding box center [337, 147] width 5 height 5
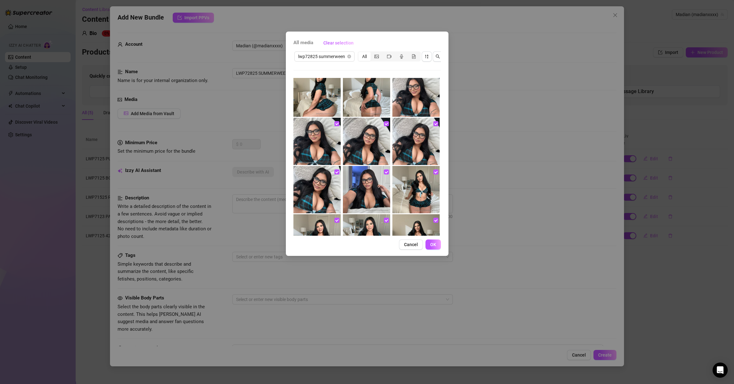
scroll to position [207, 0]
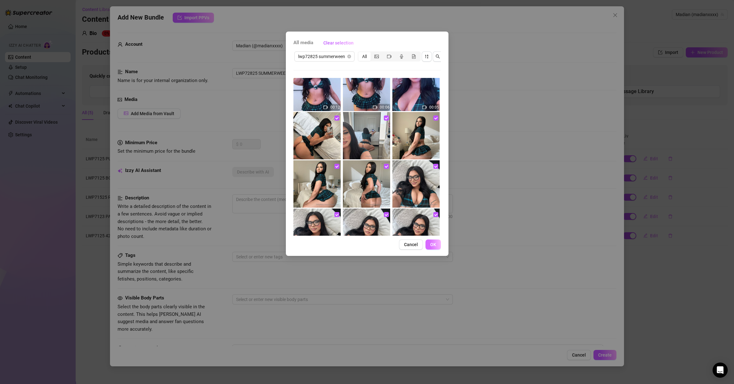
click at [433, 247] on span "OK" at bounding box center [433, 244] width 6 height 5
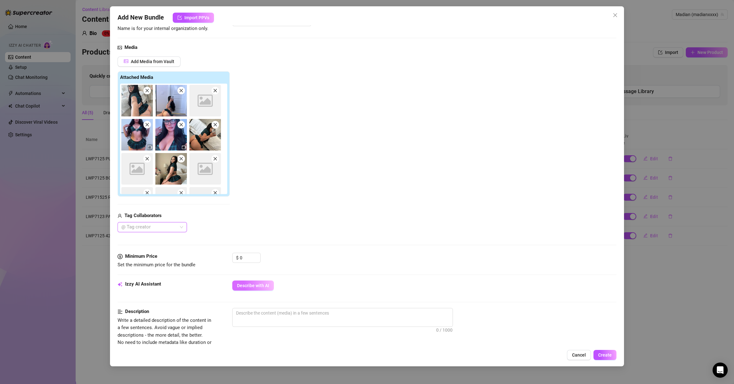
scroll to position [91, 0]
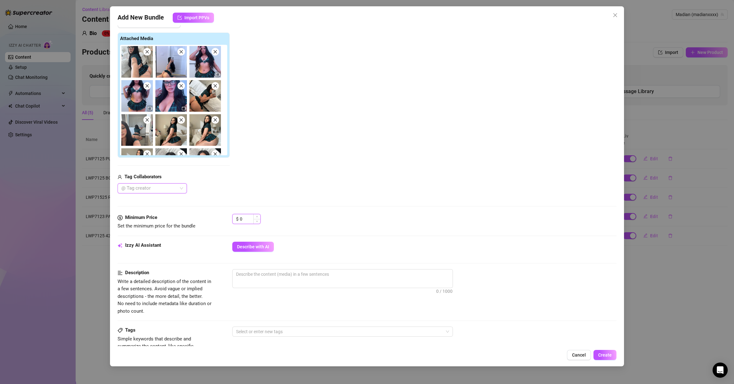
click at [252, 219] on input "0" at bounding box center [250, 218] width 20 height 9
click at [254, 218] on span "Increase Value" at bounding box center [257, 217] width 7 height 6
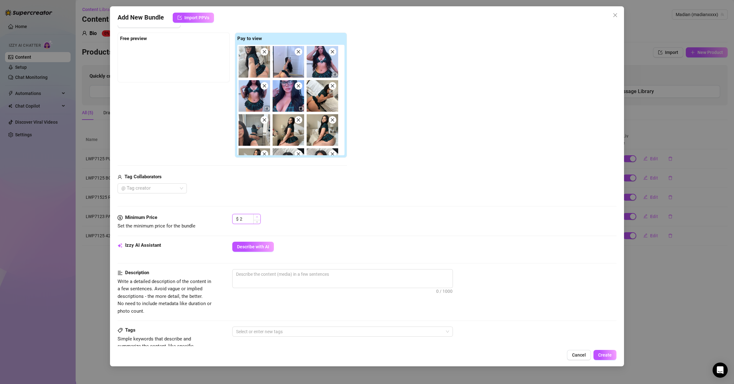
click at [257, 216] on icon "up" at bounding box center [257, 216] width 2 height 1
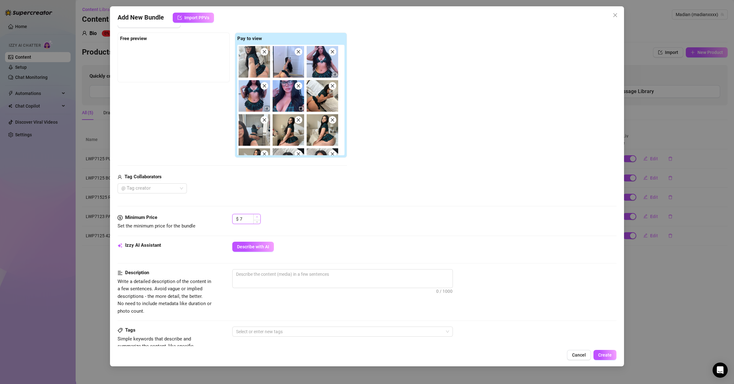
click at [257, 216] on icon "up" at bounding box center [257, 216] width 2 height 1
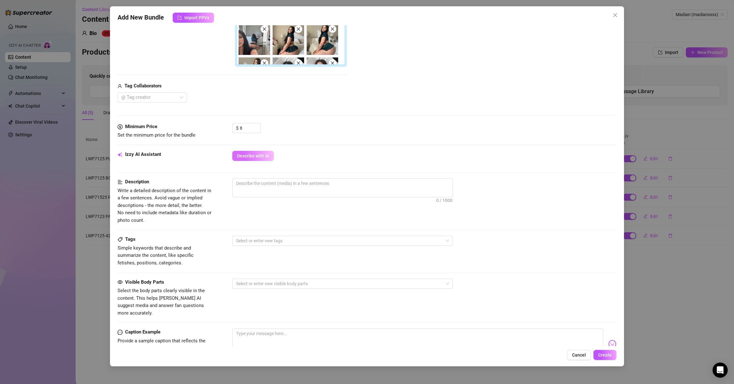
click at [251, 151] on button "Describe with AI" at bounding box center [253, 156] width 42 height 10
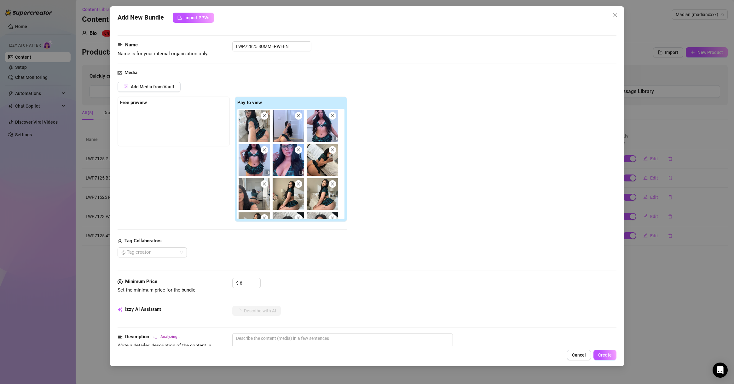
scroll to position [0, 0]
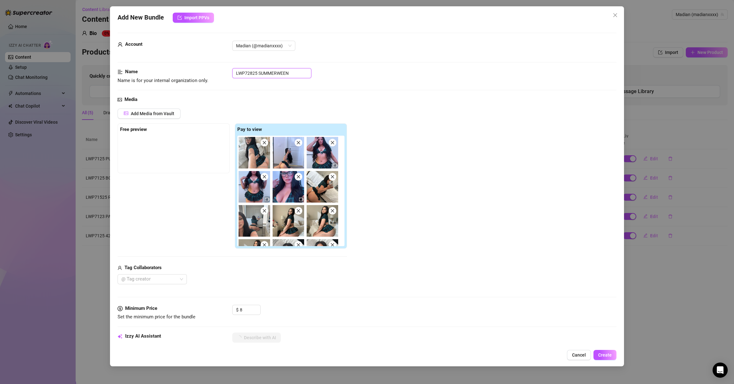
click at [294, 75] on input "LWP72825 SUMMERWEEN" at bounding box center [271, 73] width 79 height 10
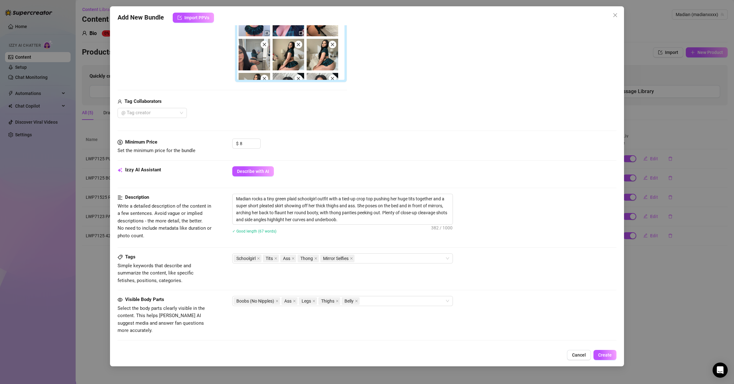
scroll to position [227, 0]
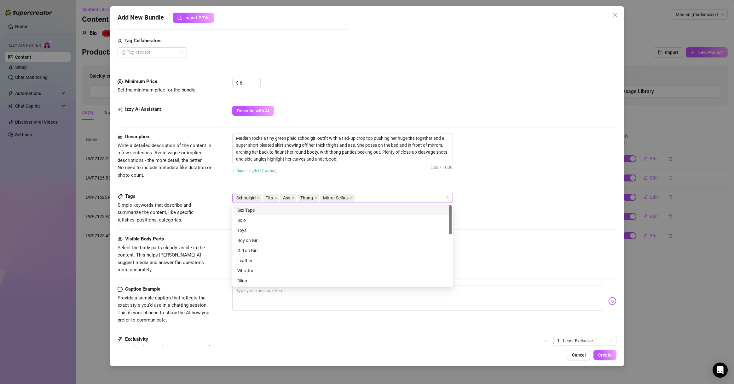
click at [364, 199] on div "Schoolgirl Tits Ass Thong Mirror Selfies" at bounding box center [340, 197] width 212 height 9
click at [260, 197] on icon "close" at bounding box center [258, 197] width 3 height 3
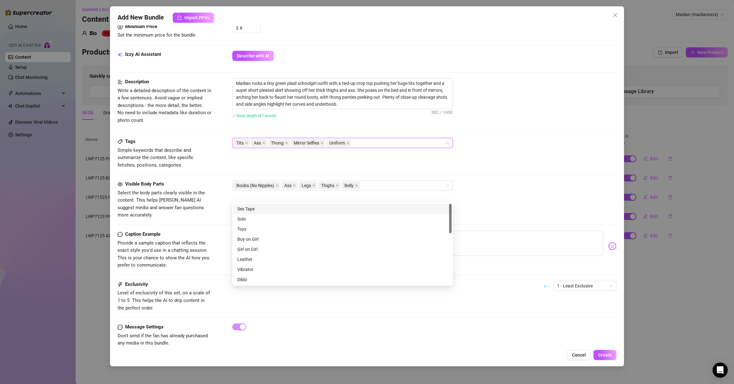
scroll to position [286, 0]
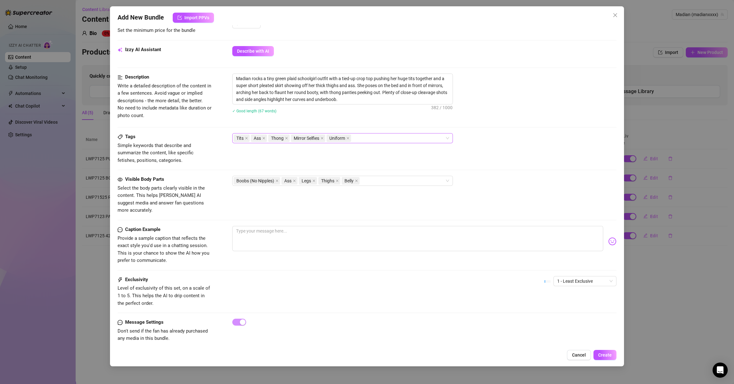
click at [488, 203] on div "Visible Body Parts Select the body parts clearly visible in the content. This h…" at bounding box center [367, 195] width 499 height 38
click at [386, 139] on div "Tits Ass Thong Mirror Selfies Uniform" at bounding box center [340, 138] width 212 height 9
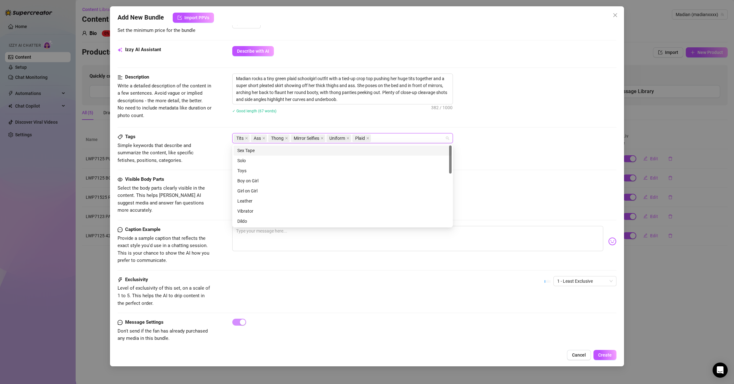
click at [520, 148] on div "Tags Simple keywords that describe and summarize the content, like specific fet…" at bounding box center [367, 148] width 499 height 31
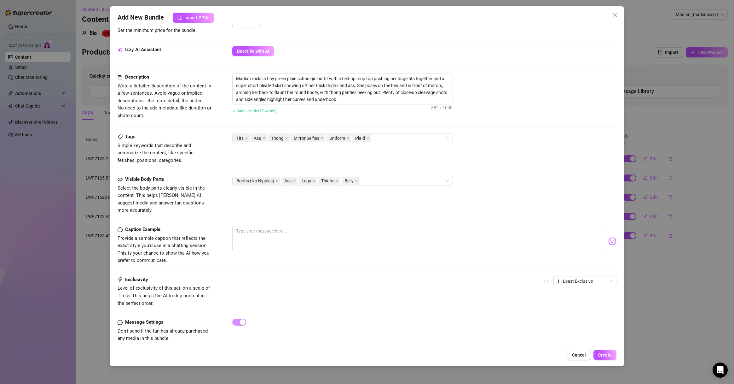
scroll to position [165, 0]
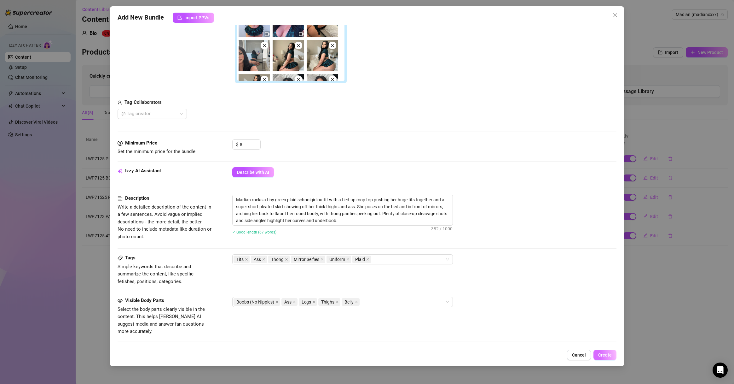
click at [542, 276] on span "Create" at bounding box center [606, 354] width 14 height 5
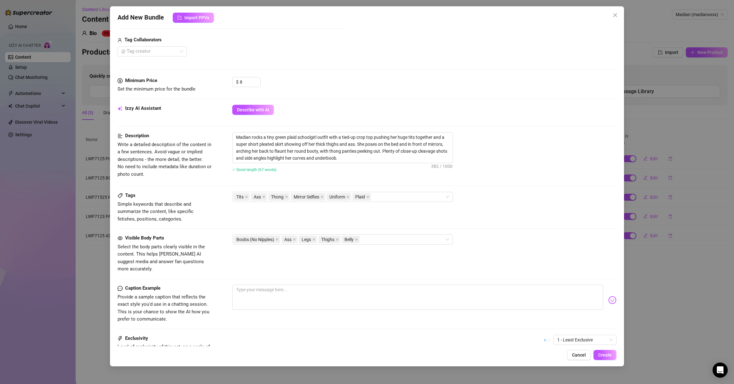
scroll to position [272, 0]
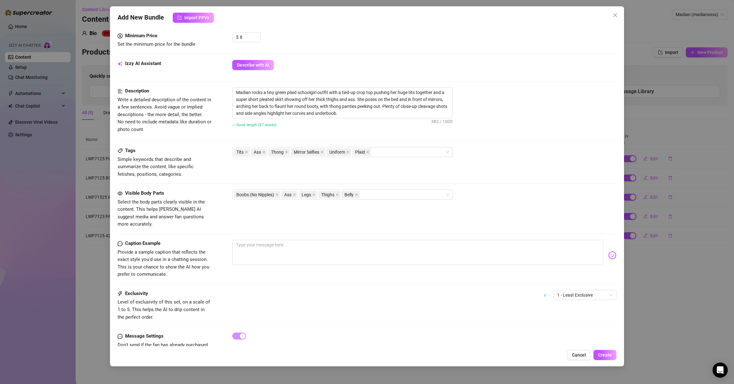
click at [542, 276] on div "Add New Bundle Import PPVs Account Madian (@madianxxxx) Name Name is for your i…" at bounding box center [367, 186] width 514 height 360
click at [542, 276] on span "Create" at bounding box center [606, 354] width 14 height 5
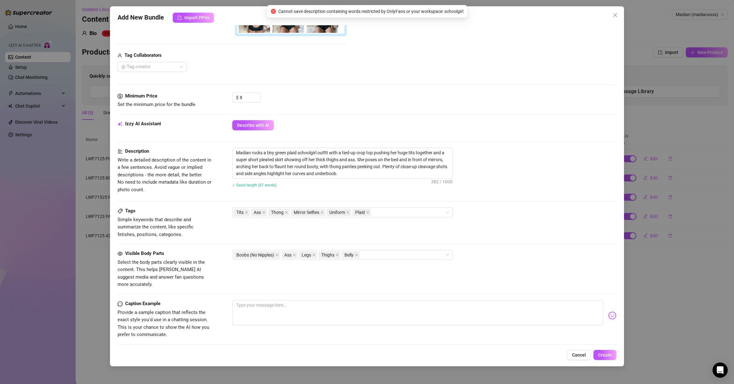
scroll to position [212, 0]
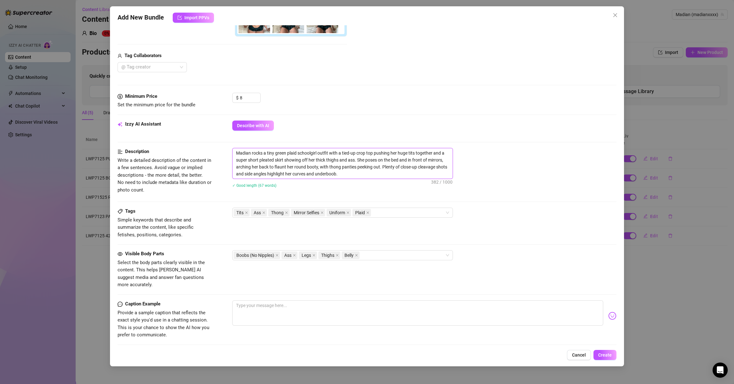
click at [311, 149] on textarea "Madian rocks a tiny green plaid schoolgirl outfit with a tied-up crop top pushi…" at bounding box center [343, 163] width 220 height 30
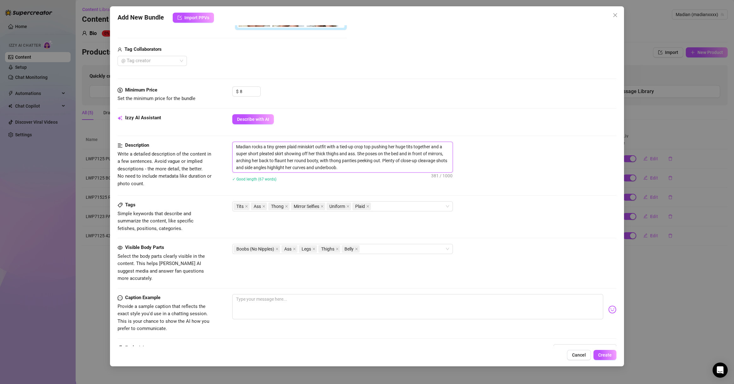
scroll to position [242, 0]
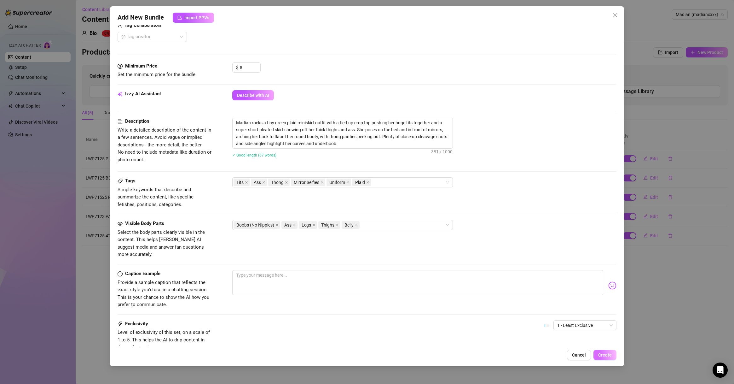
click at [542, 276] on button "Create" at bounding box center [605, 355] width 23 height 10
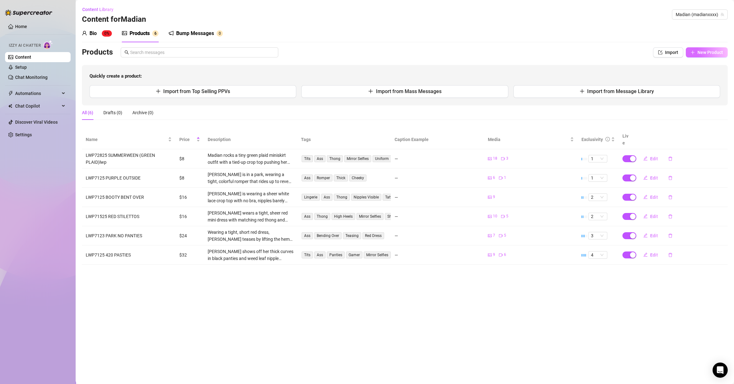
click at [542, 50] on span "New Product" at bounding box center [711, 52] width 26 height 5
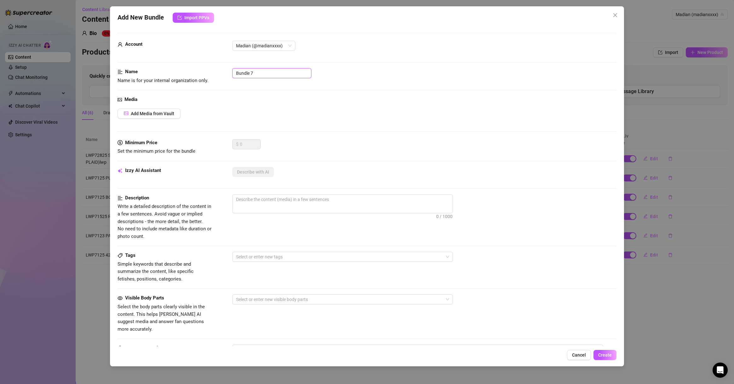
click at [284, 70] on input "Bundle 7" at bounding box center [271, 73] width 79 height 10
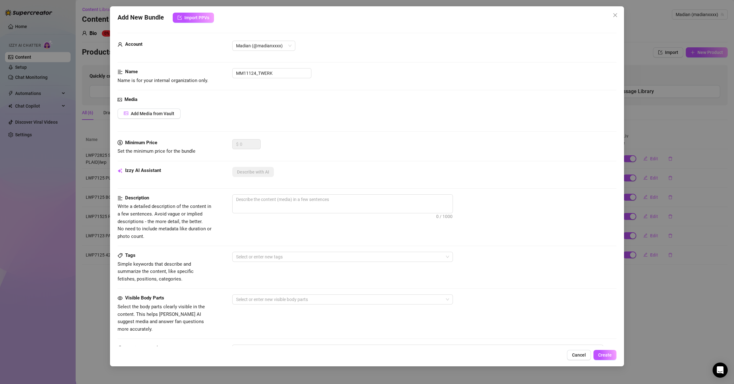
click at [155, 119] on div "Media Add Media from Vault" at bounding box center [367, 117] width 499 height 43
click at [166, 113] on span "Add Media from Vault" at bounding box center [153, 113] width 44 height 5
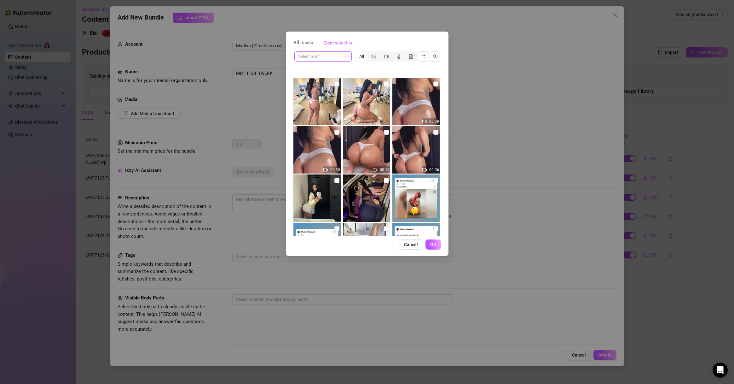
click at [323, 58] on input "search" at bounding box center [320, 56] width 44 height 9
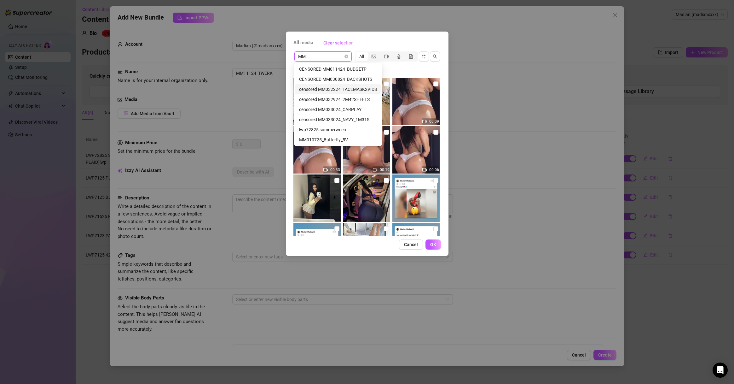
scroll to position [61, 0]
click at [340, 129] on div "MM011124_Twerk" at bounding box center [338, 129] width 78 height 7
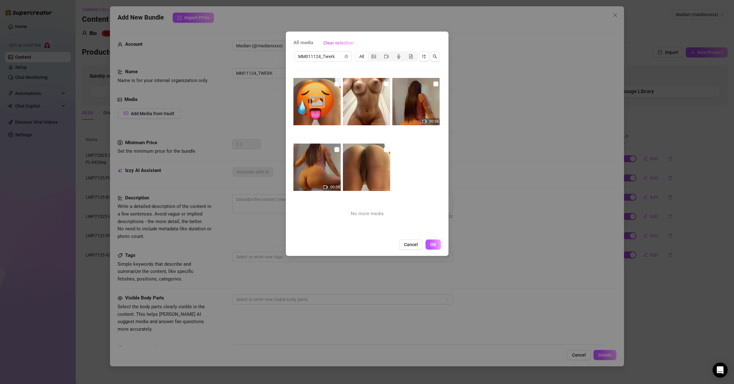
click at [418, 157] on div "Image placeholder 00:06 00:09 No more media" at bounding box center [368, 157] width 148 height 158
click at [336, 84] on input "checkbox" at bounding box center [337, 83] width 5 height 5
click at [384, 85] on input "checkbox" at bounding box center [386, 83] width 5 height 5
click at [384, 149] on input "checkbox" at bounding box center [386, 149] width 5 height 5
click at [335, 149] on input "checkbox" at bounding box center [337, 149] width 5 height 5
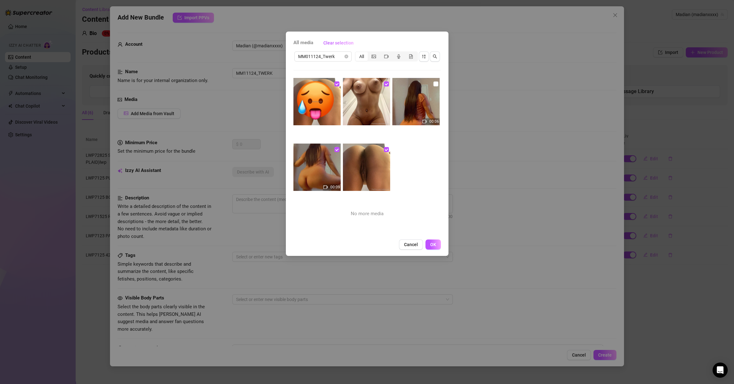
click at [434, 83] on input "checkbox" at bounding box center [436, 83] width 5 height 5
click at [431, 246] on span "OK" at bounding box center [433, 244] width 6 height 5
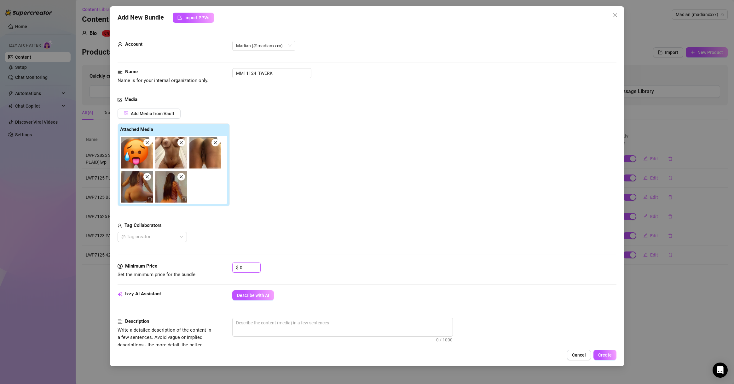
drag, startPoint x: 247, startPoint y: 265, endPoint x: 225, endPoint y: 266, distance: 22.7
click at [225, 266] on div "Minimum Price Set the minimum price for the bundle $ 0" at bounding box center [367, 270] width 499 height 16
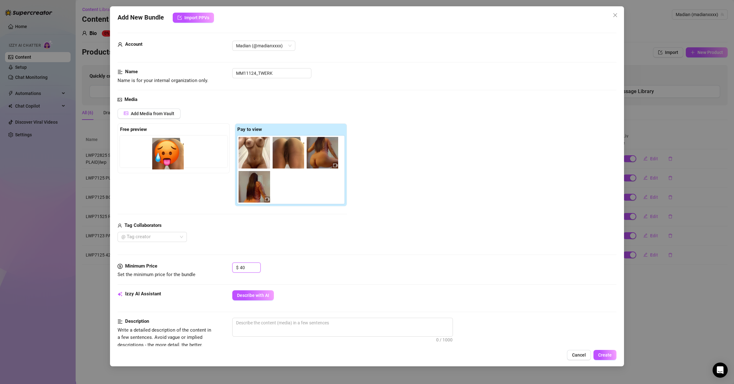
drag, startPoint x: 254, startPoint y: 159, endPoint x: 155, endPoint y: 162, distance: 98.4
click at [155, 162] on div "Free preview Pay to view" at bounding box center [233, 164] width 230 height 83
drag, startPoint x: 247, startPoint y: 161, endPoint x: 111, endPoint y: 163, distance: 135.6
click at [111, 163] on div "Add New Bundle Import PPVs Account Madian (@madianxxxx) Name Name is for your i…" at bounding box center [367, 186] width 514 height 360
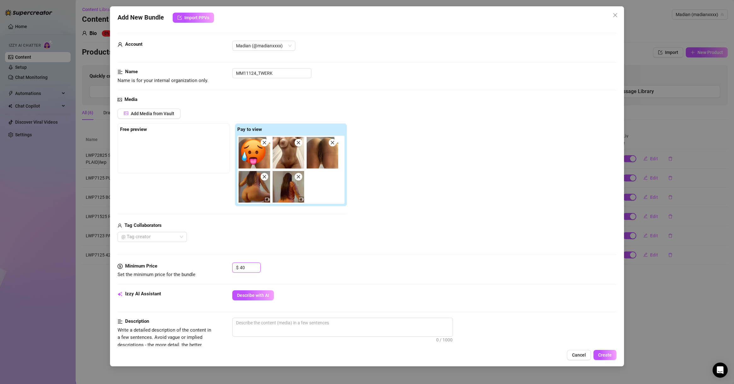
drag, startPoint x: 219, startPoint y: 159, endPoint x: 132, endPoint y: 153, distance: 87.9
click at [140, 153] on div "Free preview Pay to view" at bounding box center [233, 164] width 230 height 83
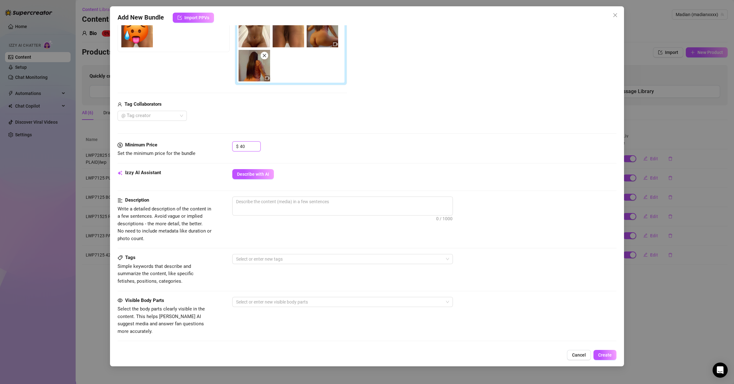
scroll to position [242, 0]
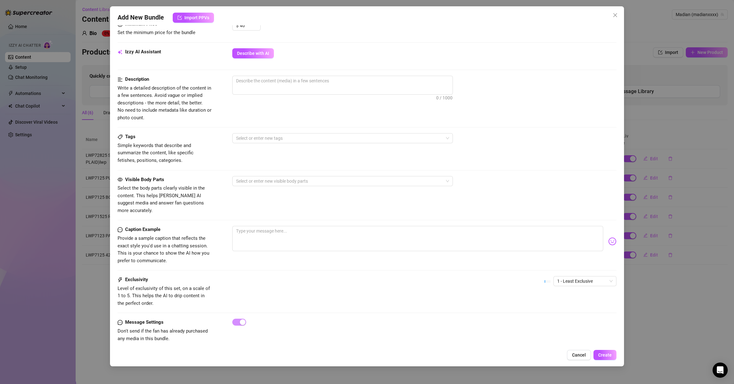
click at [245, 59] on div "Izzy AI Assistant Describe with AI" at bounding box center [367, 56] width 499 height 16
click at [248, 52] on span "Describe with AI" at bounding box center [253, 53] width 32 height 5
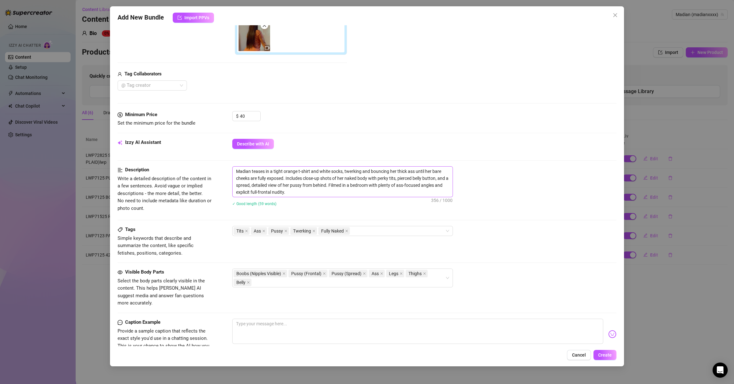
scroll to position [244, 0]
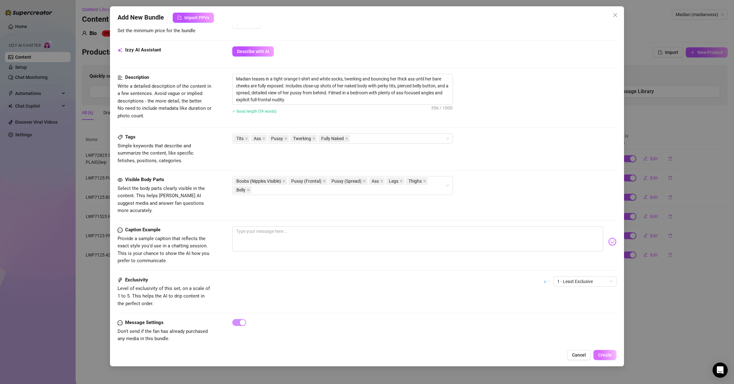
click at [542, 276] on span "Create" at bounding box center [606, 354] width 14 height 5
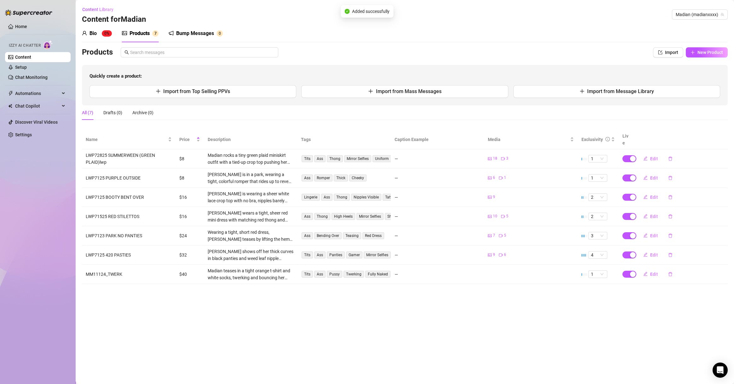
click at [542, 274] on td "Edit" at bounding box center [682, 274] width 94 height 19
click at [542, 271] on span "1" at bounding box center [598, 274] width 14 height 7
click at [542, 276] on div "5 🔥" at bounding box center [597, 318] width 9 height 7
click at [542, 271] on span "1" at bounding box center [598, 274] width 14 height 7
click at [542, 276] on div "5 🔥" at bounding box center [597, 318] width 9 height 7
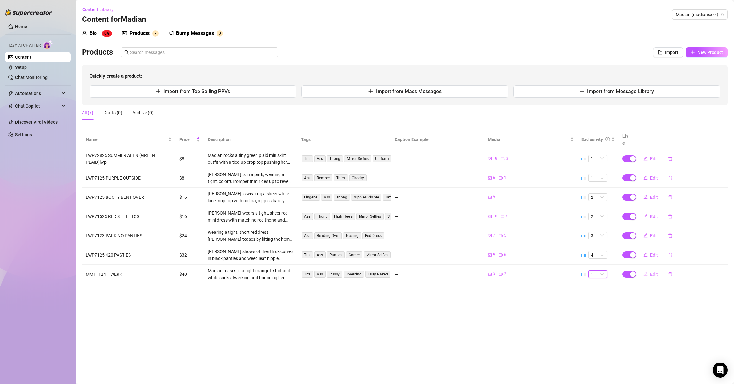
click at [542, 269] on button "Edit" at bounding box center [651, 274] width 25 height 10
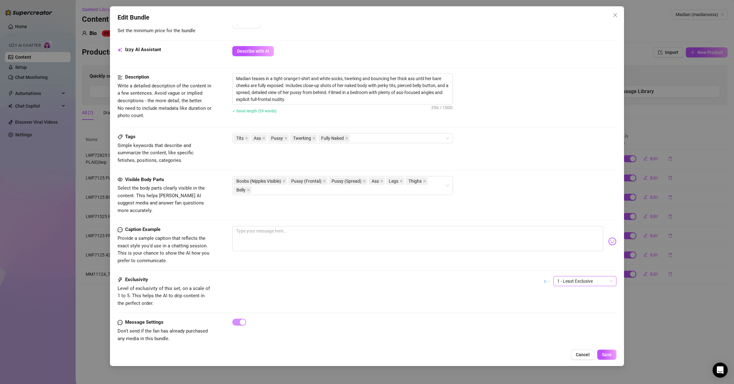
click at [542, 276] on div "1 - Least Exclusive" at bounding box center [581, 284] width 72 height 16
click at [542, 276] on span "1 - Least Exclusive" at bounding box center [586, 280] width 56 height 9
click at [542, 276] on div "5 - Most Exclusive 🔥" at bounding box center [577, 326] width 53 height 7
click at [542, 276] on button "Save" at bounding box center [607, 354] width 19 height 10
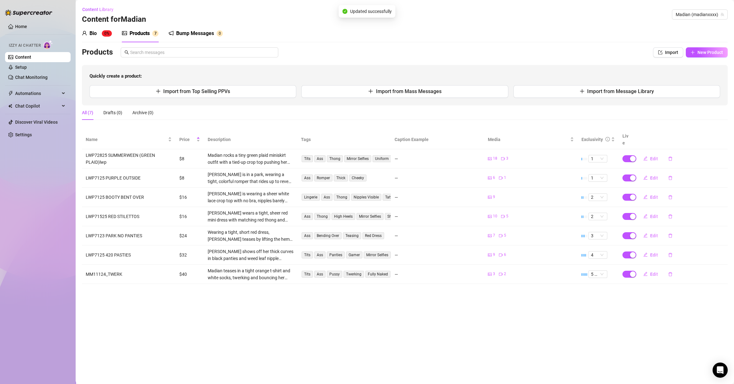
click at [542, 276] on main "Content Library Content for [PERSON_NAME] (madianxxxx) Bio 0% Products 7 Bump M…" at bounding box center [405, 192] width 659 height 384
click at [542, 51] on button "New Product" at bounding box center [707, 52] width 42 height 10
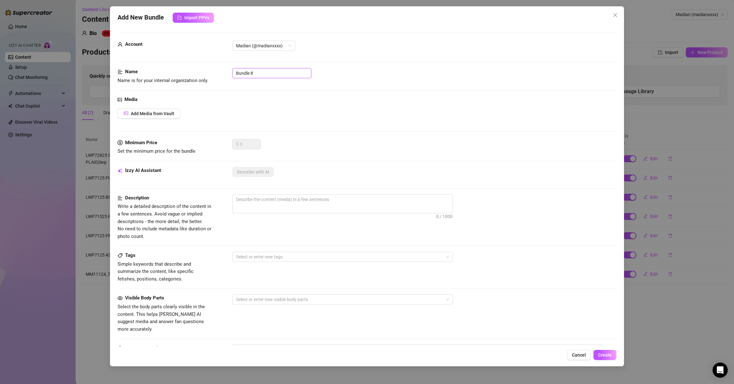
click at [248, 76] on input "Bundle 8" at bounding box center [271, 73] width 79 height 10
click at [161, 115] on span "Add Media from Vault" at bounding box center [153, 113] width 44 height 5
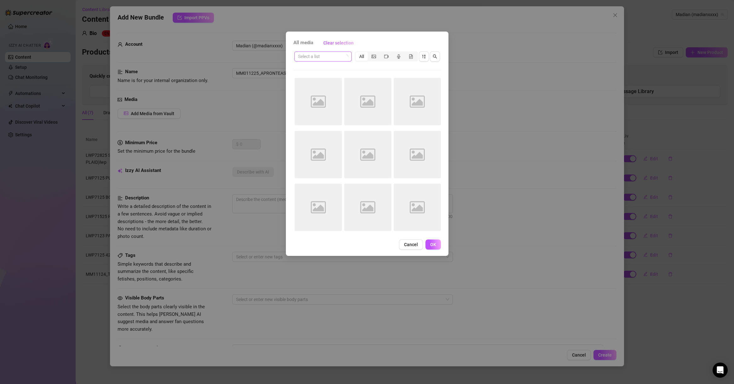
click at [322, 59] on input "search" at bounding box center [320, 56] width 44 height 9
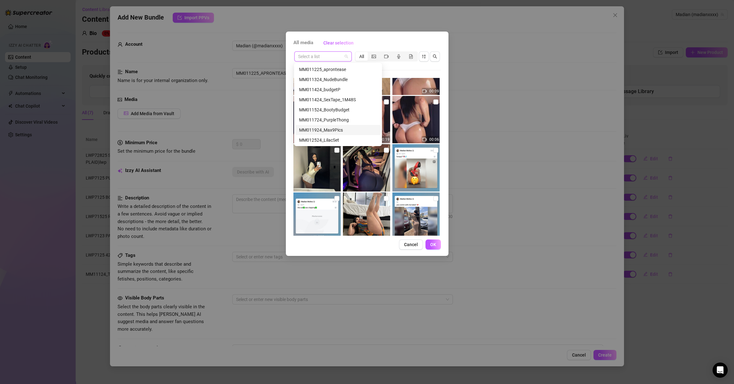
scroll to position [565, 0]
click at [356, 97] on div "MM011225_aprontease" at bounding box center [338, 99] width 78 height 7
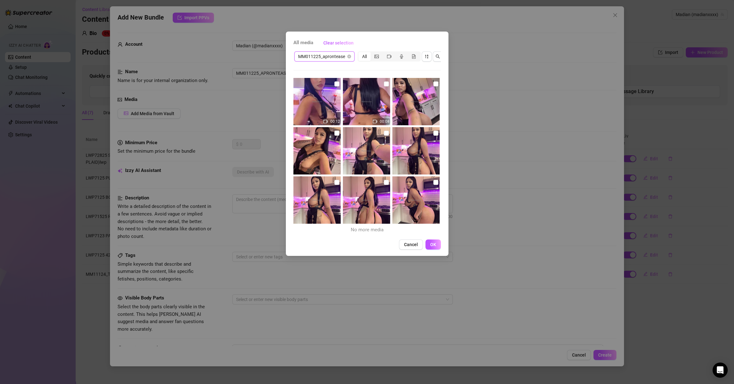
click at [434, 185] on label at bounding box center [436, 182] width 5 height 7
click at [434, 185] on input "checkbox" at bounding box center [436, 182] width 5 height 5
click at [385, 182] on input "checkbox" at bounding box center [386, 182] width 5 height 5
click at [335, 182] on input "checkbox" at bounding box center [337, 182] width 5 height 5
click at [434, 136] on label at bounding box center [436, 133] width 5 height 7
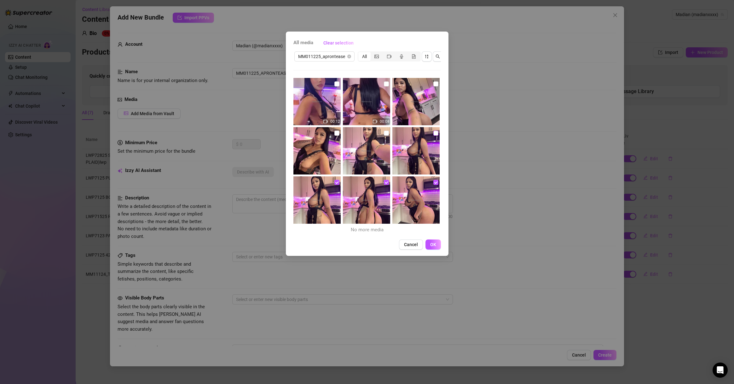
click at [434, 136] on input "checkbox" at bounding box center [436, 133] width 5 height 5
click at [384, 136] on label at bounding box center [386, 133] width 5 height 7
click at [384, 136] on input "checkbox" at bounding box center [386, 133] width 5 height 5
click at [335, 133] on input "checkbox" at bounding box center [337, 133] width 5 height 5
click at [434, 83] on input "checkbox" at bounding box center [436, 83] width 5 height 5
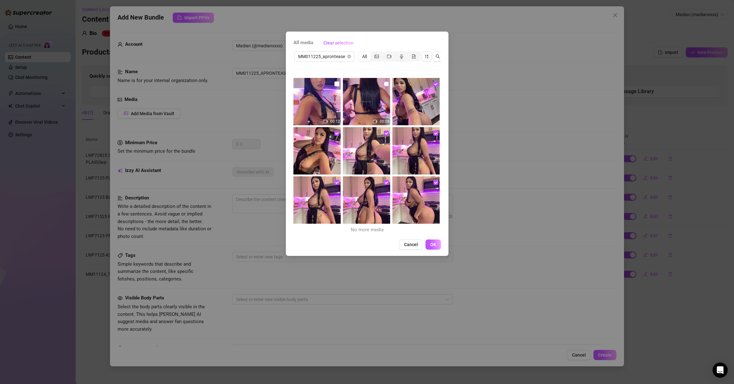
click at [385, 84] on input "checkbox" at bounding box center [386, 83] width 5 height 5
click at [337, 84] on input "checkbox" at bounding box center [337, 83] width 5 height 5
click at [435, 247] on span "OK" at bounding box center [433, 244] width 6 height 5
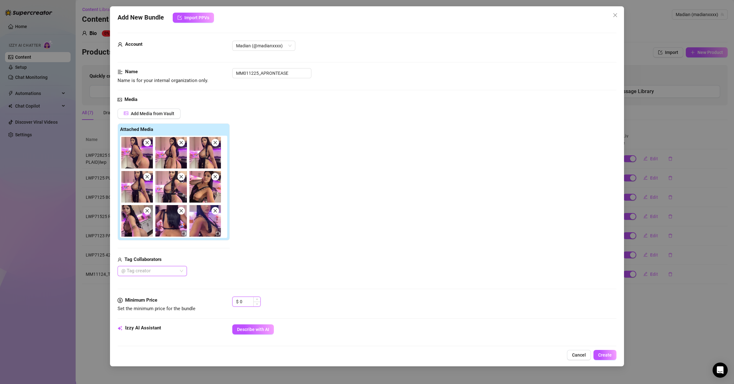
click at [252, 276] on input "0" at bounding box center [250, 301] width 20 height 9
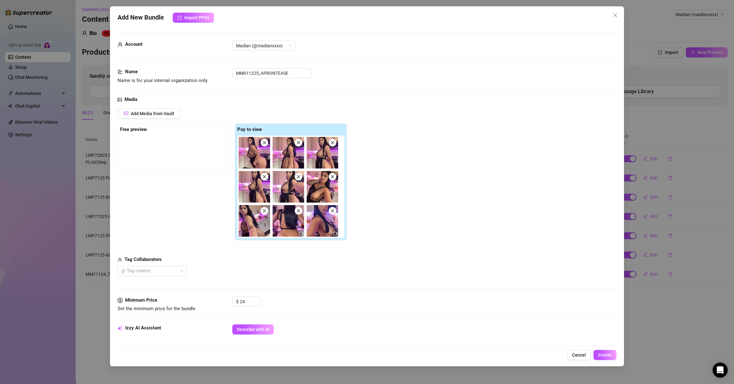
click at [393, 229] on div "Add Media from Vault Free preview Pay to view Tag Collaborators @ Tag creator" at bounding box center [367, 191] width 499 height 167
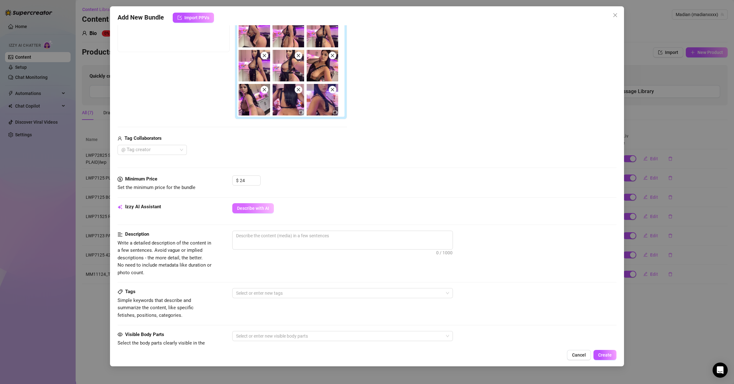
click at [266, 208] on span "Describe with AI" at bounding box center [253, 208] width 32 height 5
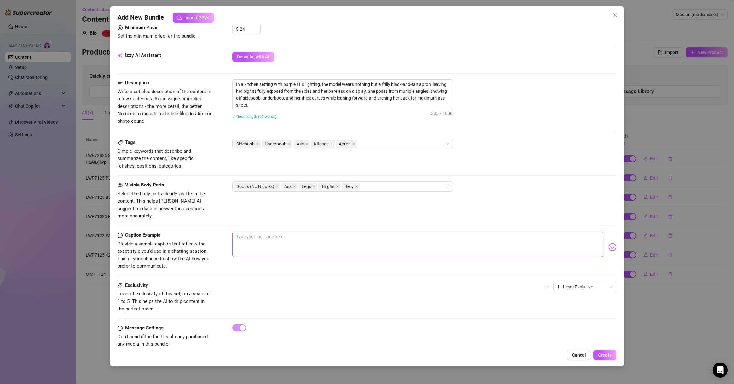
scroll to position [278, 0]
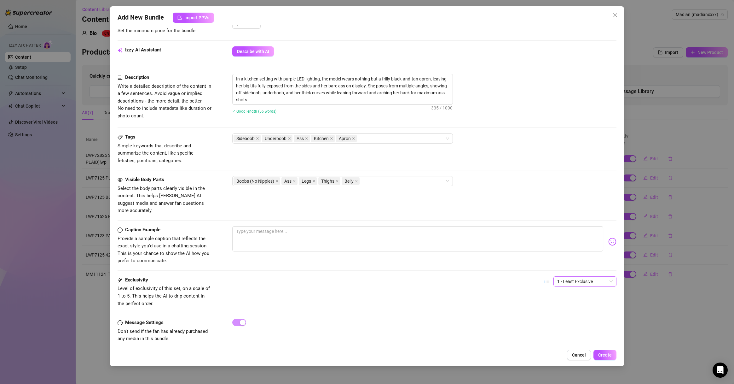
click at [542, 276] on span "1 - Least Exclusive" at bounding box center [586, 281] width 56 height 9
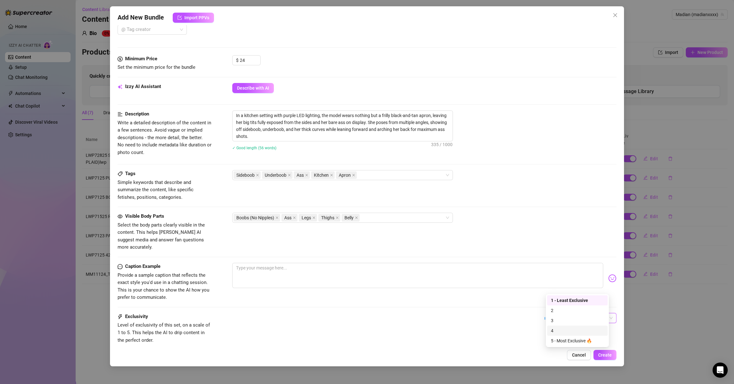
scroll to position [242, 0]
click at [542, 275] on div "3" at bounding box center [577, 276] width 53 height 7
click at [542, 276] on span "Create" at bounding box center [606, 354] width 14 height 5
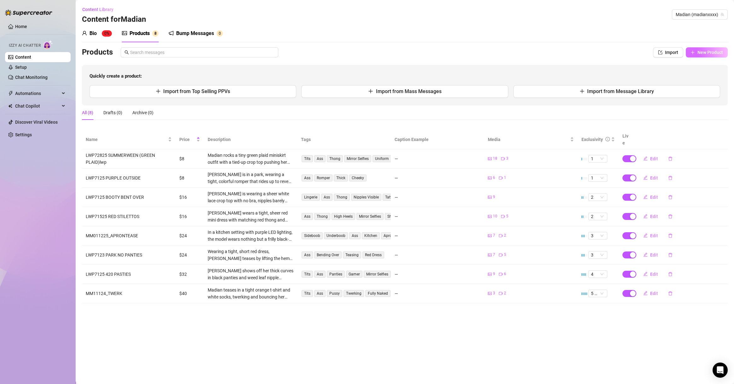
click at [542, 51] on span "New Product" at bounding box center [711, 52] width 26 height 5
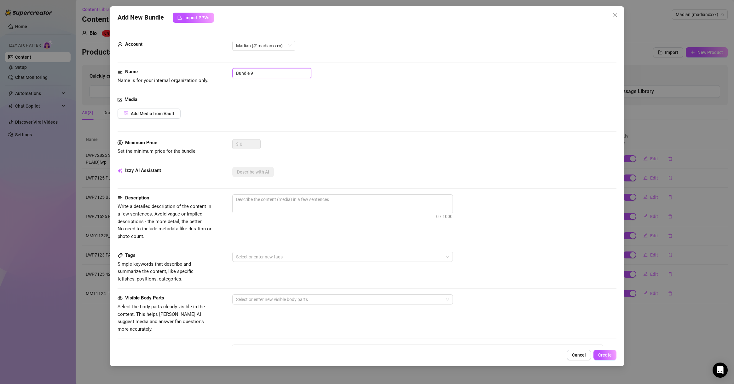
click at [258, 68] on input "Bundle 9" at bounding box center [271, 73] width 79 height 10
click at [141, 113] on span "Add Media from Vault" at bounding box center [153, 113] width 44 height 5
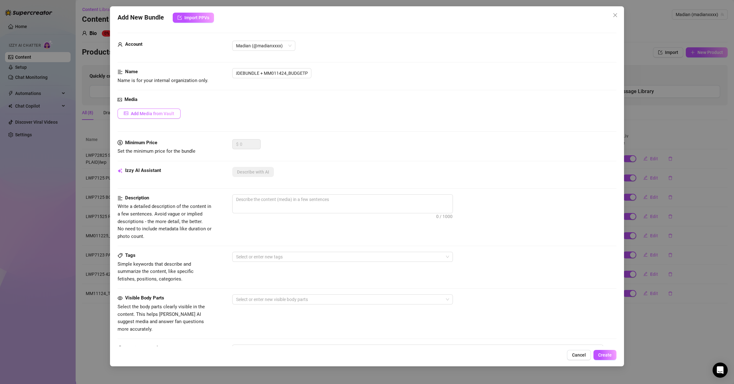
scroll to position [0, 0]
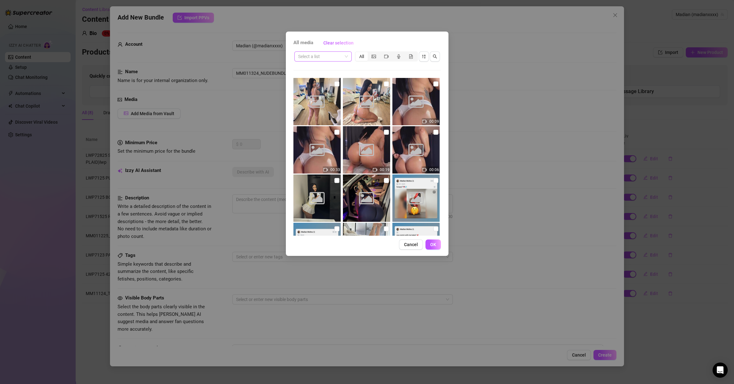
click at [344, 55] on span at bounding box center [323, 56] width 50 height 9
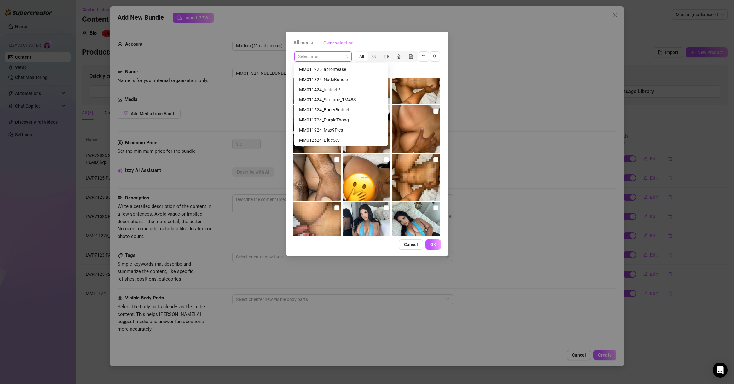
scroll to position [565, 0]
click at [339, 109] on div "MM011324_NudeBundle" at bounding box center [341, 109] width 84 height 7
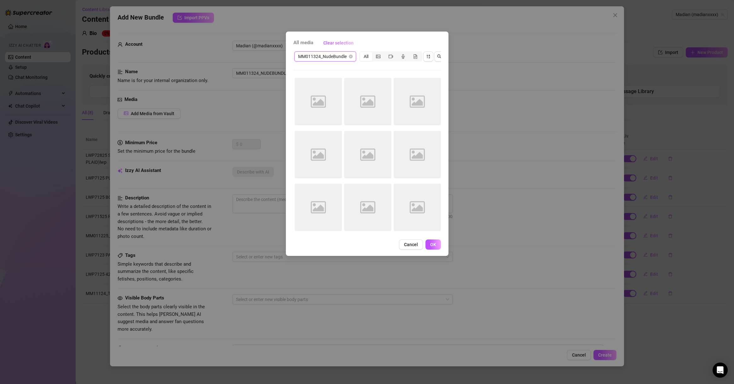
scroll to position [0, 0]
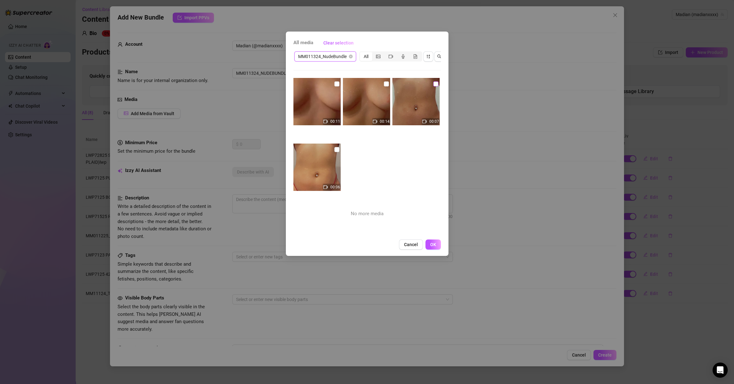
click at [434, 83] on input "checkbox" at bounding box center [436, 83] width 5 height 5
click at [336, 149] on input "checkbox" at bounding box center [337, 149] width 5 height 5
click at [384, 82] on input "checkbox" at bounding box center [386, 83] width 5 height 5
click at [335, 85] on input "checkbox" at bounding box center [337, 83] width 5 height 5
click at [343, 61] on span "MM011324_NudeBundle" at bounding box center [325, 56] width 54 height 9
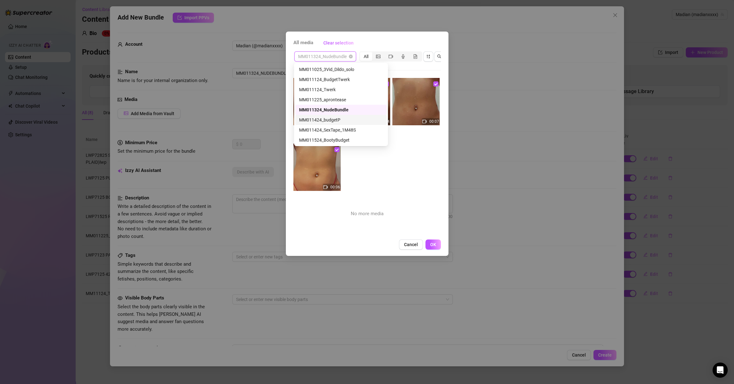
click at [343, 117] on div "MM011424_budgetP" at bounding box center [341, 119] width 84 height 7
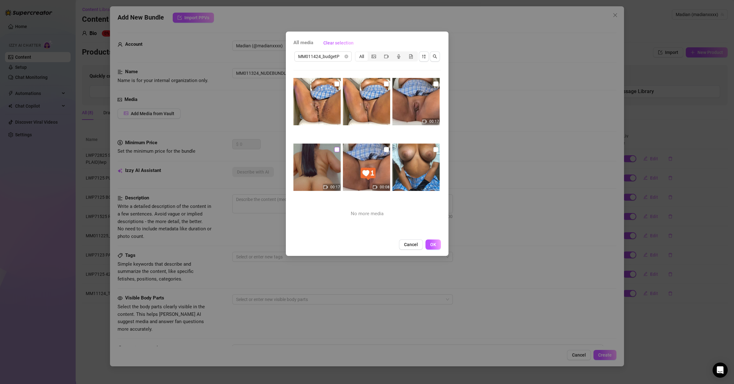
click at [336, 150] on input "checkbox" at bounding box center [337, 149] width 5 height 5
click at [335, 85] on input "checkbox" at bounding box center [337, 83] width 5 height 5
click at [386, 84] on input "checkbox" at bounding box center [386, 83] width 5 height 5
drag, startPoint x: 432, startPoint y: 84, endPoint x: 429, endPoint y: 98, distance: 15.1
click at [434, 84] on input "checkbox" at bounding box center [436, 83] width 5 height 5
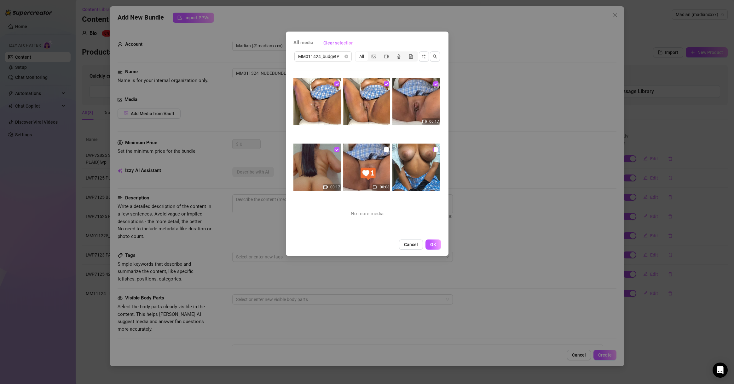
click at [434, 149] on input "checkbox" at bounding box center [436, 149] width 5 height 5
click at [436, 247] on span "OK" at bounding box center [433, 244] width 6 height 5
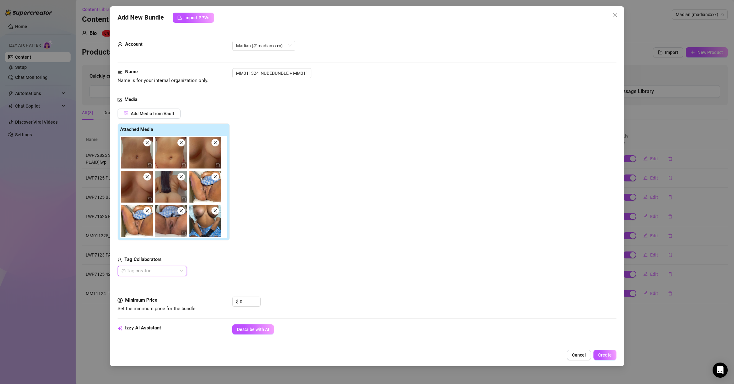
scroll to position [91, 0]
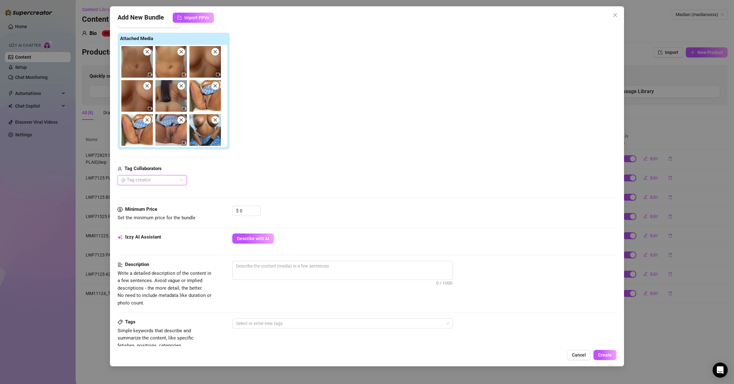
click at [216, 92] on img at bounding box center [206, 96] width 32 height 32
click at [217, 85] on icon "close" at bounding box center [215, 86] width 4 height 4
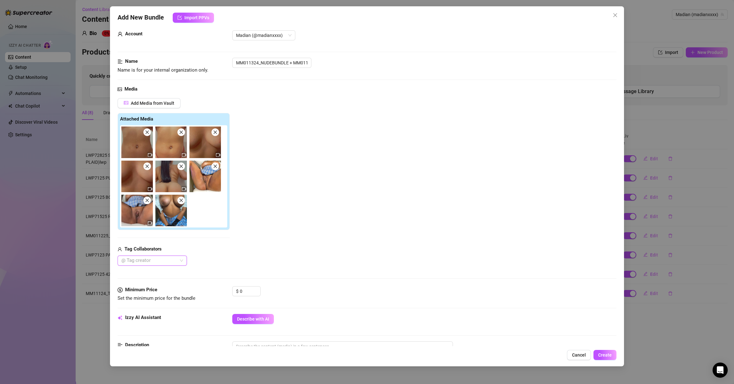
scroll to position [0, 0]
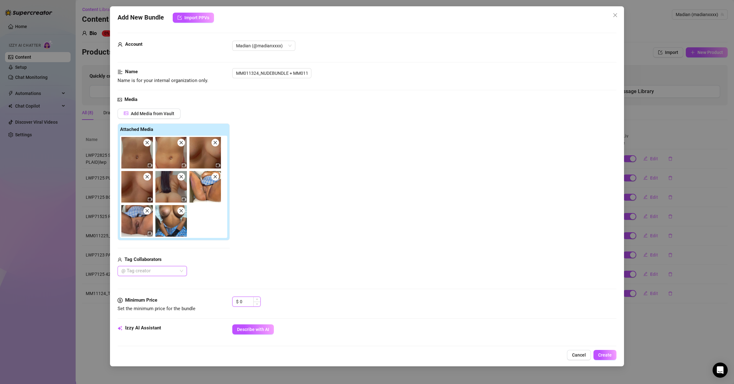
click at [250, 276] on input "0" at bounding box center [250, 301] width 20 height 9
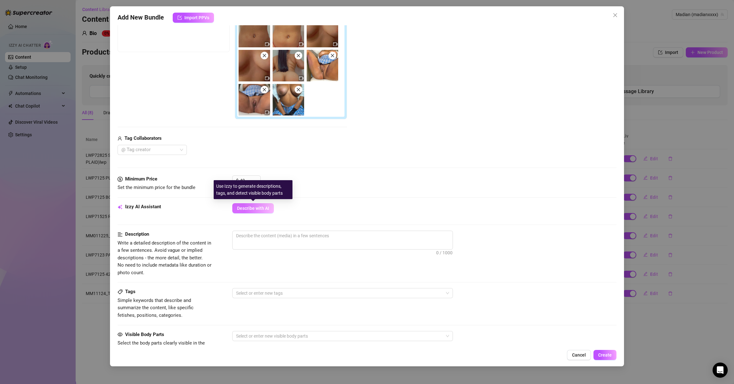
click at [238, 207] on span "Describe with AI" at bounding box center [253, 208] width 32 height 5
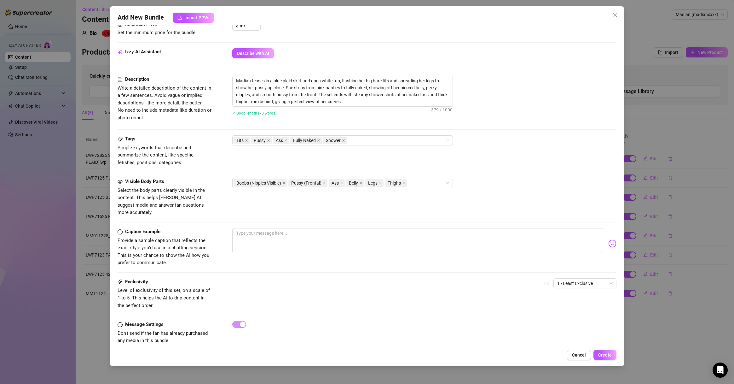
scroll to position [278, 0]
click at [542, 276] on span "1 - Least Exclusive" at bounding box center [586, 281] width 56 height 9
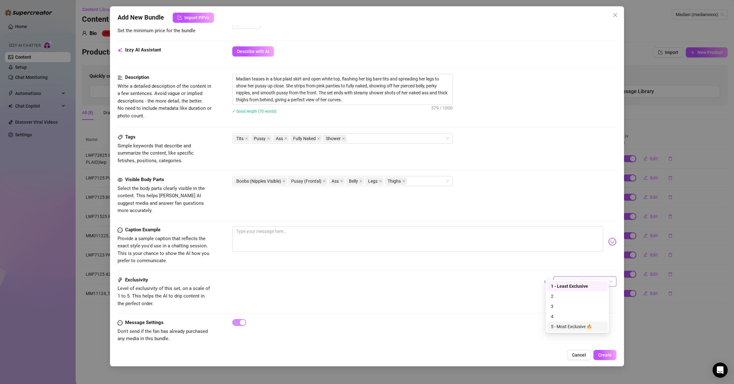
click at [542, 276] on div "5 - Most Exclusive 🔥" at bounding box center [577, 326] width 53 height 7
click at [542, 276] on span "Create" at bounding box center [606, 354] width 14 height 5
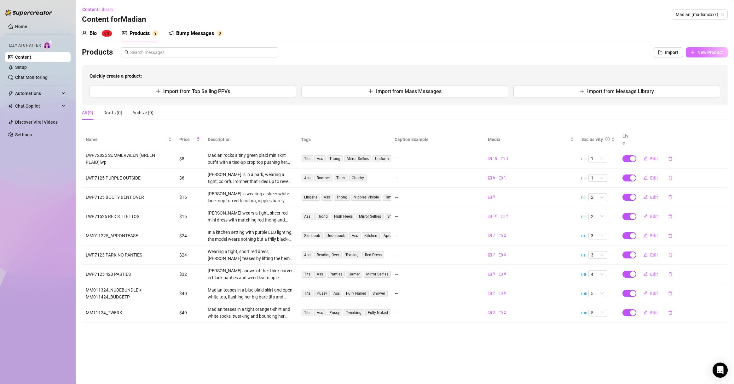
click at [542, 53] on span "New Product" at bounding box center [711, 52] width 26 height 5
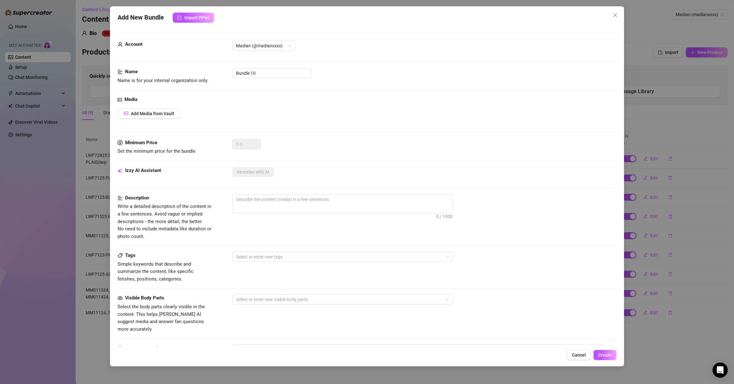
click at [262, 66] on div "Account Madian (@madianxxxx)" at bounding box center [367, 54] width 499 height 27
click at [272, 72] on input "Bundle 10" at bounding box center [271, 73] width 79 height 10
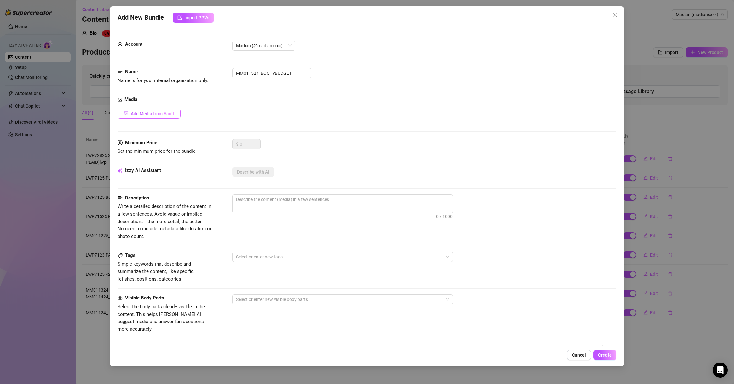
click at [158, 114] on span "Add Media from Vault" at bounding box center [153, 113] width 44 height 5
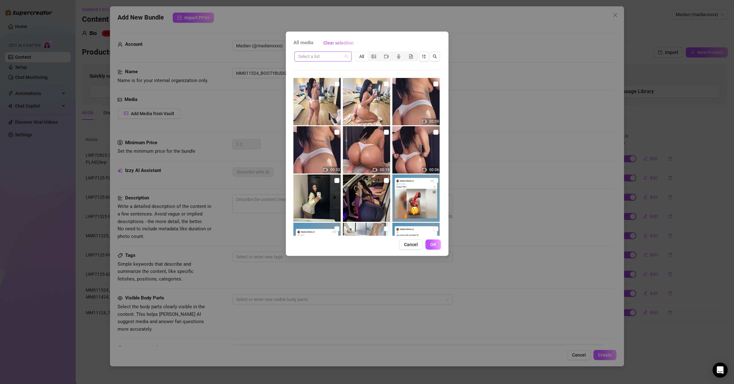
click at [324, 55] on input "search" at bounding box center [320, 56] width 44 height 9
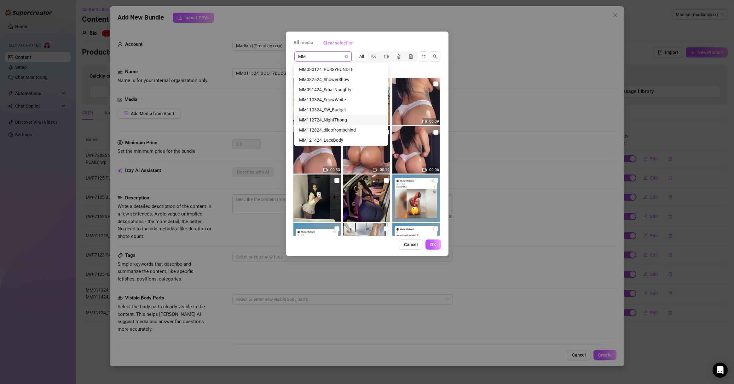
scroll to position [666, 0]
click at [317, 53] on input "MM" at bounding box center [320, 56] width 44 height 9
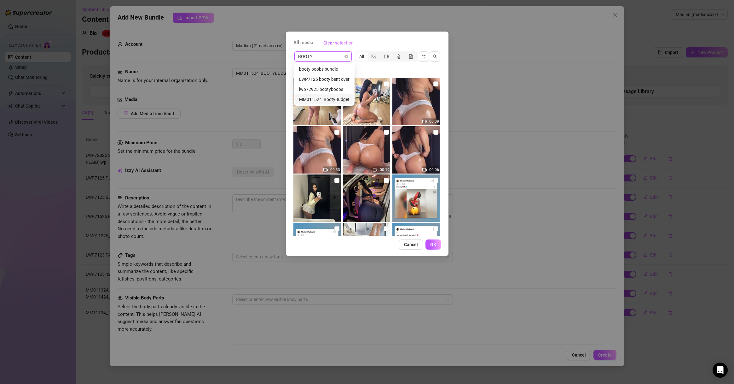
click at [330, 101] on div "MM011524_BootyBudget" at bounding box center [324, 99] width 50 height 7
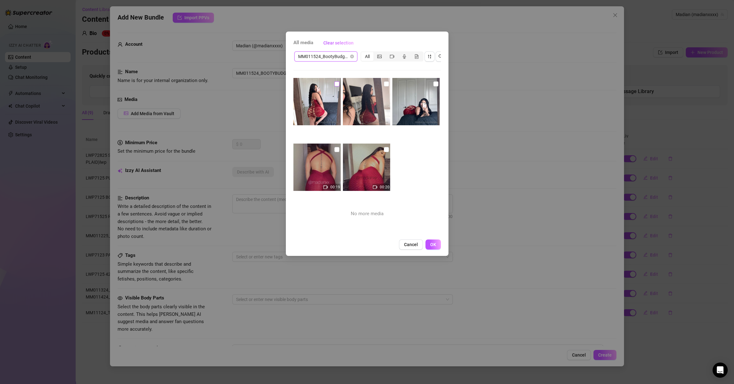
click at [336, 86] on input "checkbox" at bounding box center [337, 83] width 5 height 5
click at [385, 83] on input "checkbox" at bounding box center [386, 83] width 5 height 5
click at [434, 85] on input "checkbox" at bounding box center [436, 83] width 5 height 5
click at [335, 150] on input "checkbox" at bounding box center [337, 149] width 5 height 5
click at [384, 150] on input "checkbox" at bounding box center [386, 149] width 5 height 5
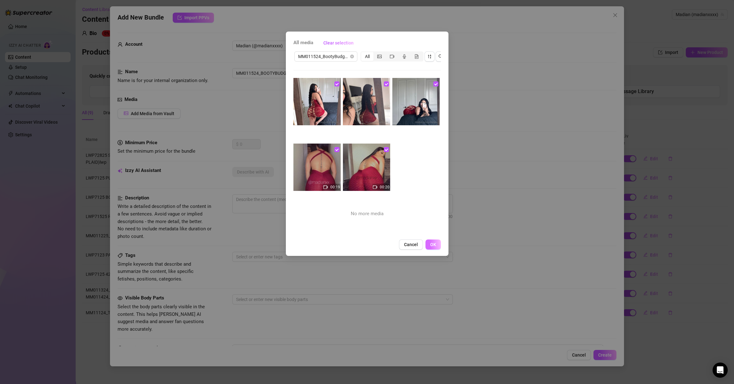
click at [434, 247] on span "OK" at bounding box center [433, 244] width 6 height 5
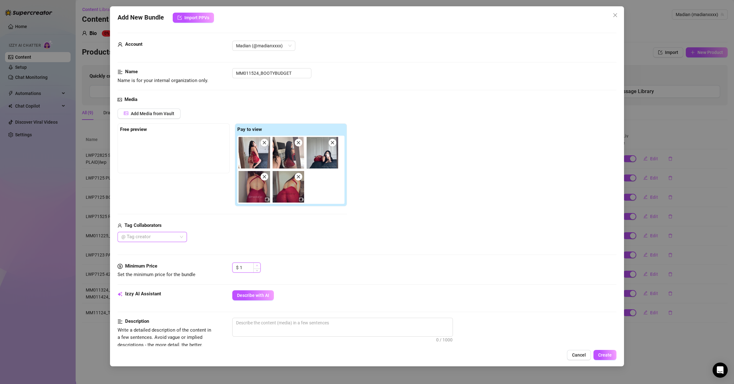
click at [259, 264] on span "Increase Value" at bounding box center [257, 266] width 7 height 6
click at [259, 265] on span "Increase Value" at bounding box center [257, 266] width 7 height 6
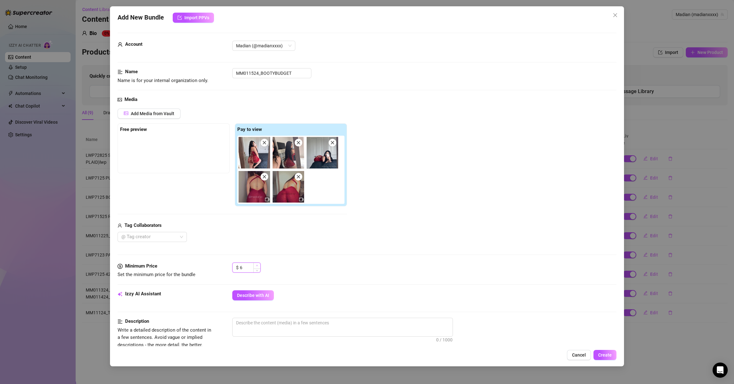
click at [259, 265] on span "Increase Value" at bounding box center [257, 266] width 7 height 6
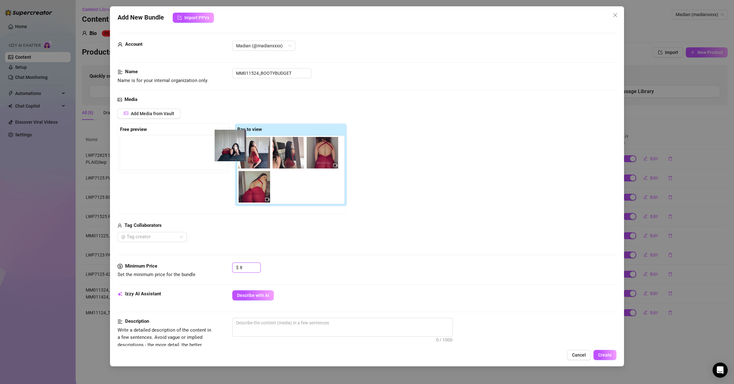
drag, startPoint x: 329, startPoint y: 160, endPoint x: 192, endPoint y: 159, distance: 136.9
click at [192, 159] on div "Free preview Pay to view" at bounding box center [233, 164] width 230 height 83
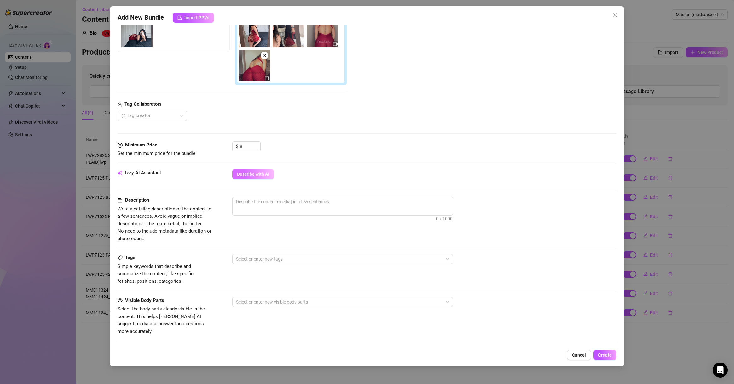
click at [272, 171] on button "Describe with AI" at bounding box center [253, 174] width 42 height 10
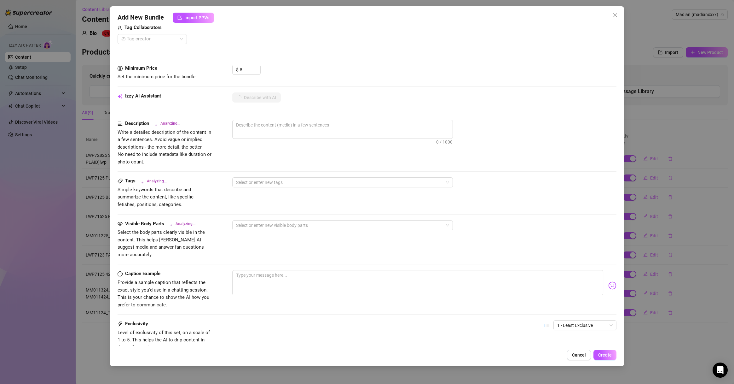
scroll to position [212, 0]
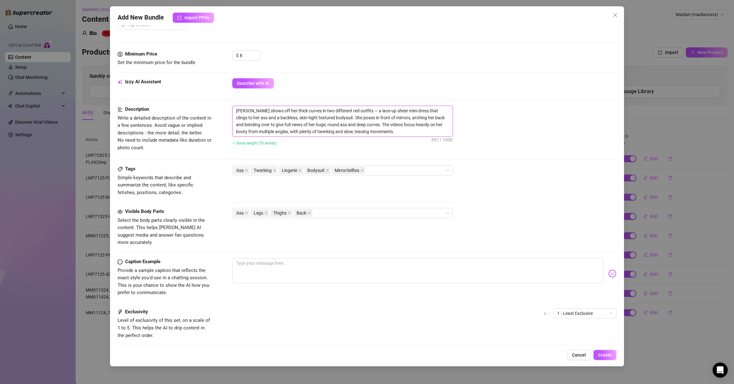
click at [359, 108] on textarea "[PERSON_NAME] shows off her thick curves in two different red outfits — a lace-…" at bounding box center [343, 121] width 220 height 30
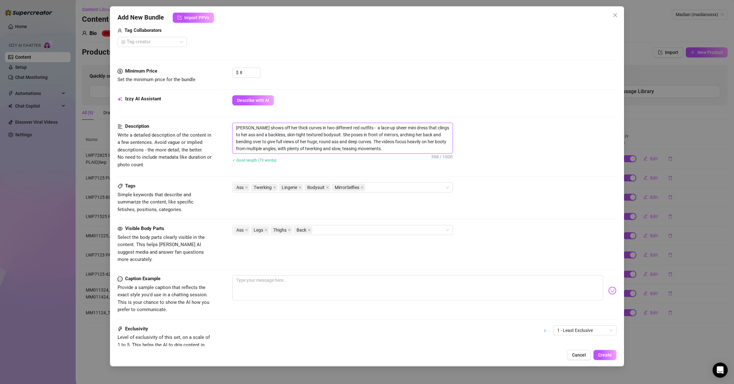
scroll to position [244, 0]
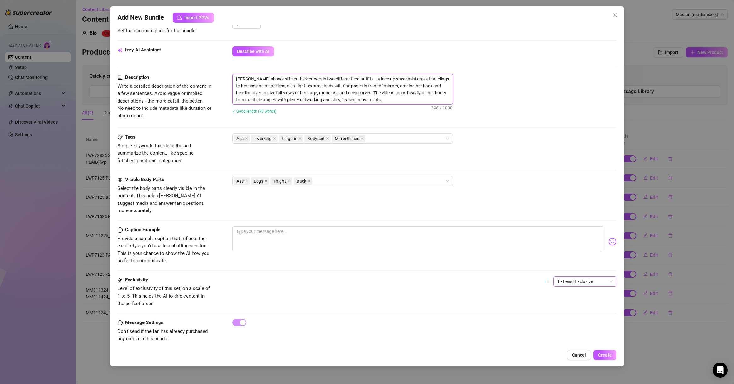
click at [542, 276] on span "1 - Least Exclusive" at bounding box center [586, 281] width 56 height 9
click at [500, 276] on div "Exclusivity Level of exclusivity of this set, on a scale of 1 to 5. This helps …" at bounding box center [367, 291] width 499 height 31
click at [542, 276] on span "Create" at bounding box center [606, 354] width 14 height 5
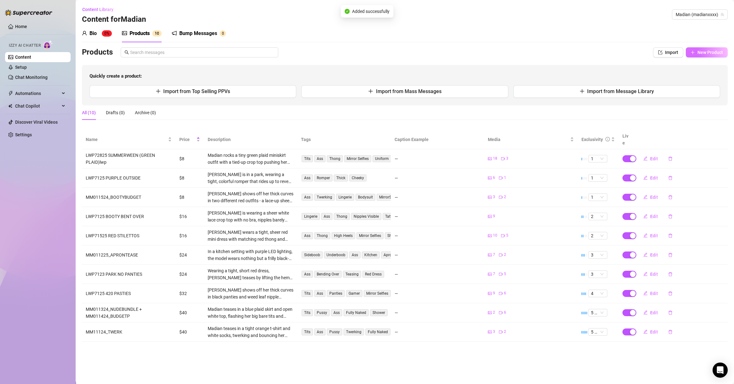
click at [542, 53] on span "New Product" at bounding box center [711, 52] width 26 height 5
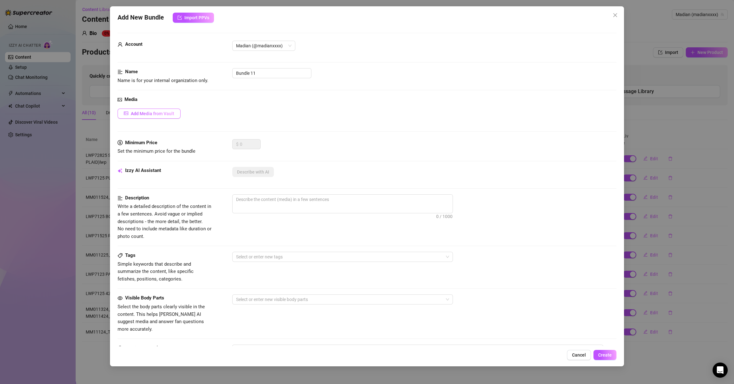
click at [169, 109] on button "Add Media from Vault" at bounding box center [149, 113] width 63 height 10
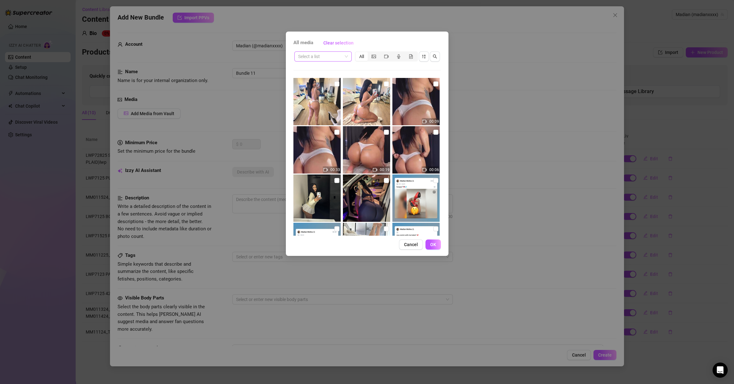
click at [337, 55] on input "search" at bounding box center [320, 56] width 44 height 9
click at [341, 69] on div "MM011924_Max9Pics" at bounding box center [322, 69] width 47 height 7
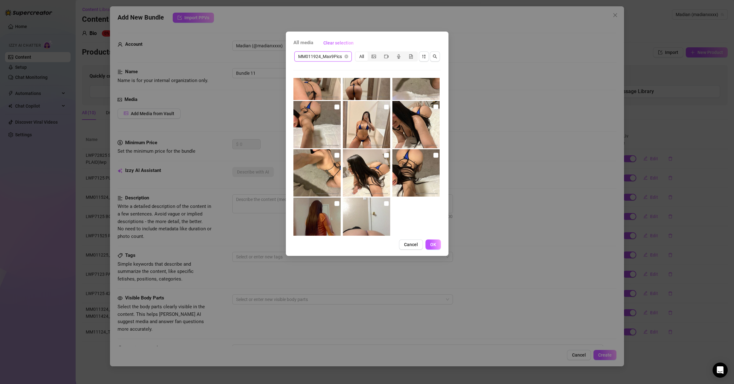
scroll to position [45, 0]
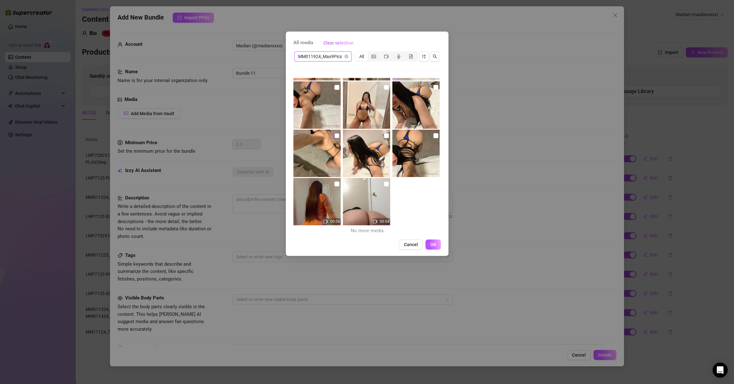
click at [336, 134] on input "checkbox" at bounding box center [337, 135] width 5 height 5
click at [384, 134] on input "checkbox" at bounding box center [386, 135] width 5 height 5
drag, startPoint x: 336, startPoint y: 183, endPoint x: 365, endPoint y: 182, distance: 28.4
click at [336, 183] on input "checkbox" at bounding box center [337, 183] width 5 height 5
click at [384, 183] on input "checkbox" at bounding box center [386, 183] width 5 height 5
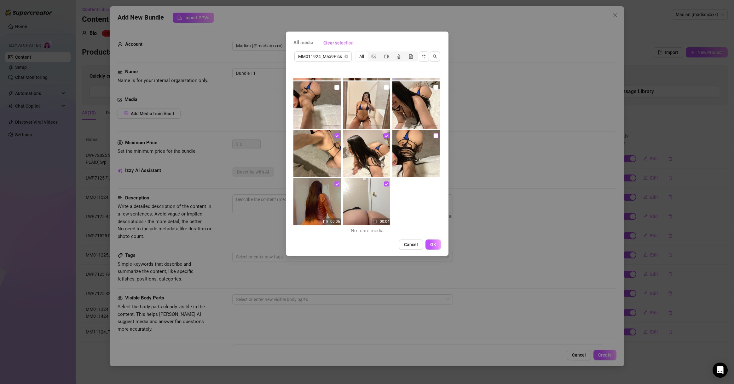
click at [434, 135] on input "checkbox" at bounding box center [436, 135] width 5 height 5
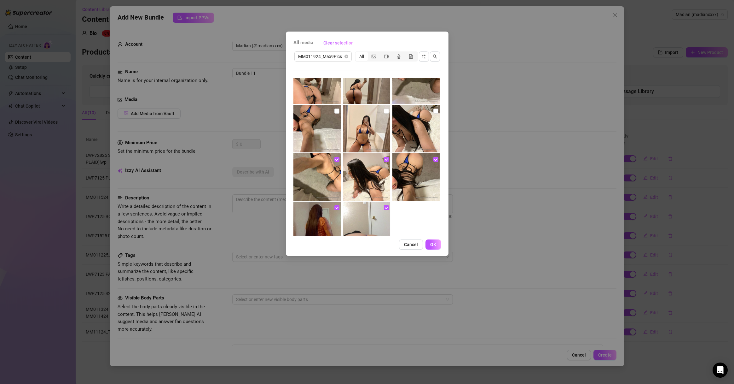
scroll to position [0, 0]
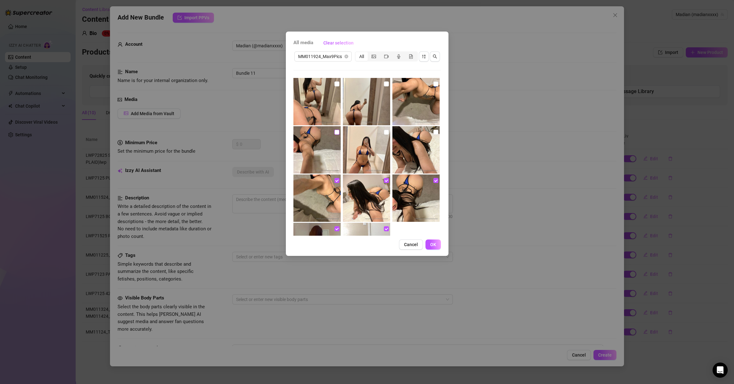
click at [337, 132] on input "checkbox" at bounding box center [337, 132] width 5 height 5
click at [384, 133] on input "checkbox" at bounding box center [386, 132] width 5 height 5
click at [434, 132] on input "checkbox" at bounding box center [436, 132] width 5 height 5
click at [335, 85] on input "checkbox" at bounding box center [337, 83] width 5 height 5
click at [384, 85] on input "checkbox" at bounding box center [386, 83] width 5 height 5
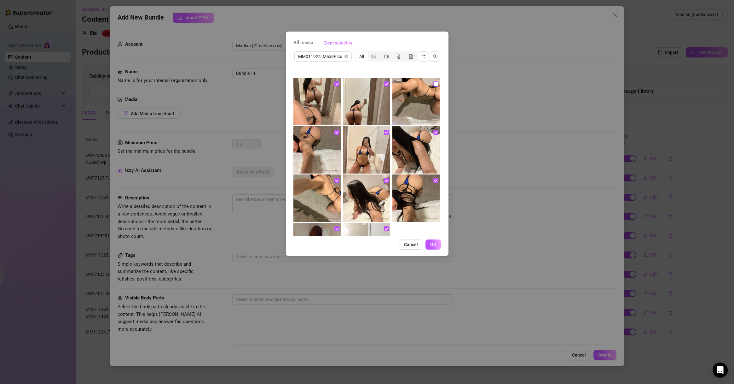
click at [434, 84] on input "checkbox" at bounding box center [436, 83] width 5 height 5
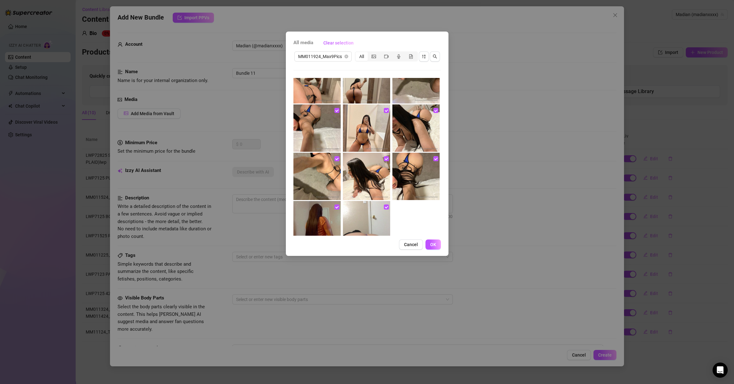
scroll to position [45, 0]
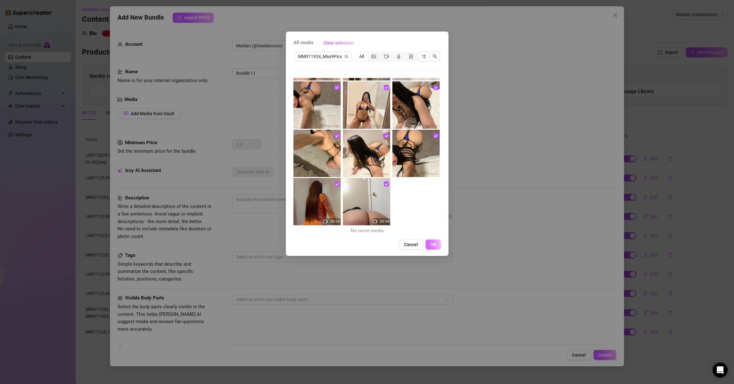
click at [429, 246] on button "OK" at bounding box center [433, 244] width 15 height 10
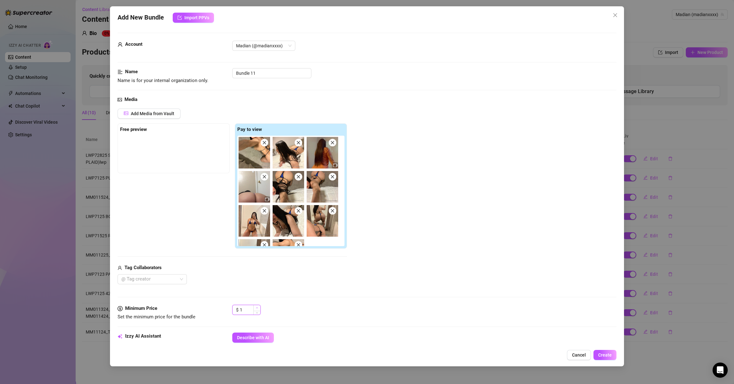
click at [259, 276] on span "Increase Value" at bounding box center [257, 308] width 7 height 6
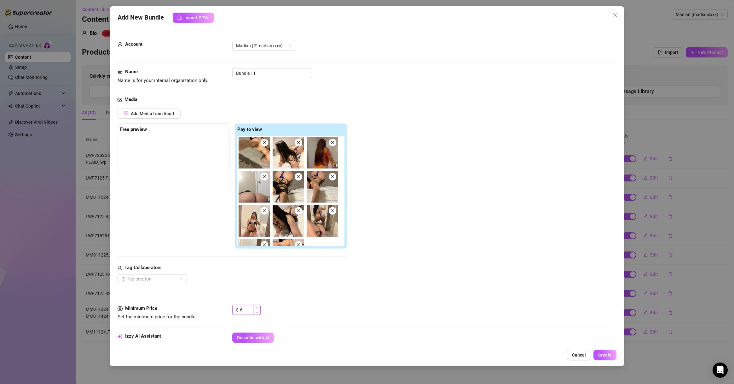
click at [259, 276] on span "Increase Value" at bounding box center [257, 308] width 7 height 6
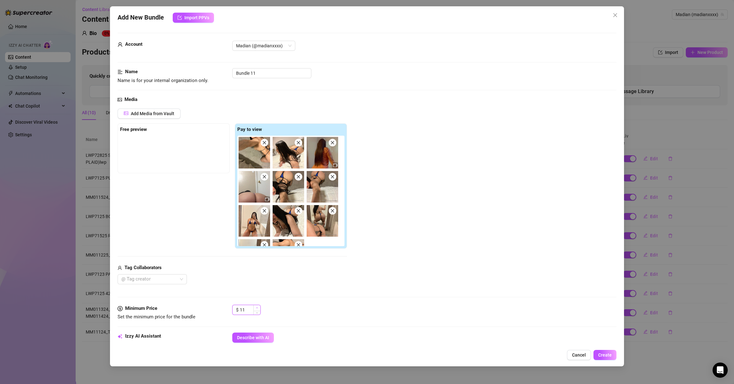
click at [259, 276] on span "Increase Value" at bounding box center [257, 308] width 7 height 6
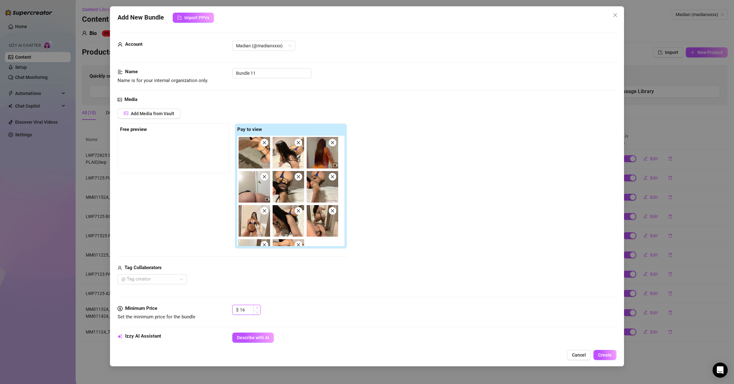
click at [259, 276] on span "Increase Value" at bounding box center [257, 308] width 7 height 6
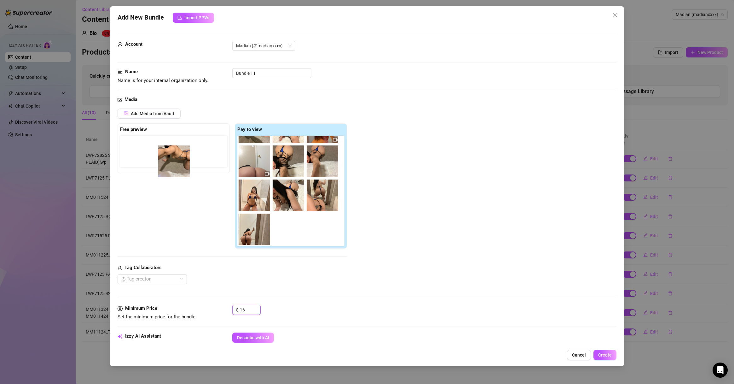
drag, startPoint x: 289, startPoint y: 234, endPoint x: 163, endPoint y: 155, distance: 148.7
click at [163, 155] on div "Free preview Pay to view" at bounding box center [233, 186] width 230 height 126
drag, startPoint x: 295, startPoint y: 234, endPoint x: 148, endPoint y: 159, distance: 165.4
click at [148, 159] on div "Free preview Pay to view" at bounding box center [233, 186] width 230 height 126
drag, startPoint x: 285, startPoint y: 236, endPoint x: 131, endPoint y: 154, distance: 175.2
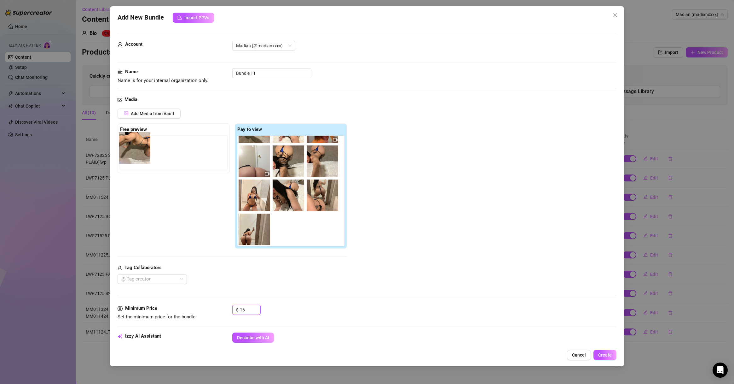
click at [131, 154] on div "Free preview Pay to view" at bounding box center [233, 186] width 230 height 126
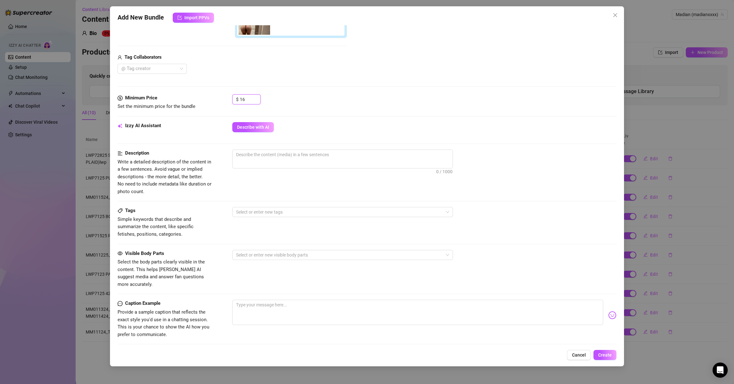
scroll to position [212, 0]
click at [253, 127] on span "Describe with AI" at bounding box center [253, 125] width 32 height 5
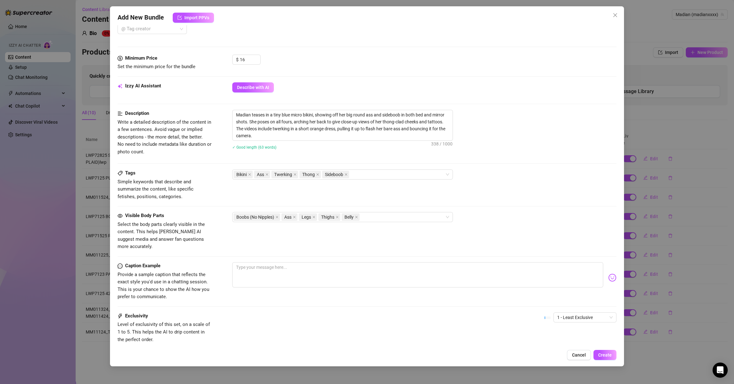
scroll to position [286, 0]
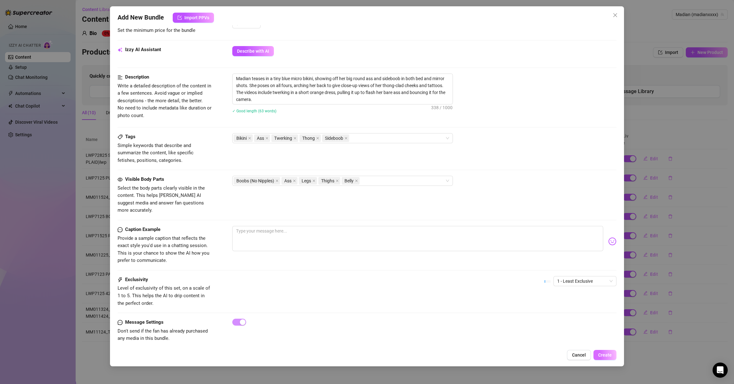
click at [542, 276] on button "Create" at bounding box center [605, 355] width 23 height 10
click at [542, 276] on span "1 - Least Exclusive" at bounding box center [586, 280] width 56 height 9
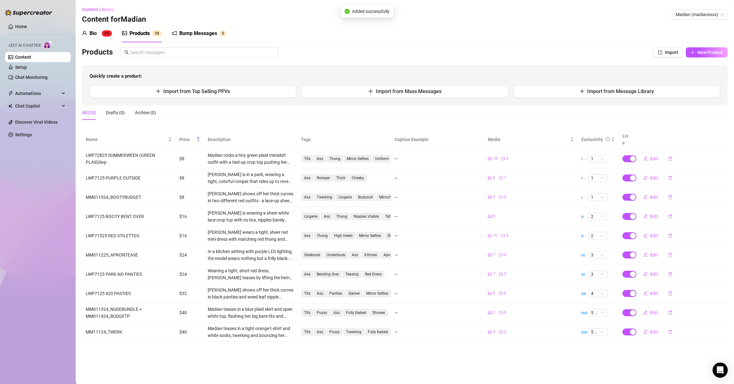
click at [542, 276] on tbody "LWP72825 SUMMERWEEN (GREEN PLAID)lwp $8 Madian rocks a tiny green plaid miniski…" at bounding box center [405, 245] width 646 height 192
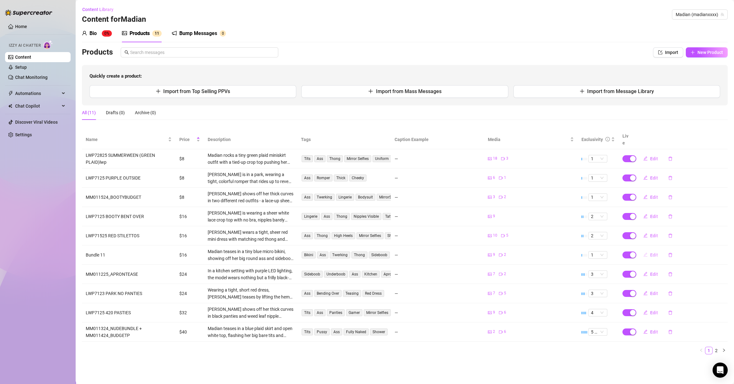
click at [542, 252] on span "Edit" at bounding box center [655, 254] width 8 height 5
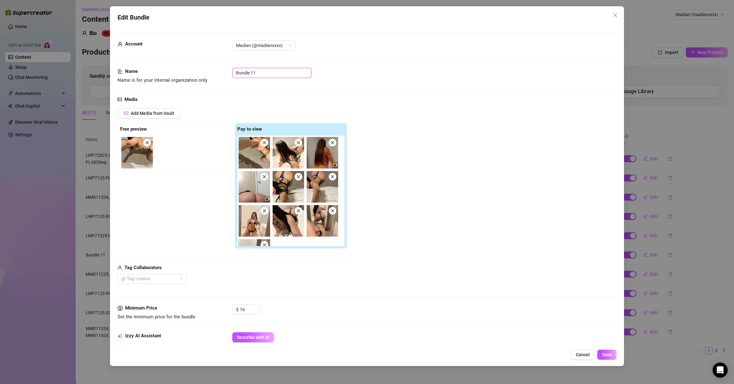
click at [283, 73] on input "Bundle 11" at bounding box center [271, 73] width 79 height 10
click at [282, 73] on input "Bundle 11" at bounding box center [271, 73] width 79 height 10
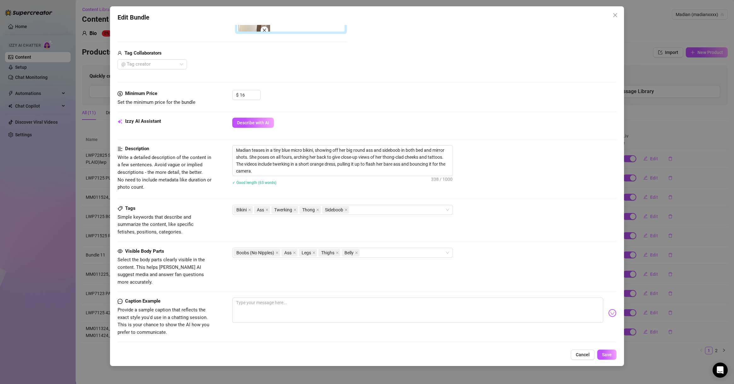
scroll to position [242, 0]
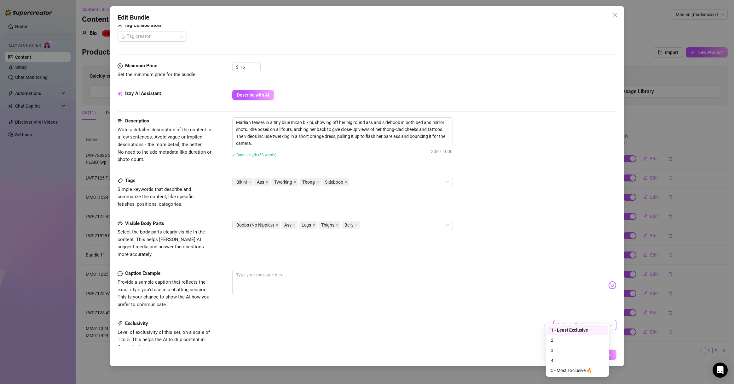
click at [542, 276] on span "1 - Least Exclusive" at bounding box center [586, 324] width 56 height 9
click at [542, 276] on div "2" at bounding box center [577, 339] width 53 height 7
click at [542, 276] on span "Save" at bounding box center [607, 354] width 10 height 5
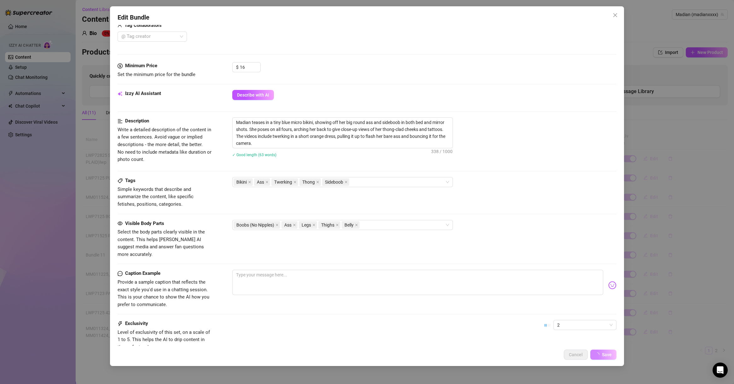
scroll to position [286, 0]
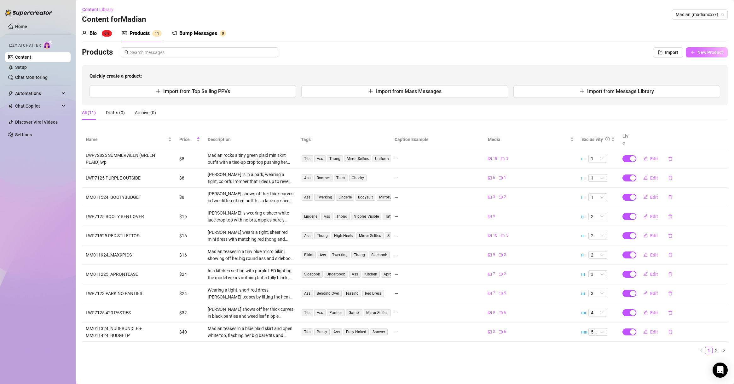
click at [542, 54] on span "New Product" at bounding box center [711, 52] width 26 height 5
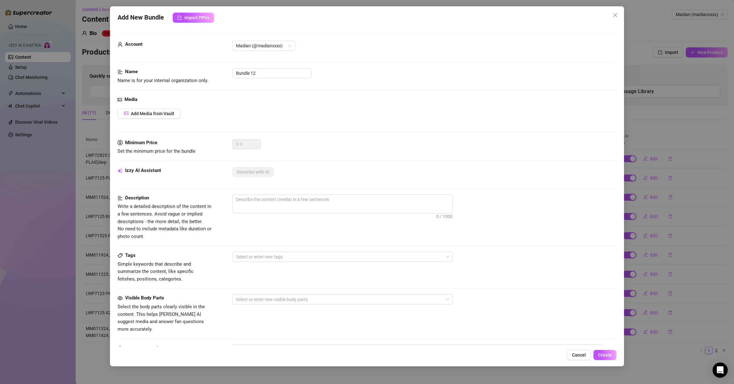
click at [542, 232] on div "Add New Bundle Import PPVs Account Madian (@madianxxxx) Name Name is for your i…" at bounding box center [367, 192] width 734 height 384
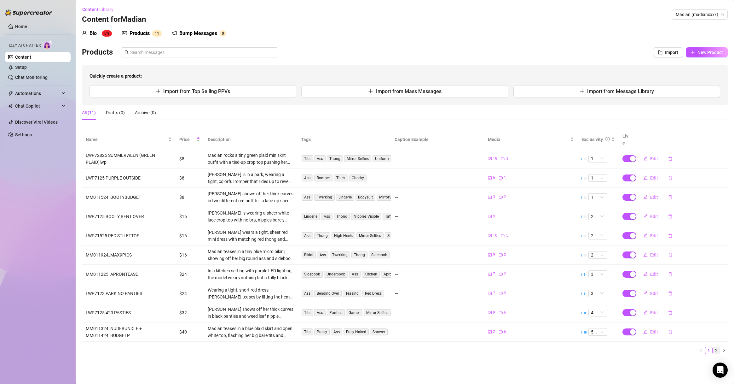
click at [542, 276] on link "2" at bounding box center [716, 350] width 7 height 7
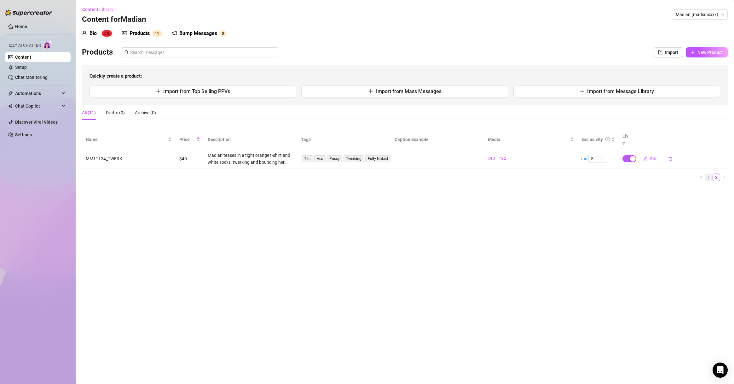
click at [542, 174] on link "1" at bounding box center [709, 177] width 7 height 7
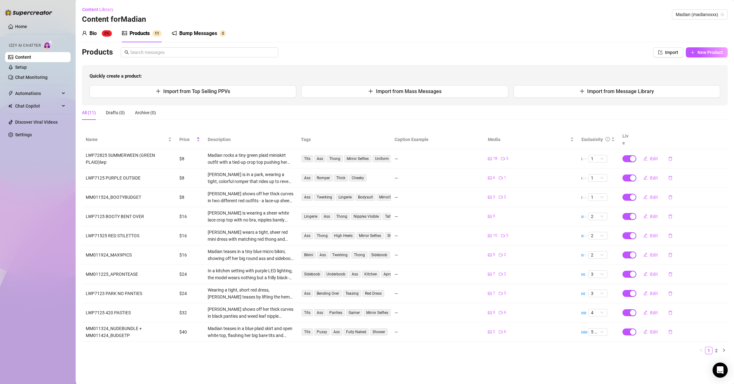
click at [153, 151] on td "LWP72825 SUMMERWEEN (GREEN PLAID)lwp" at bounding box center [129, 158] width 94 height 19
click at [542, 156] on span "Edit" at bounding box center [655, 158] width 8 height 5
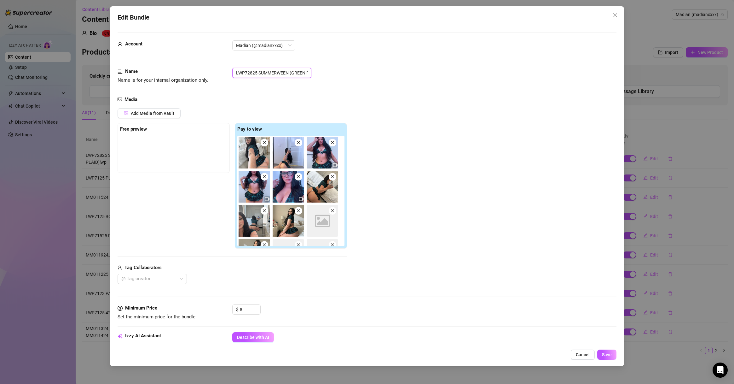
click at [307, 73] on input "LWP72825 SUMMERWEEN (GREEN PLAID)lwp" at bounding box center [271, 73] width 79 height 10
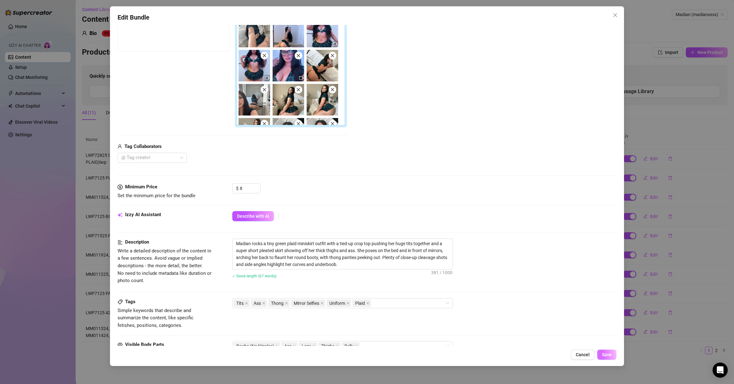
scroll to position [0, 0]
click at [542, 276] on button "Save" at bounding box center [607, 354] width 19 height 10
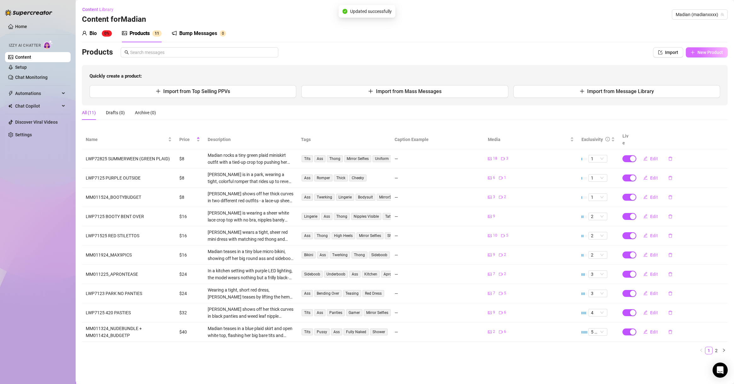
click at [542, 47] on button "New Product" at bounding box center [707, 52] width 42 height 10
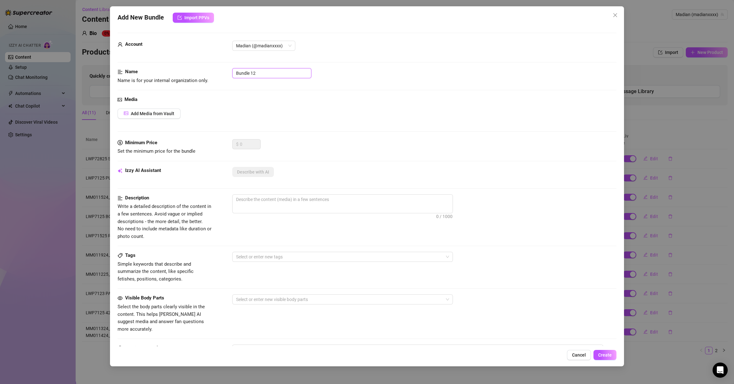
click at [264, 74] on input "Bundle 12" at bounding box center [271, 73] width 79 height 10
click at [148, 116] on button "Add Media from Vault" at bounding box center [149, 113] width 63 height 10
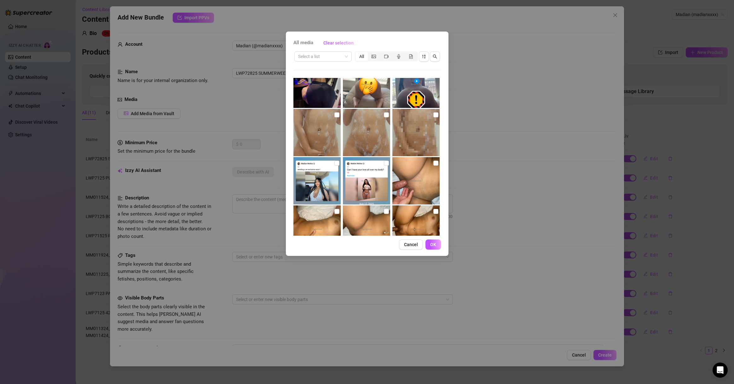
scroll to position [237, 0]
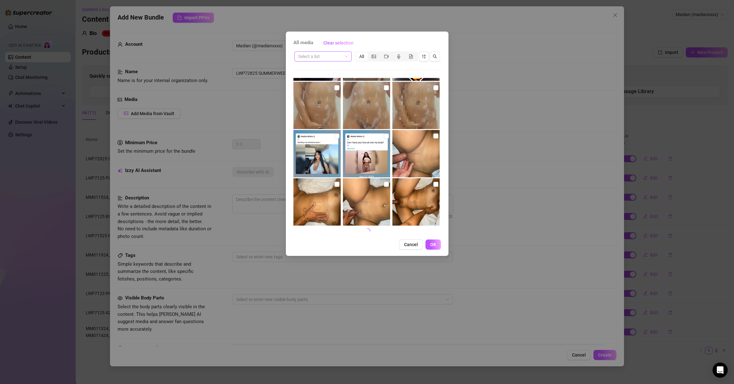
click at [327, 53] on input "search" at bounding box center [320, 56] width 44 height 9
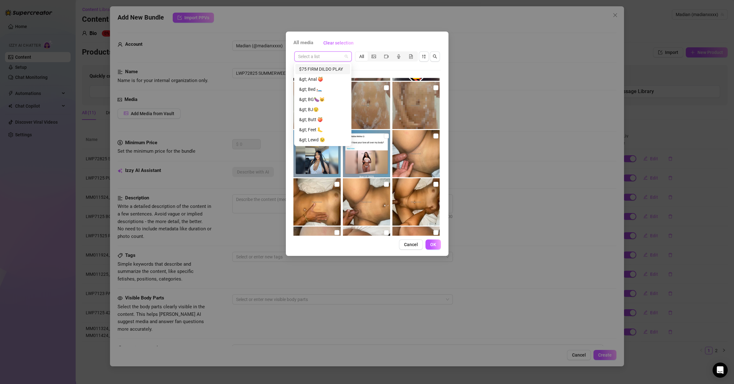
click at [328, 56] on input "search" at bounding box center [320, 56] width 44 height 9
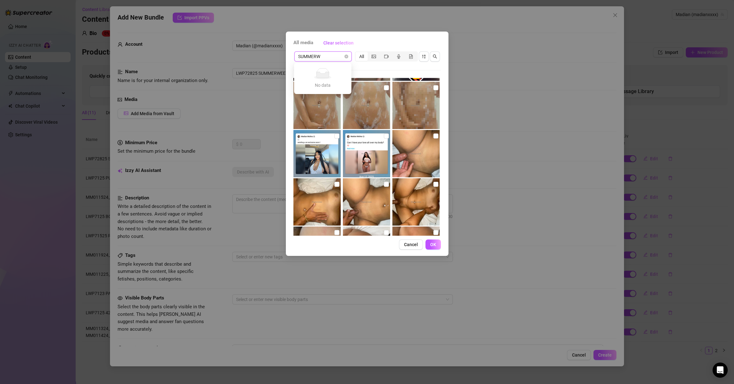
click at [331, 56] on input "SUMMERW" at bounding box center [320, 56] width 44 height 9
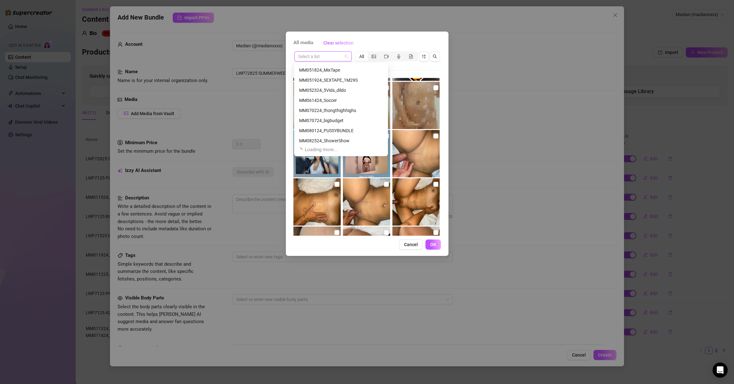
scroll to position [1029, 0]
click at [316, 56] on input "search" at bounding box center [320, 56] width 44 height 9
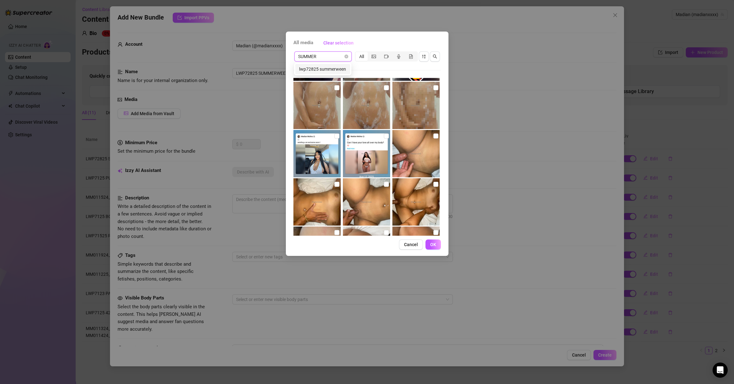
click at [315, 69] on div "lwp72825 summerween" at bounding box center [322, 69] width 47 height 7
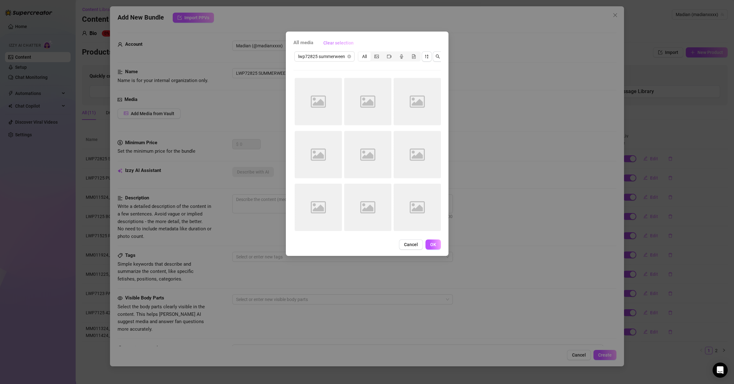
click at [355, 40] on button "Clear selection" at bounding box center [339, 43] width 40 height 10
click at [320, 58] on span "lwp72825 summerween" at bounding box center [324, 56] width 53 height 9
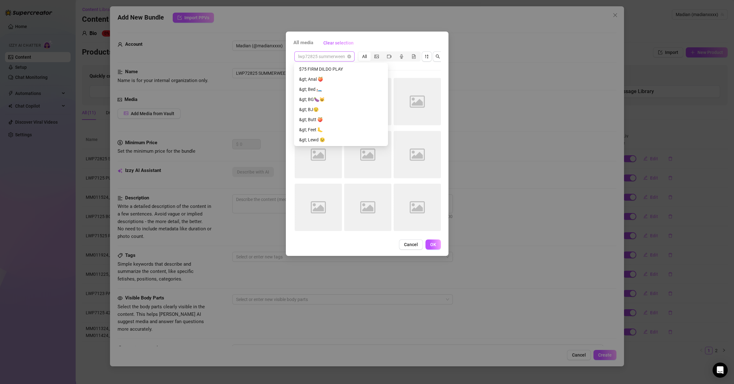
scroll to position [353, 0]
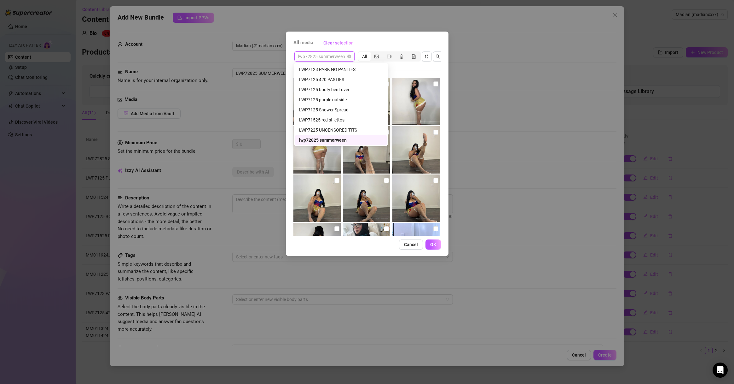
click at [386, 42] on div "All media Clear selection" at bounding box center [368, 43] width 148 height 10
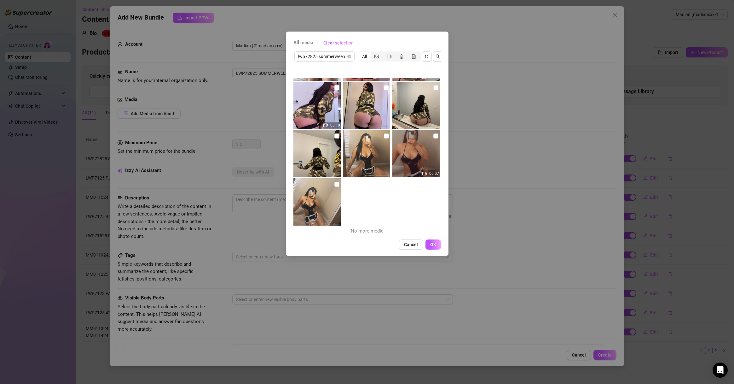
scroll to position [497, 0]
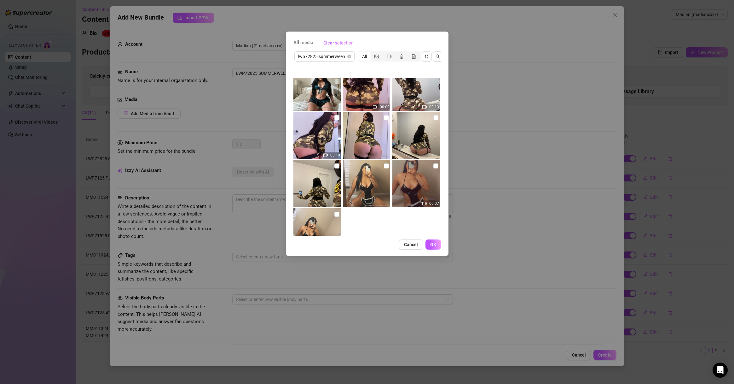
click at [335, 169] on img at bounding box center [317, 183] width 47 height 47
click at [335, 169] on label at bounding box center [337, 165] width 5 height 7
click at [335, 168] on input "checkbox" at bounding box center [337, 165] width 5 height 5
click at [336, 166] on input "checkbox" at bounding box center [337, 165] width 5 height 5
click at [338, 165] on img at bounding box center [317, 183] width 47 height 47
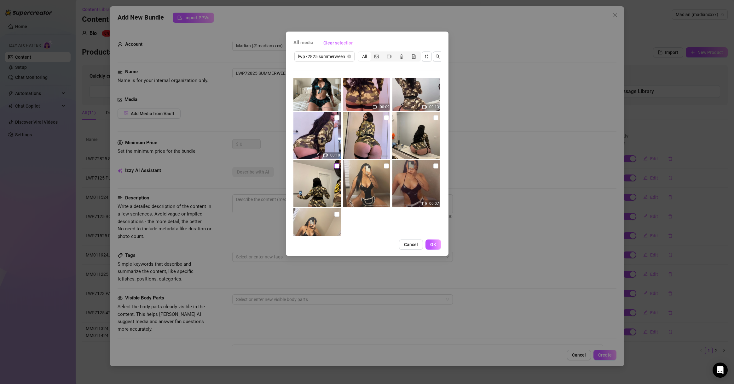
click at [337, 164] on input "checkbox" at bounding box center [337, 165] width 5 height 5
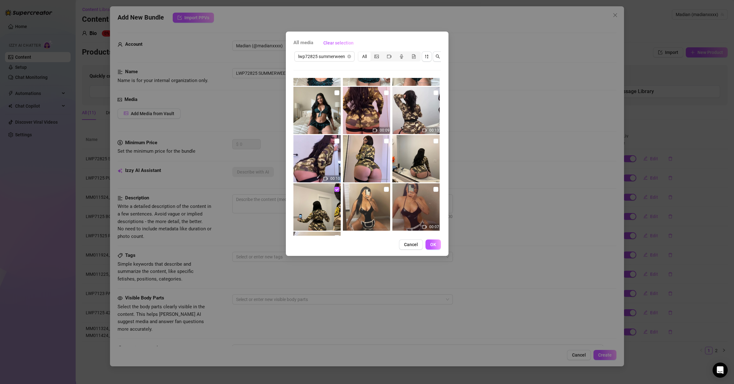
scroll to position [467, 0]
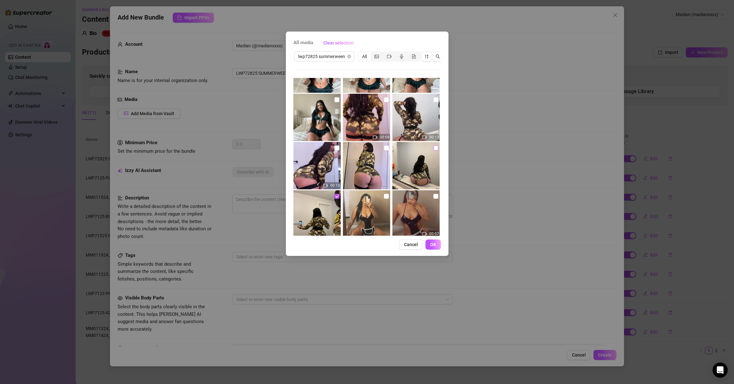
click at [434, 149] on input "checkbox" at bounding box center [436, 147] width 5 height 5
click at [385, 146] on input "checkbox" at bounding box center [386, 147] width 5 height 5
click at [336, 148] on input "checkbox" at bounding box center [337, 147] width 5 height 5
click at [434, 100] on input "checkbox" at bounding box center [436, 99] width 5 height 5
click at [385, 101] on input "checkbox" at bounding box center [386, 99] width 5 height 5
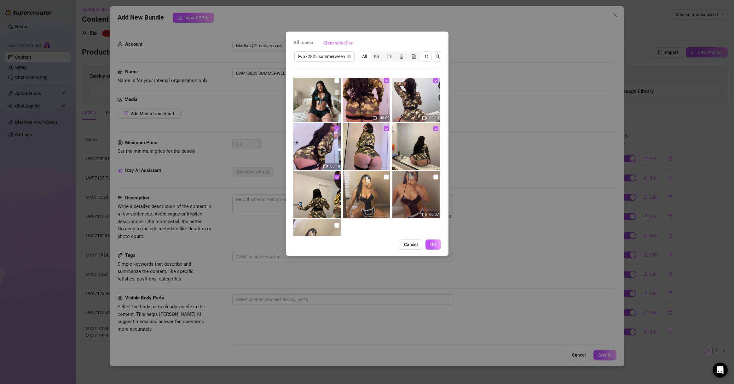
scroll to position [497, 0]
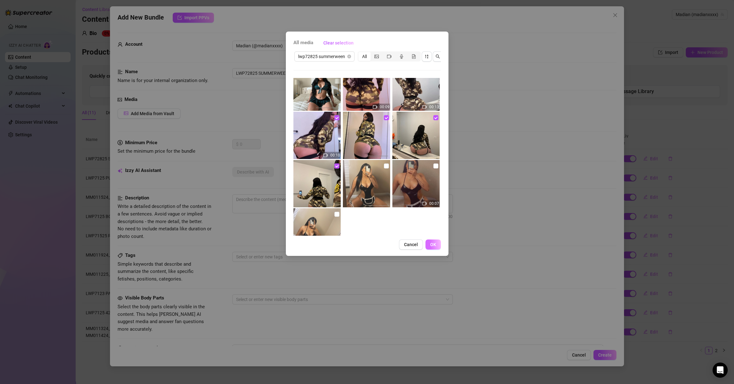
click at [438, 249] on button "OK" at bounding box center [433, 244] width 15 height 10
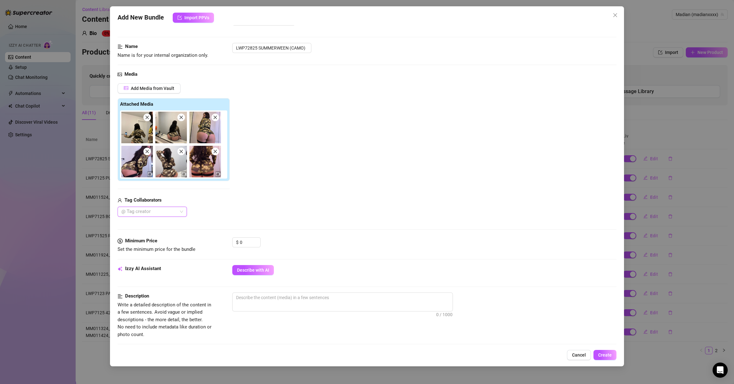
scroll to position [121, 0]
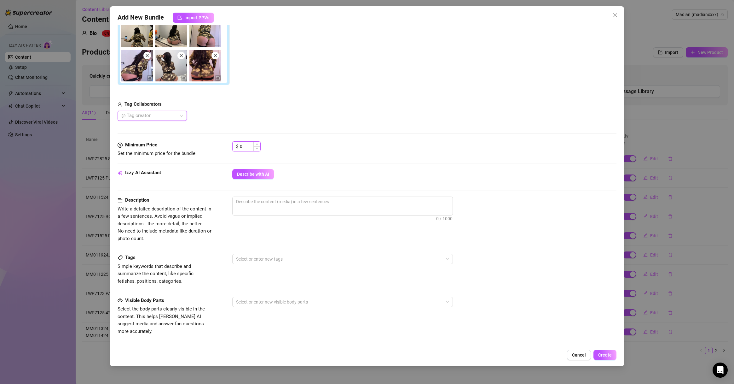
click at [252, 151] on input "0" at bounding box center [250, 146] width 20 height 9
drag, startPoint x: 252, startPoint y: 151, endPoint x: 223, endPoint y: 159, distance: 29.9
click at [225, 159] on div "Minimum Price Set the minimum price for the bundle $ 0" at bounding box center [367, 155] width 499 height 28
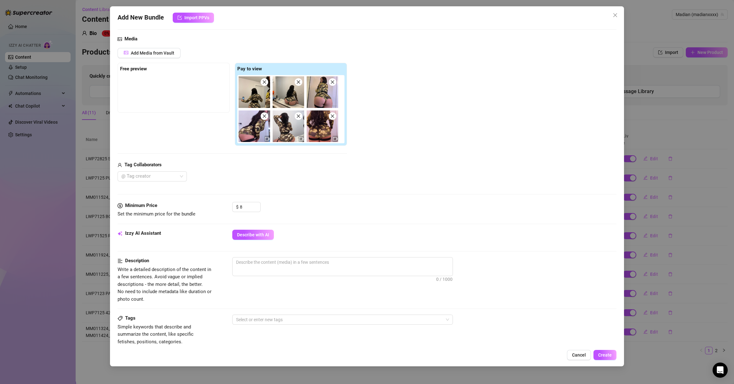
click at [242, 227] on div "Minimum Price Set the minimum price for the bundle $ 8" at bounding box center [367, 216] width 499 height 28
click at [244, 229] on div "Minimum Price Set the minimum price for the bundle $ 8" at bounding box center [367, 216] width 499 height 28
click at [269, 236] on span "Describe with AI" at bounding box center [253, 234] width 32 height 5
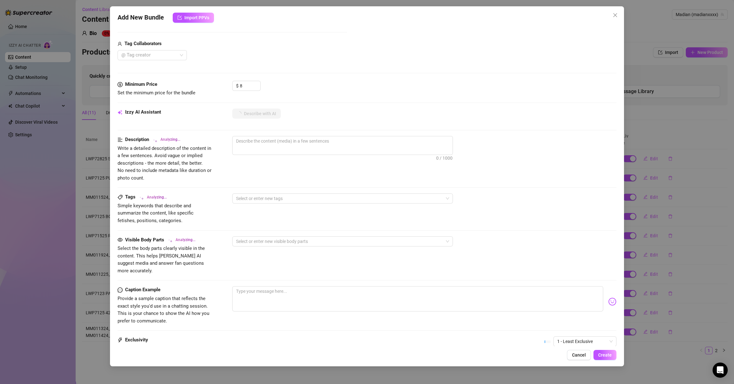
scroll to position [242, 0]
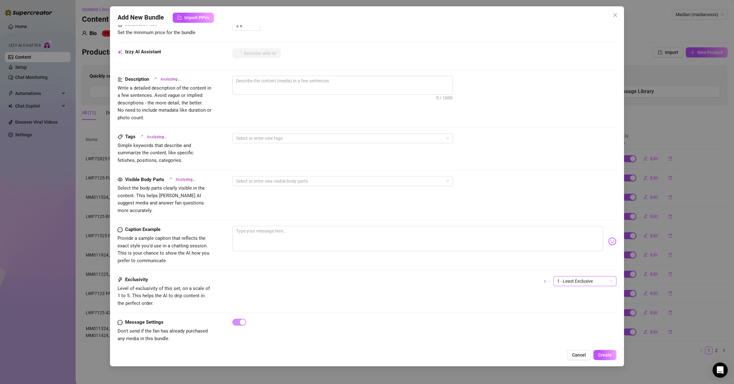
click at [542, 276] on span "1 - Least Exclusive" at bounding box center [586, 280] width 56 height 9
click at [542, 276] on div "2" at bounding box center [577, 296] width 53 height 7
click at [542, 276] on div "2" at bounding box center [581, 284] width 72 height 16
click at [542, 276] on span "2" at bounding box center [586, 280] width 56 height 9
click at [542, 276] on div "1 - Least Exclusive" at bounding box center [577, 286] width 53 height 7
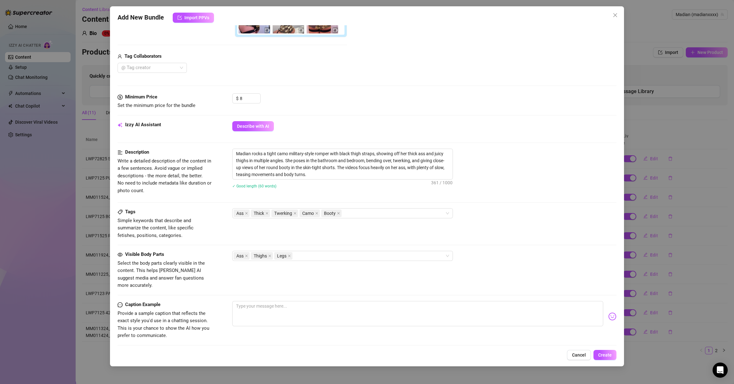
scroll to position [212, 0]
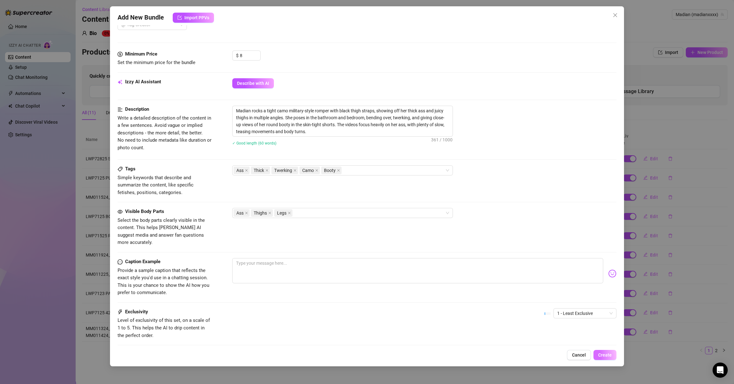
click at [542, 276] on button "Create" at bounding box center [605, 355] width 23 height 10
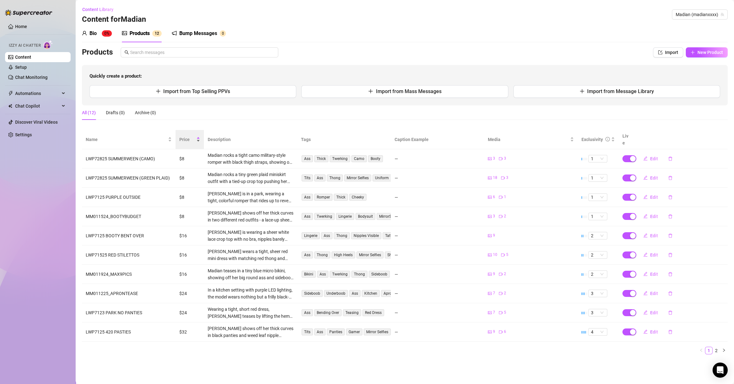
click at [186, 140] on div "Price" at bounding box center [189, 139] width 21 height 7
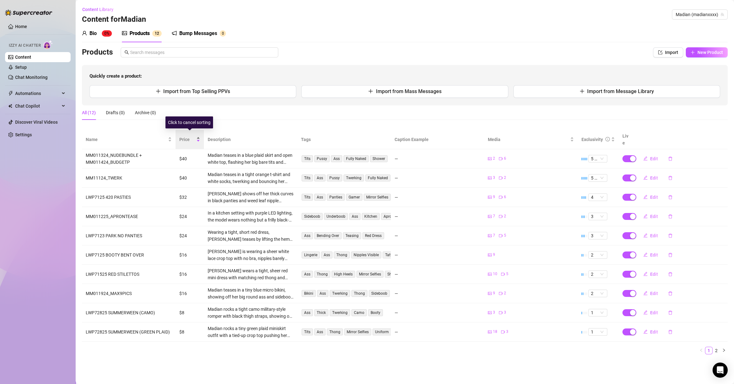
click at [186, 139] on div "Price" at bounding box center [189, 139] width 21 height 7
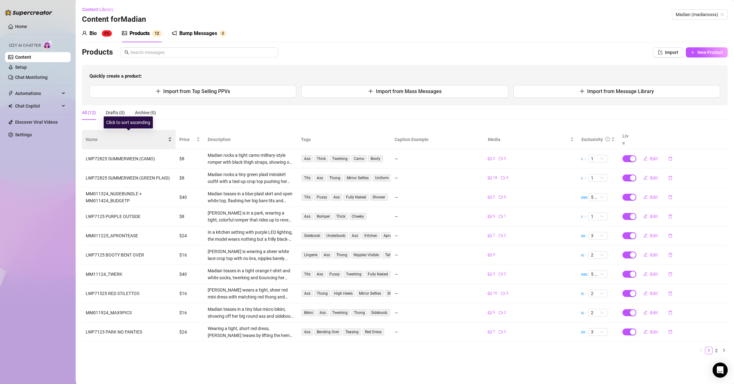
click at [142, 139] on div "Name" at bounding box center [129, 139] width 86 height 7
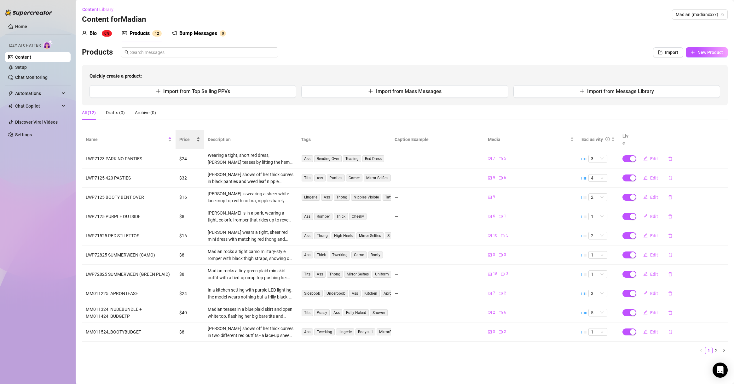
click at [185, 140] on div "Price" at bounding box center [189, 139] width 21 height 7
